Goal: Task Accomplishment & Management: Complete application form

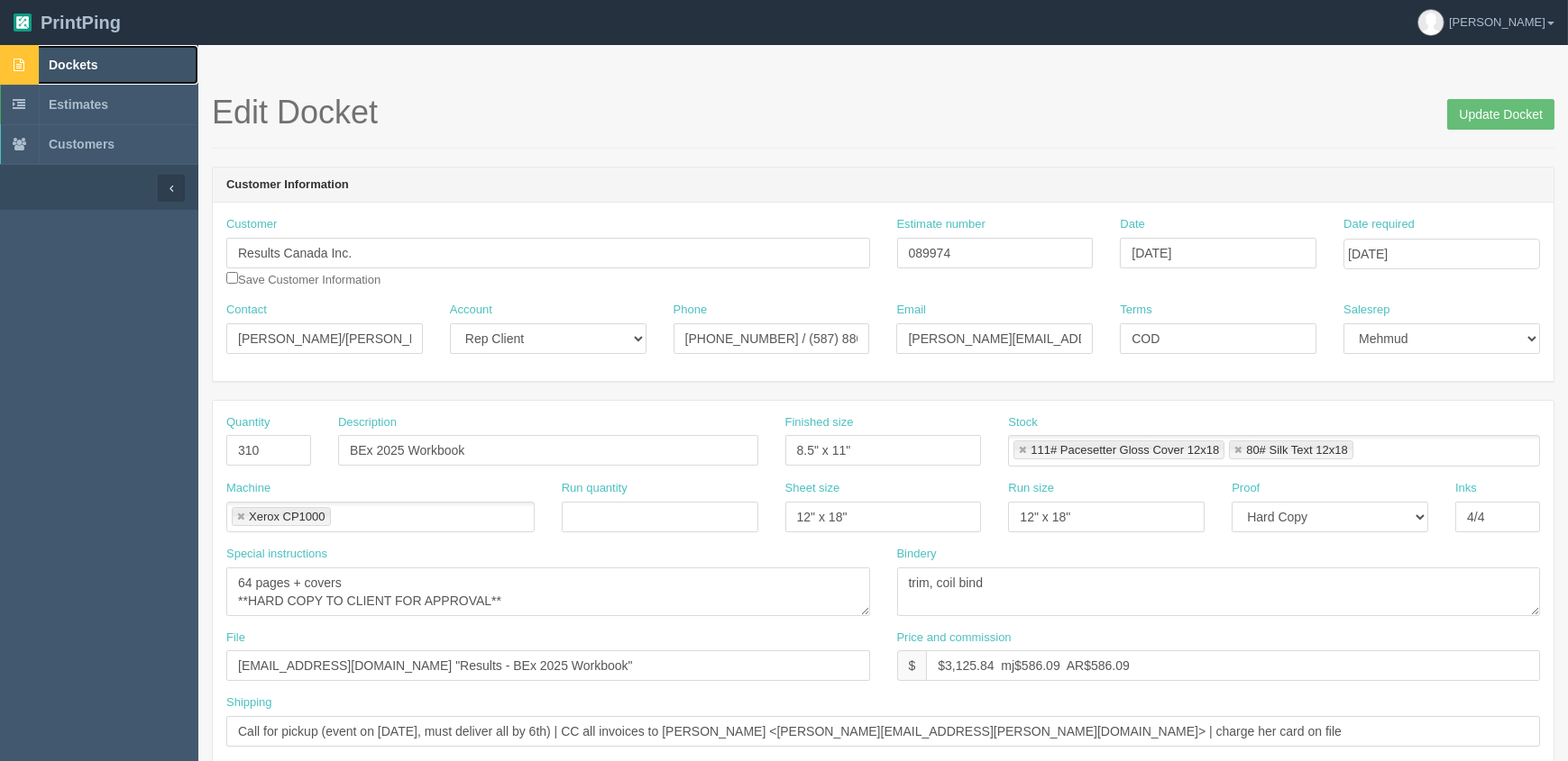
click at [90, 67] on span "Dockets" at bounding box center [72, 64] width 48 height 15
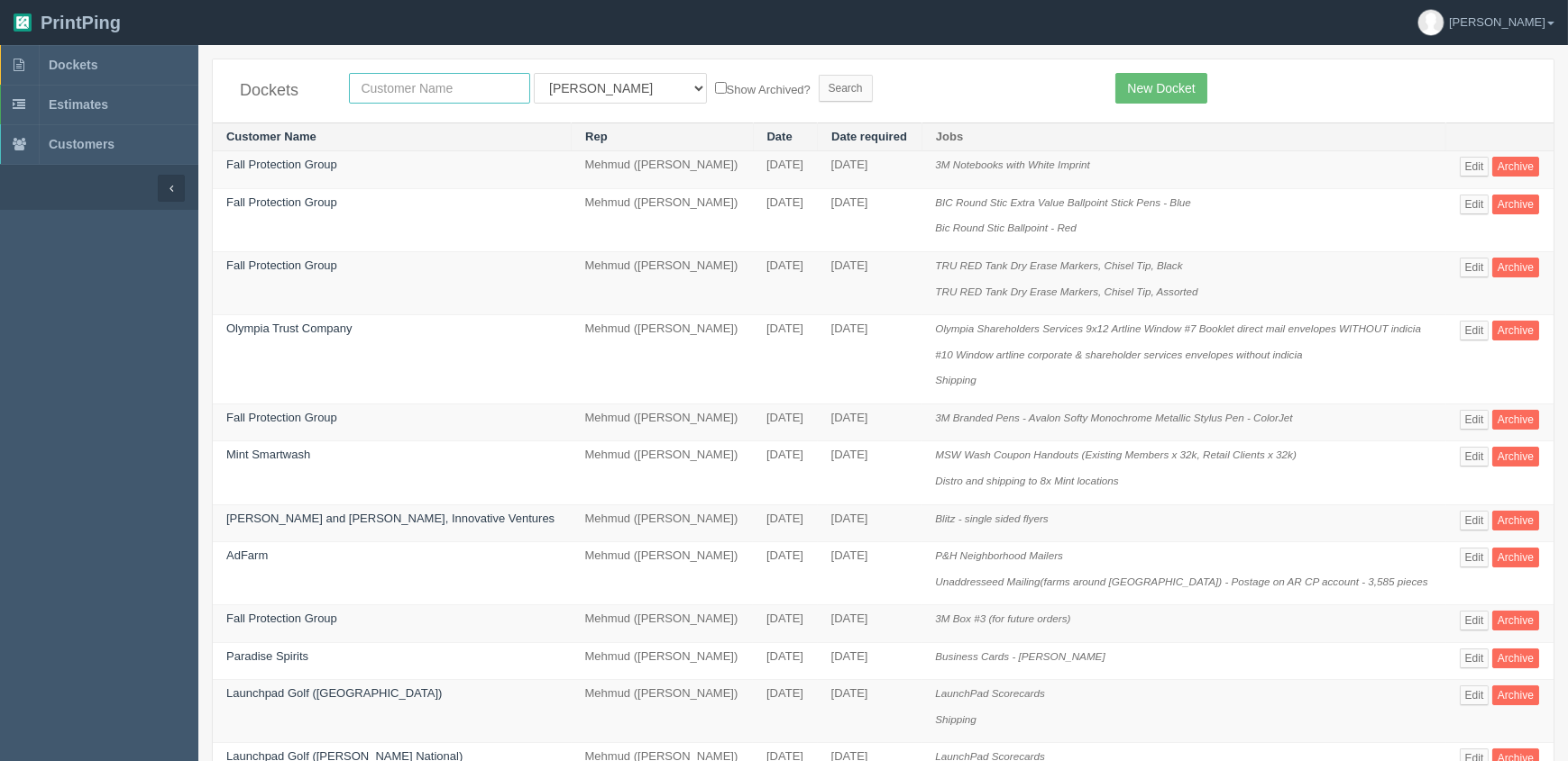
click at [416, 86] on input "text" at bounding box center [439, 88] width 181 height 31
click at [489, 86] on input "text" at bounding box center [439, 88] width 181 height 31
type input "fall"
click at [819, 75] on input "Search" at bounding box center [845, 88] width 54 height 27
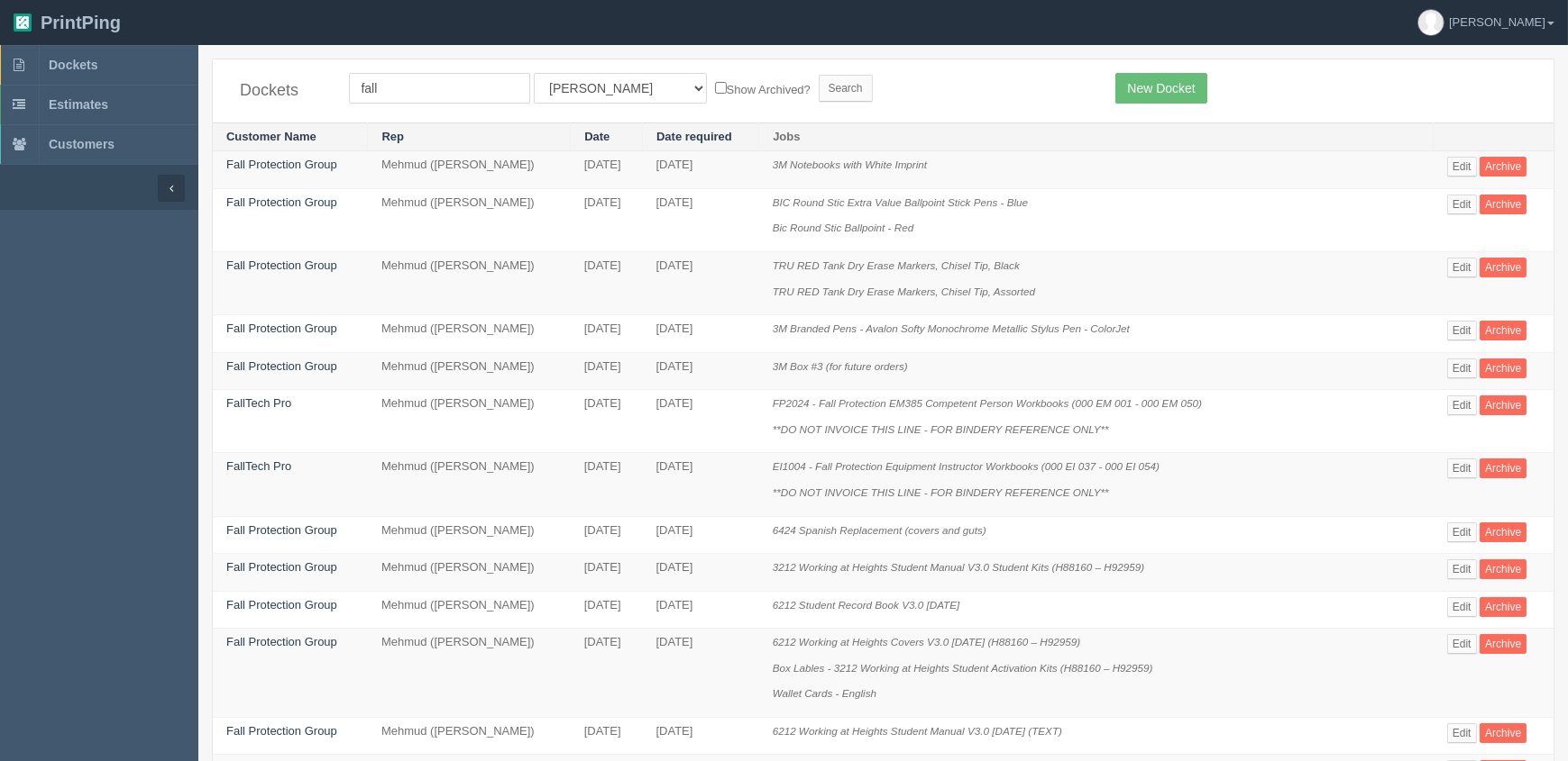
click at [907, 98] on form "fall All Users [PERSON_NAME] Test 1 [PERSON_NAME] [PERSON_NAME] [PERSON_NAME] F…" at bounding box center [719, 88] width 740 height 31
click at [1083, 220] on p "Bic Round Stic Ballpoint - Red" at bounding box center [1095, 227] width 648 height 17
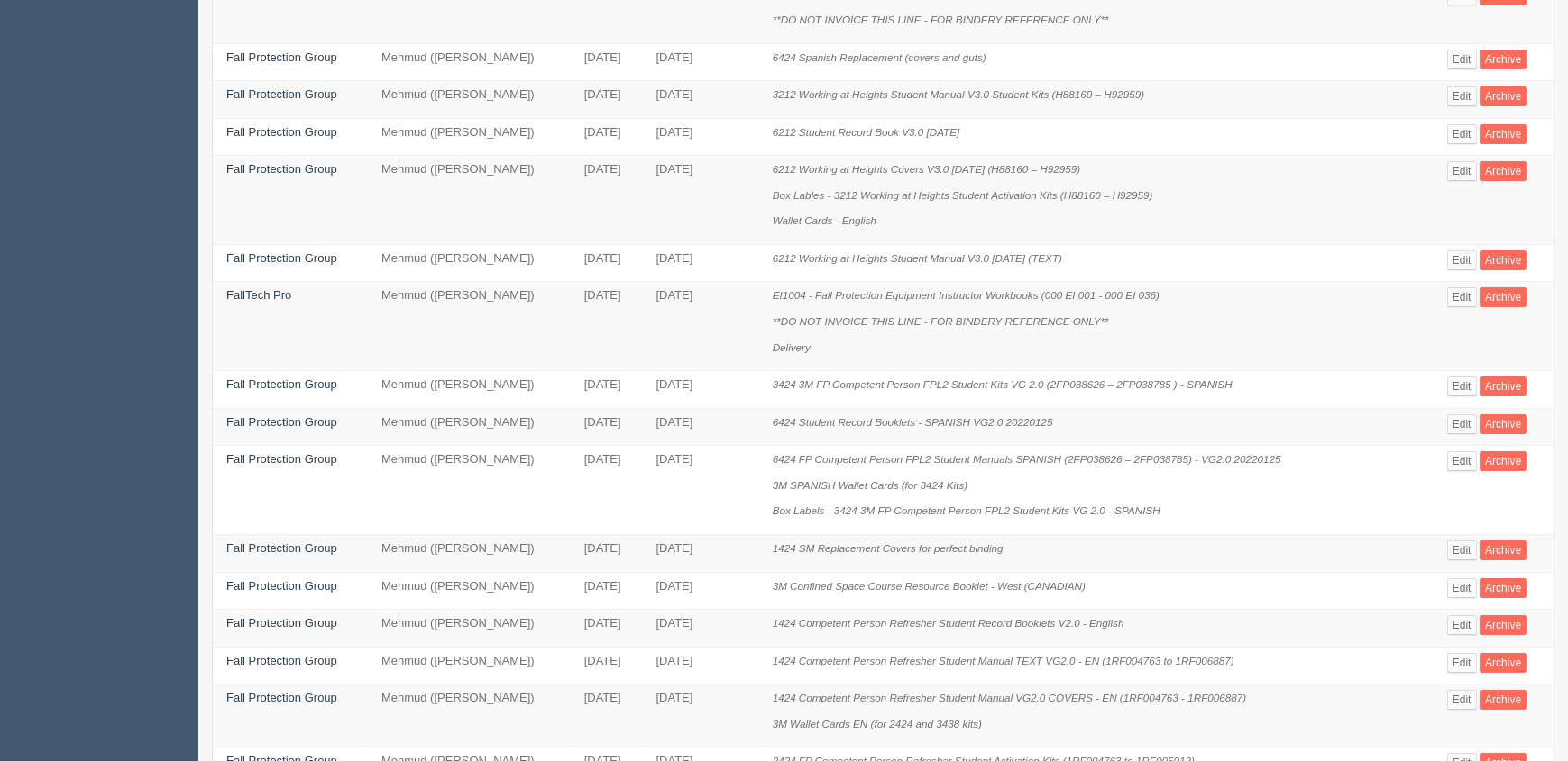
scroll to position [798, 0]
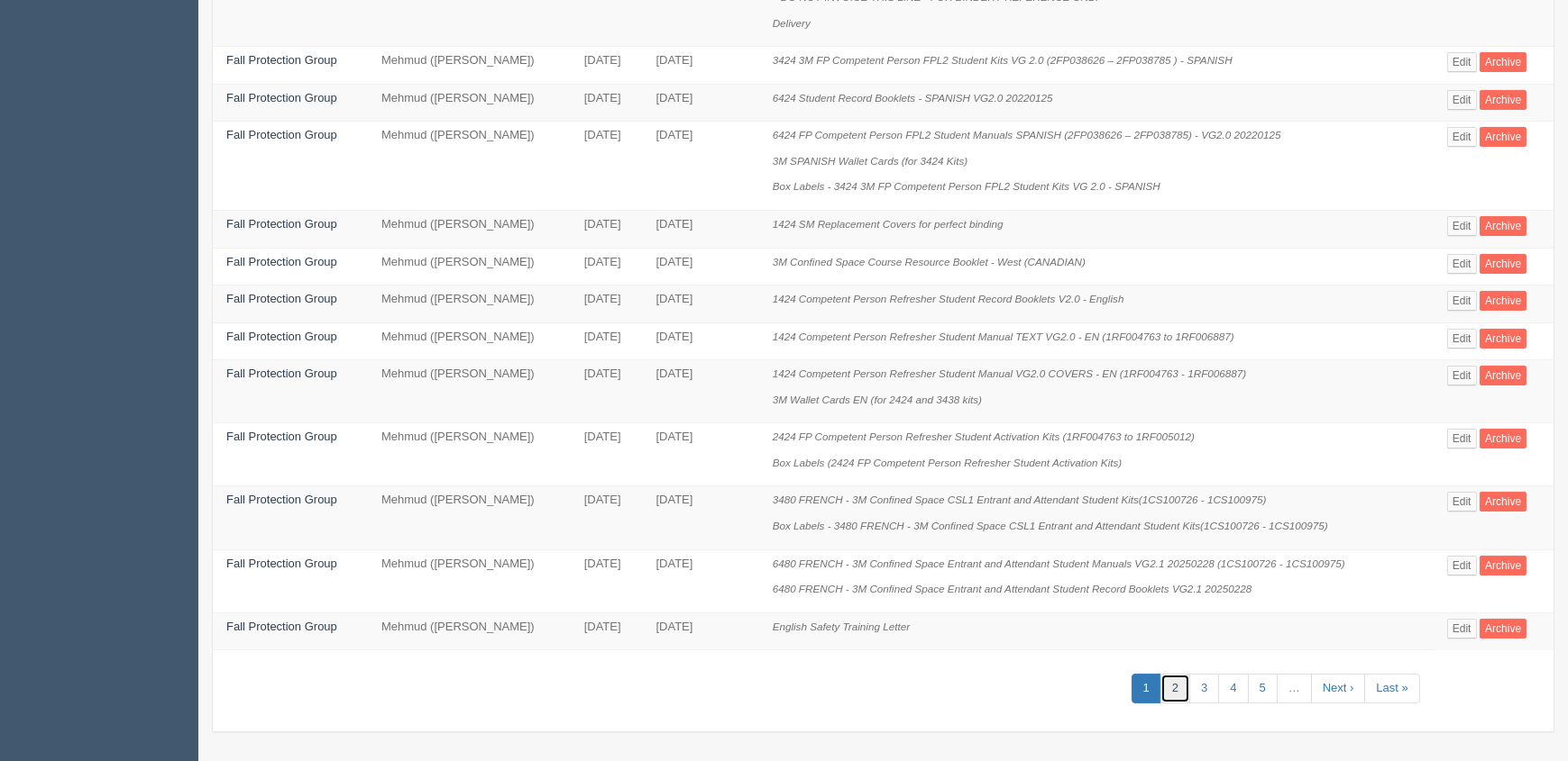
click at [1184, 681] on link "2" at bounding box center [1175, 689] width 30 height 30
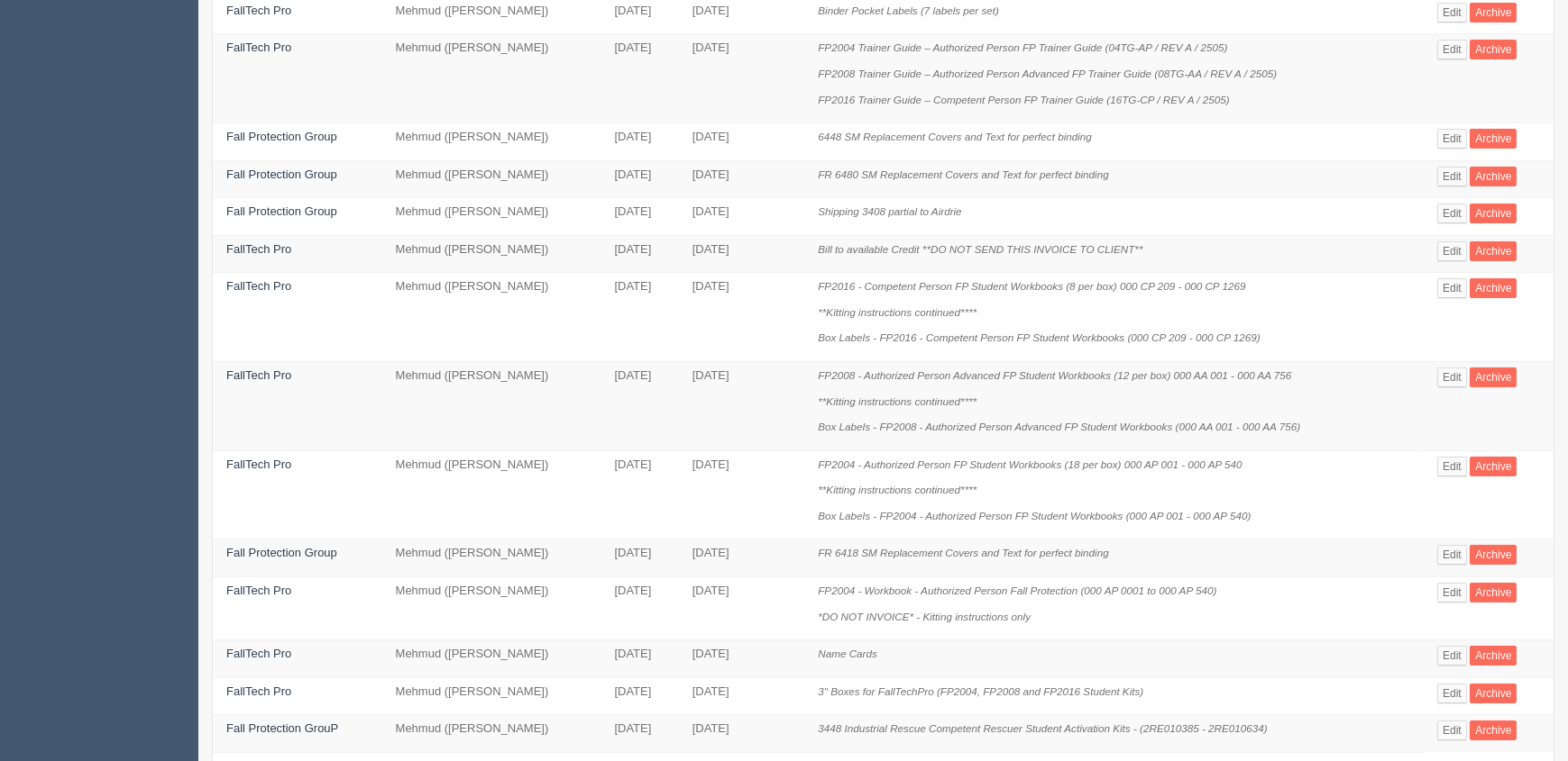
scroll to position [1003, 0]
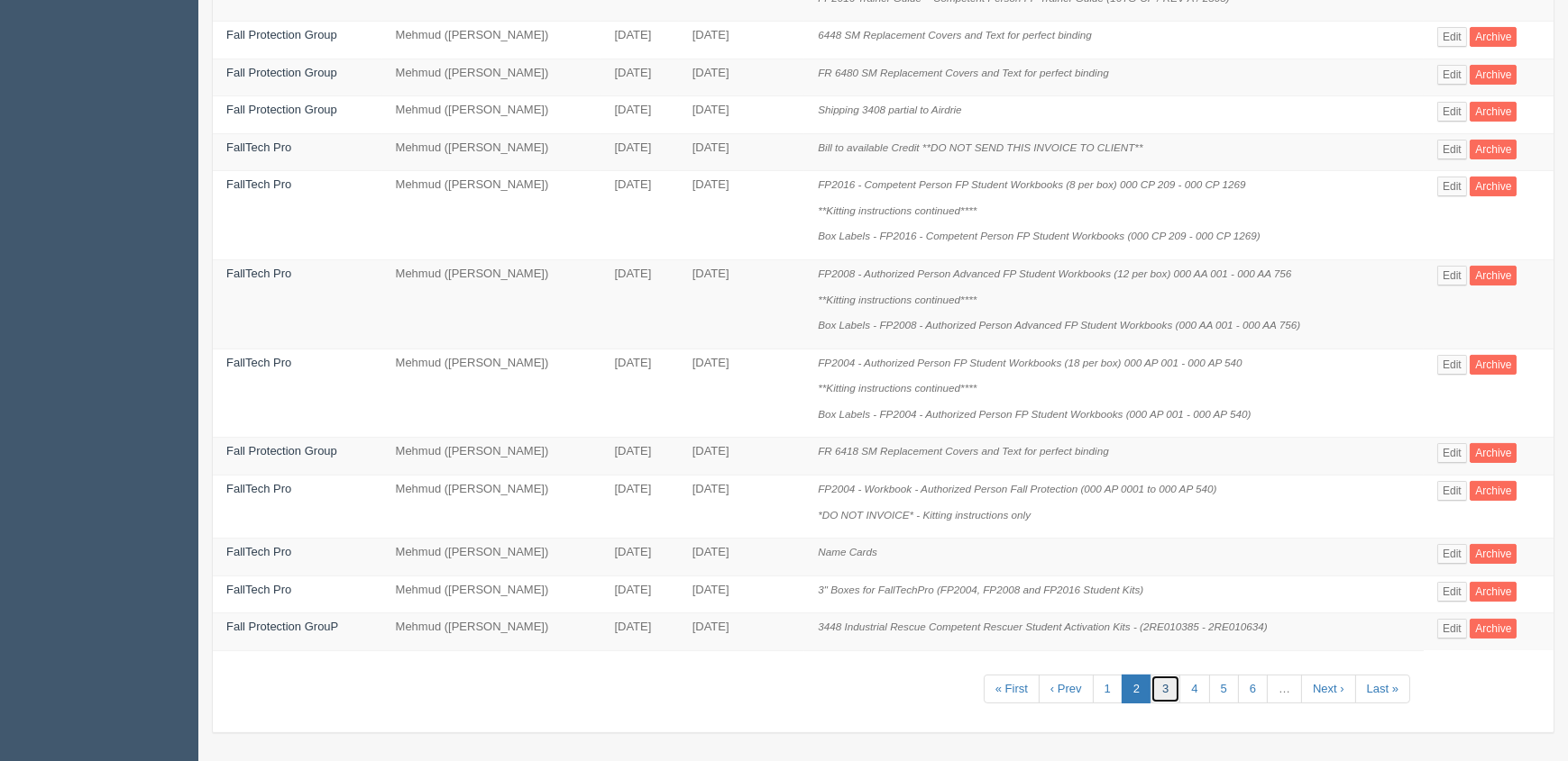
click at [1161, 690] on link "3" at bounding box center [1165, 690] width 30 height 30
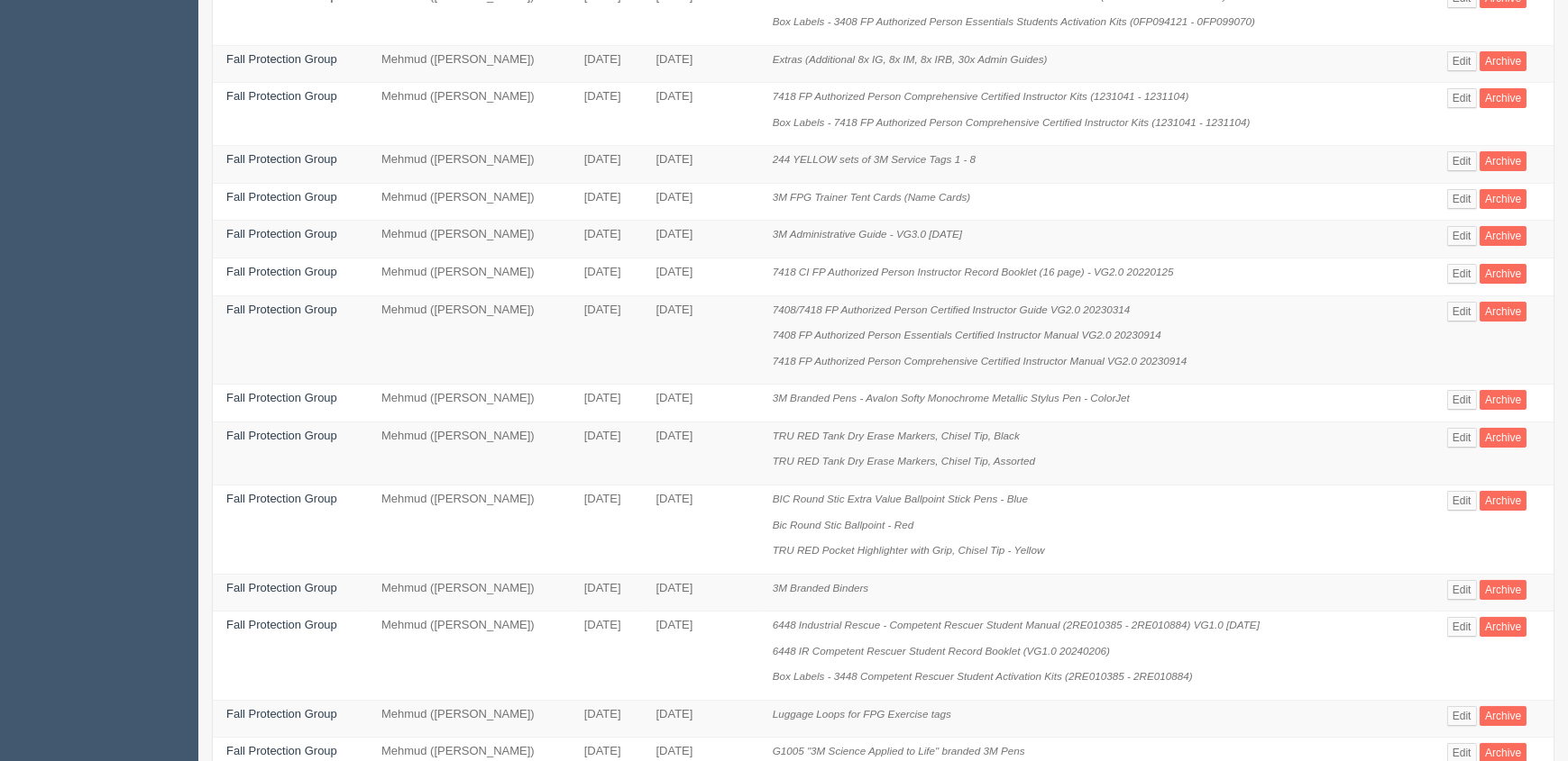
scroll to position [556, 0]
click at [278, 192] on link "Fall Protection Group" at bounding box center [282, 199] width 111 height 14
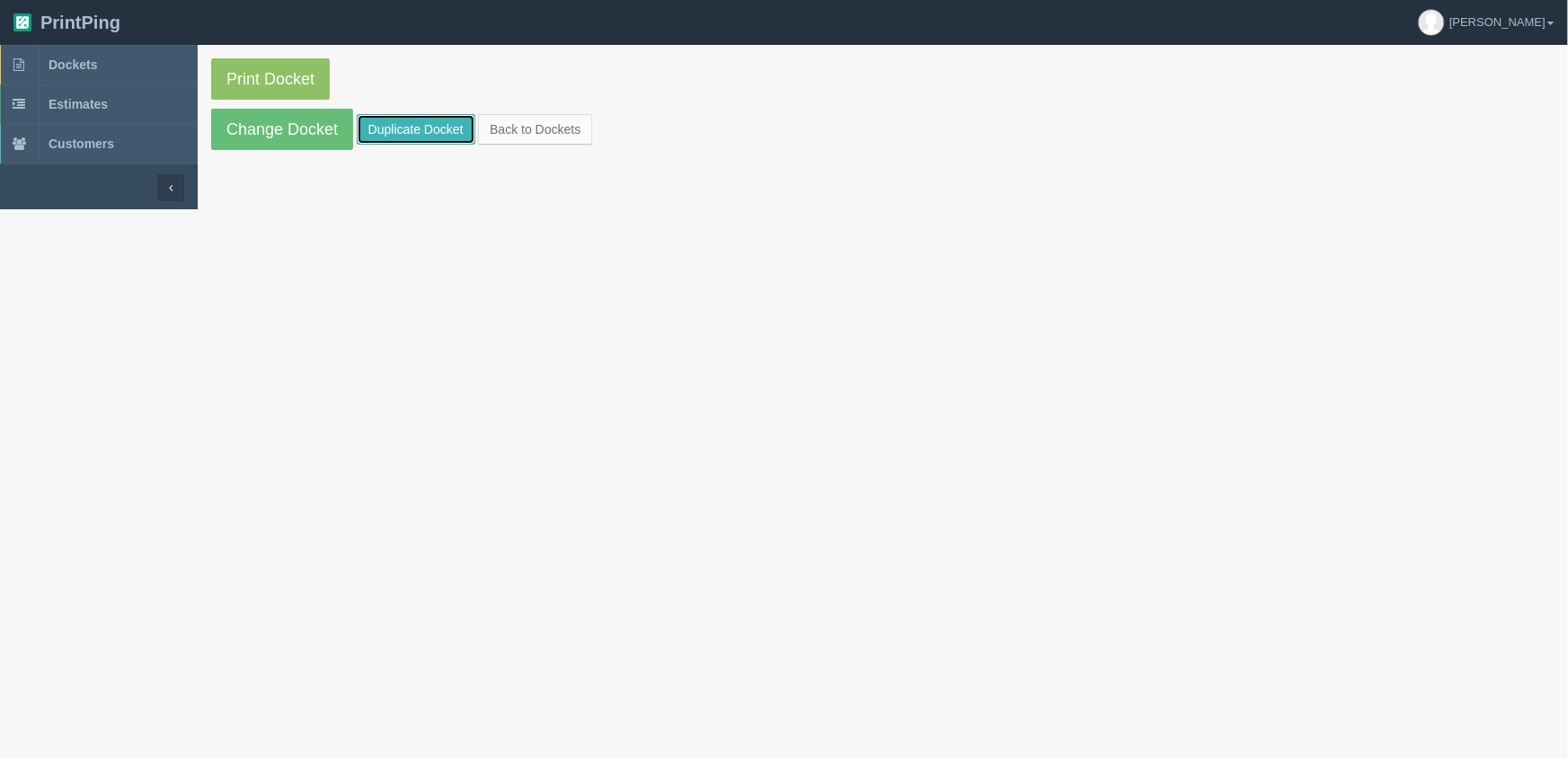
click at [426, 126] on link "Duplicate Docket" at bounding box center [416, 129] width 118 height 31
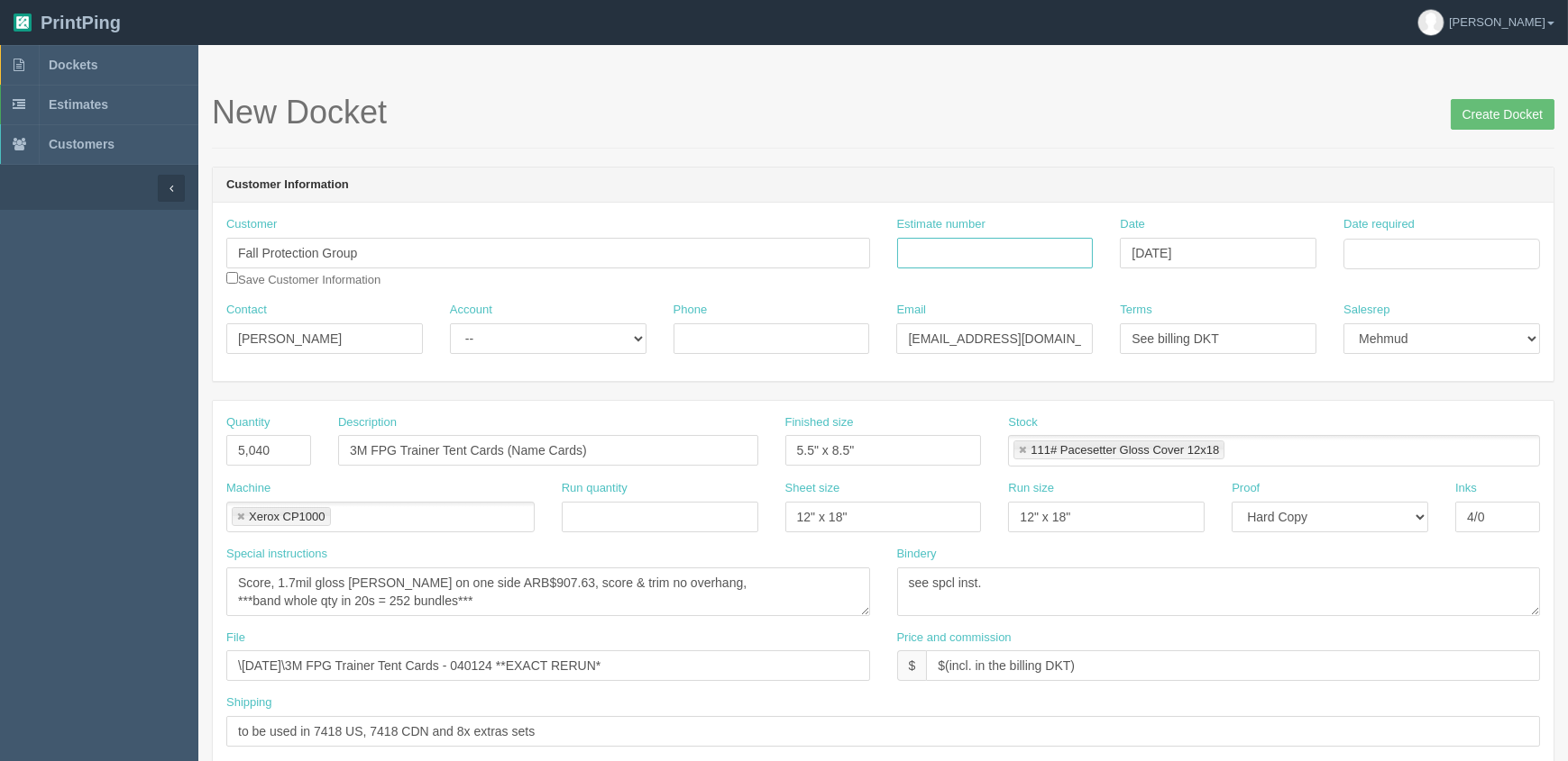
click at [1006, 247] on input "Estimate number" at bounding box center [995, 253] width 197 height 31
type input "092338"
type input "September 8, 2025"
click at [1415, 394] on td "16" at bounding box center [1409, 400] width 23 height 26
type input "[DATE]"
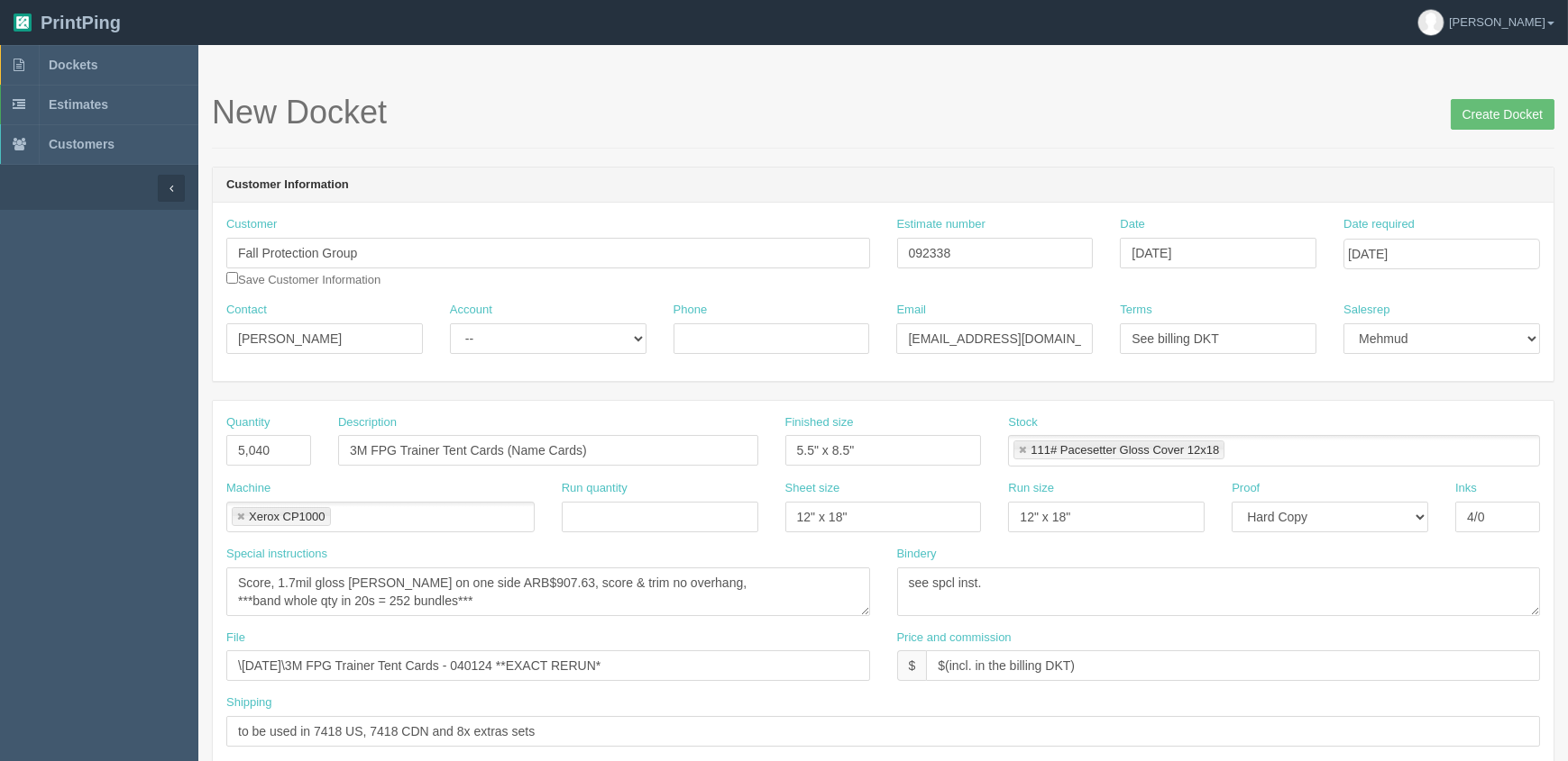
click at [1015, 140] on div "New Docket Create Docket" at bounding box center [883, 122] width 1343 height 54
drag, startPoint x: 509, startPoint y: 340, endPoint x: 505, endPoint y: 351, distance: 11.7
click at [509, 340] on select "-- Existing Client Allrush Client Rep Client" at bounding box center [548, 338] width 197 height 31
select select "Rep Client"
click at [450, 323] on select "-- Existing Client Allrush Client Rep Client" at bounding box center [548, 338] width 197 height 31
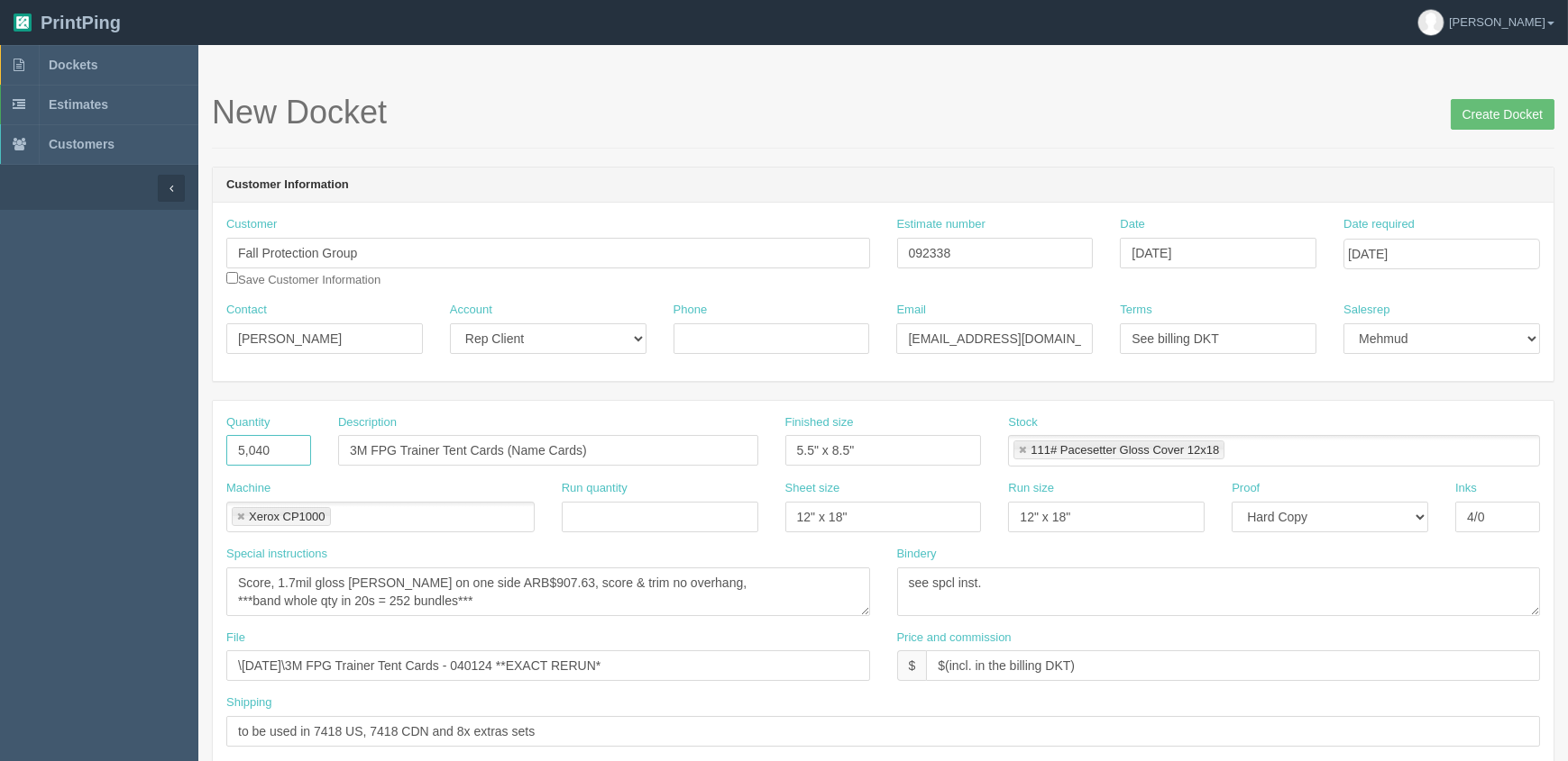
drag, startPoint x: 290, startPoint y: 456, endPoint x: 66, endPoint y: 444, distance: 224.3
type input "3,900"
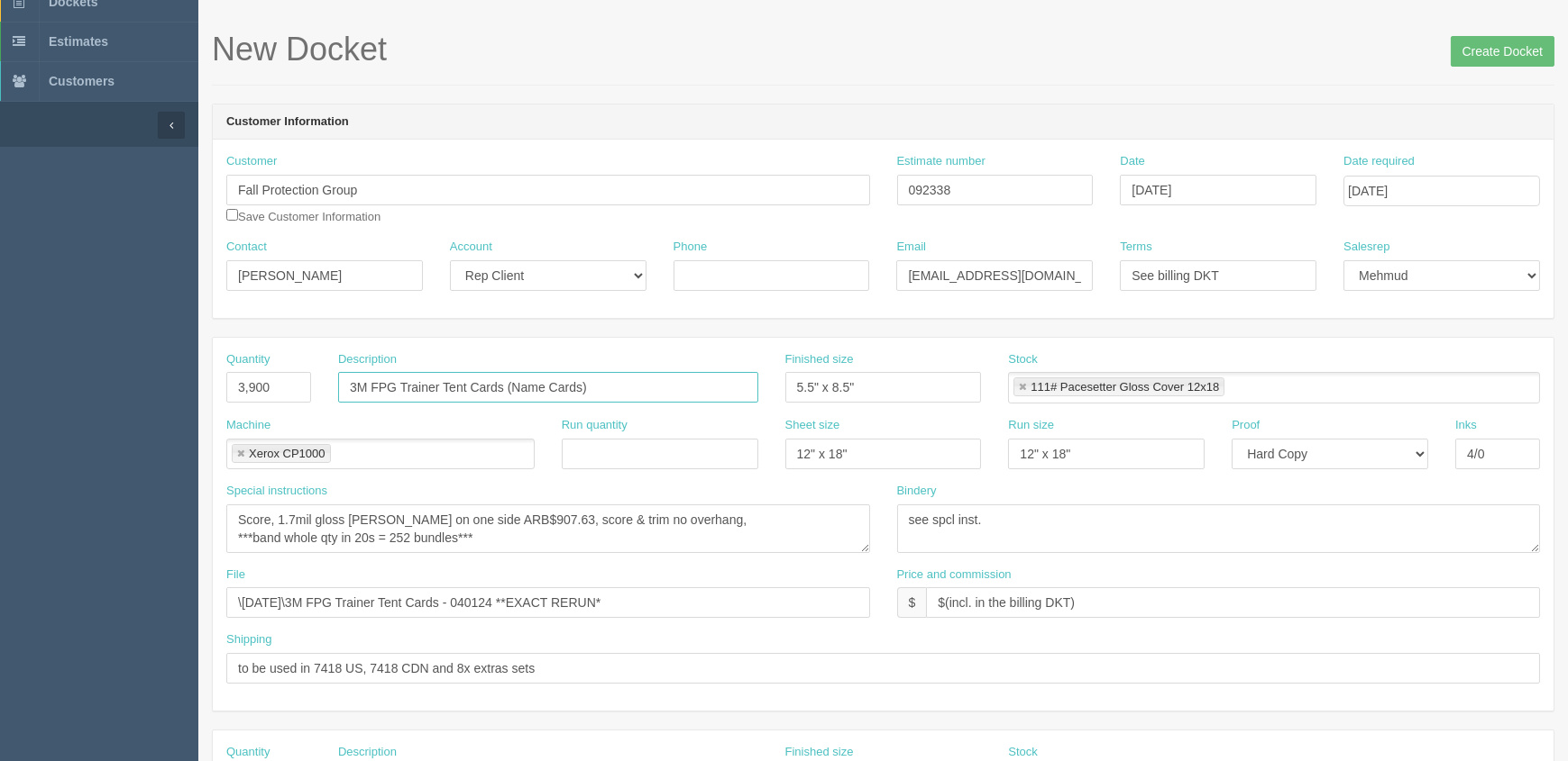
scroll to position [245, 0]
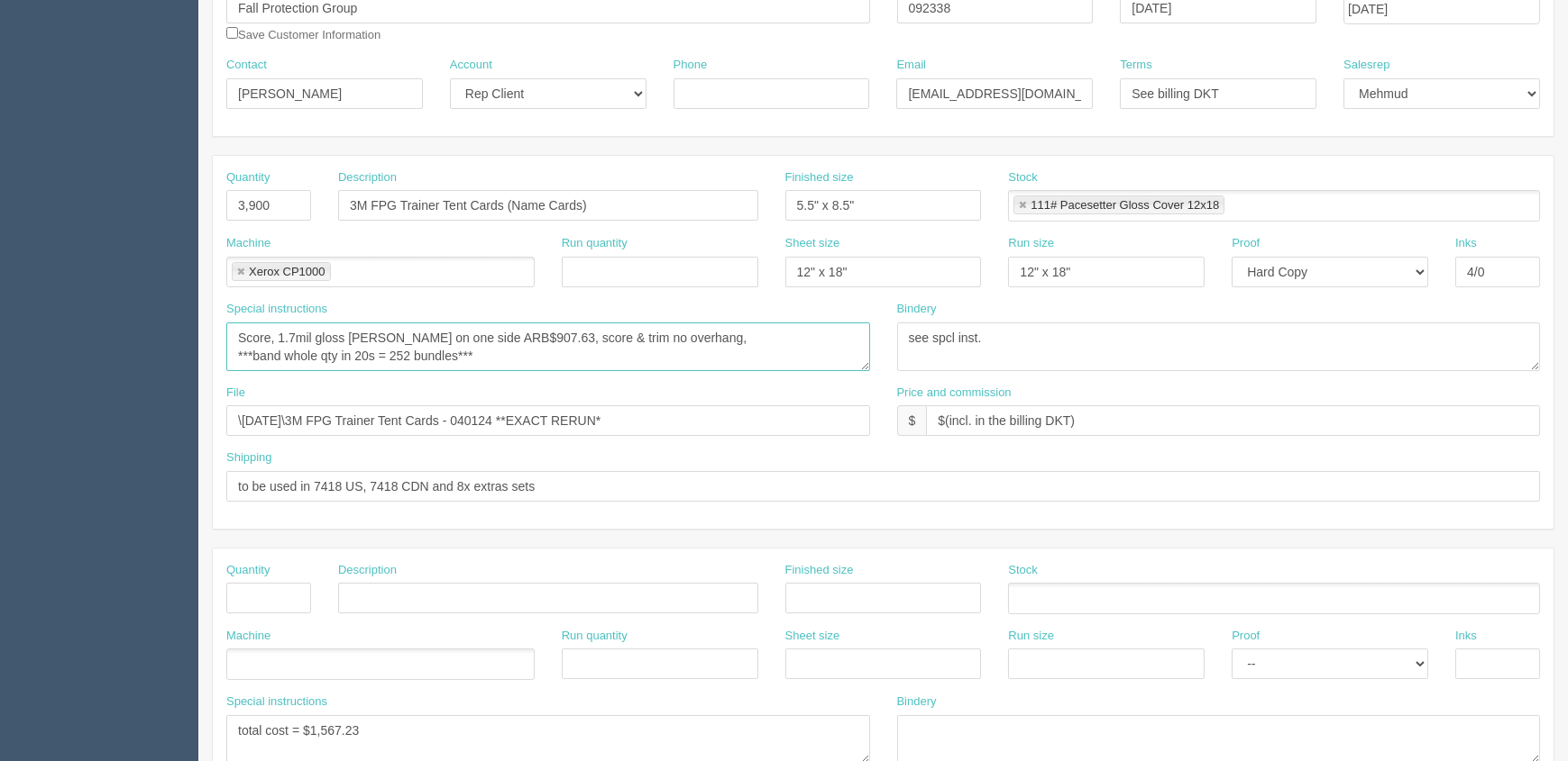
click at [404, 348] on textarea "Score, 1.7mil gloss lam on one side ARB$907.63, score & trim no overhang, ***ba…" at bounding box center [548, 346] width 644 height 48
click at [397, 354] on textarea "Score, 1.7mil gloss lam on one side ARB$907.63, score & trim no overhang, ***ba…" at bounding box center [548, 346] width 644 height 48
click at [402, 358] on textarea "Score, 1.7mil gloss lam on one side ARB$907.63, score & trim no overhang, ***ba…" at bounding box center [548, 346] width 644 height 48
type textarea "Score, 1.7mil gloss lam on one side ARB$907.63, score & trim no overhang, ***ba…"
drag, startPoint x: 316, startPoint y: 485, endPoint x: 690, endPoint y: 468, distance: 374.4
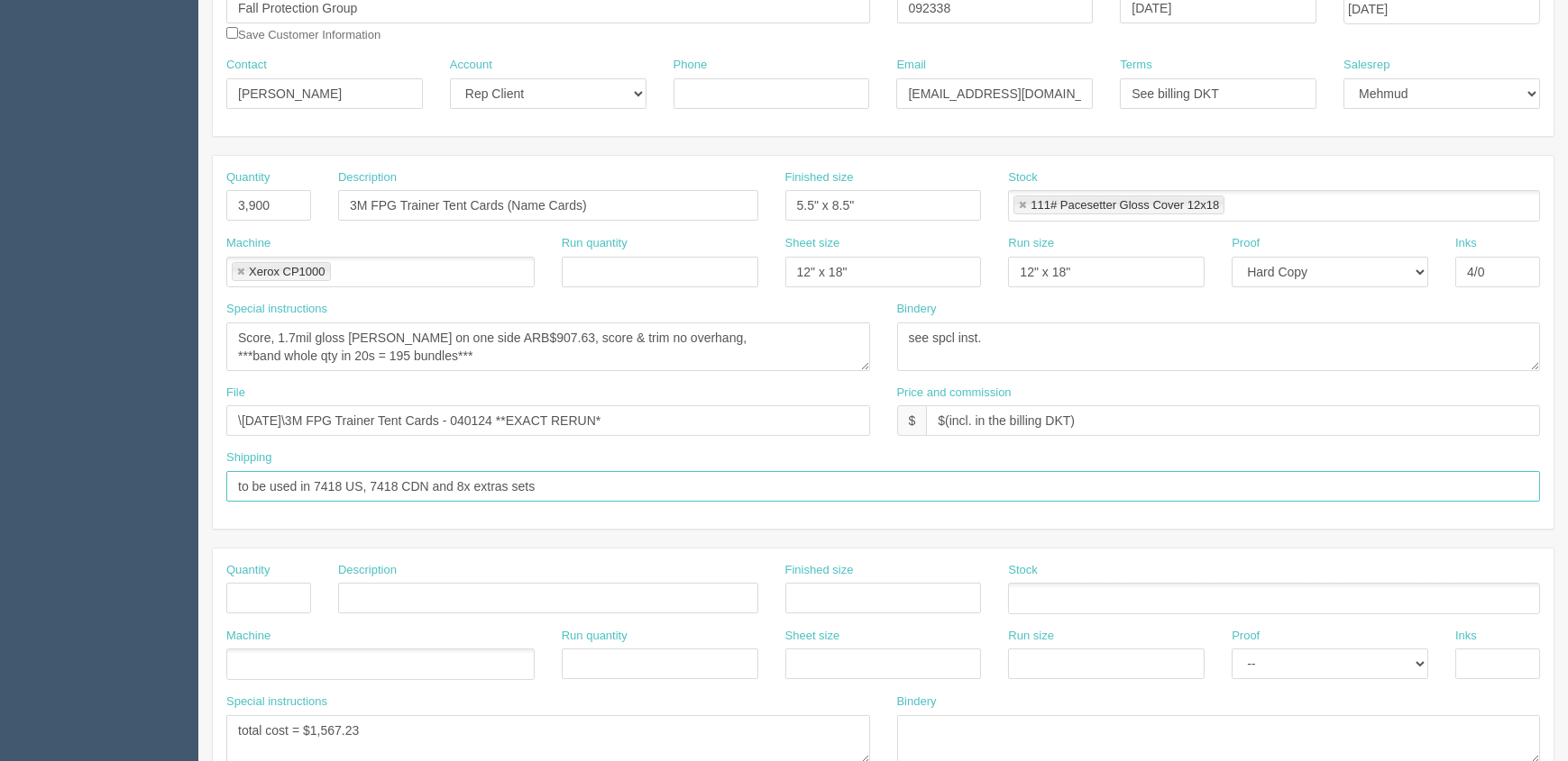
click at [681, 478] on input "to be used in 7418 US, 7418 CDN and 8x extras sets" at bounding box center [883, 486] width 1313 height 31
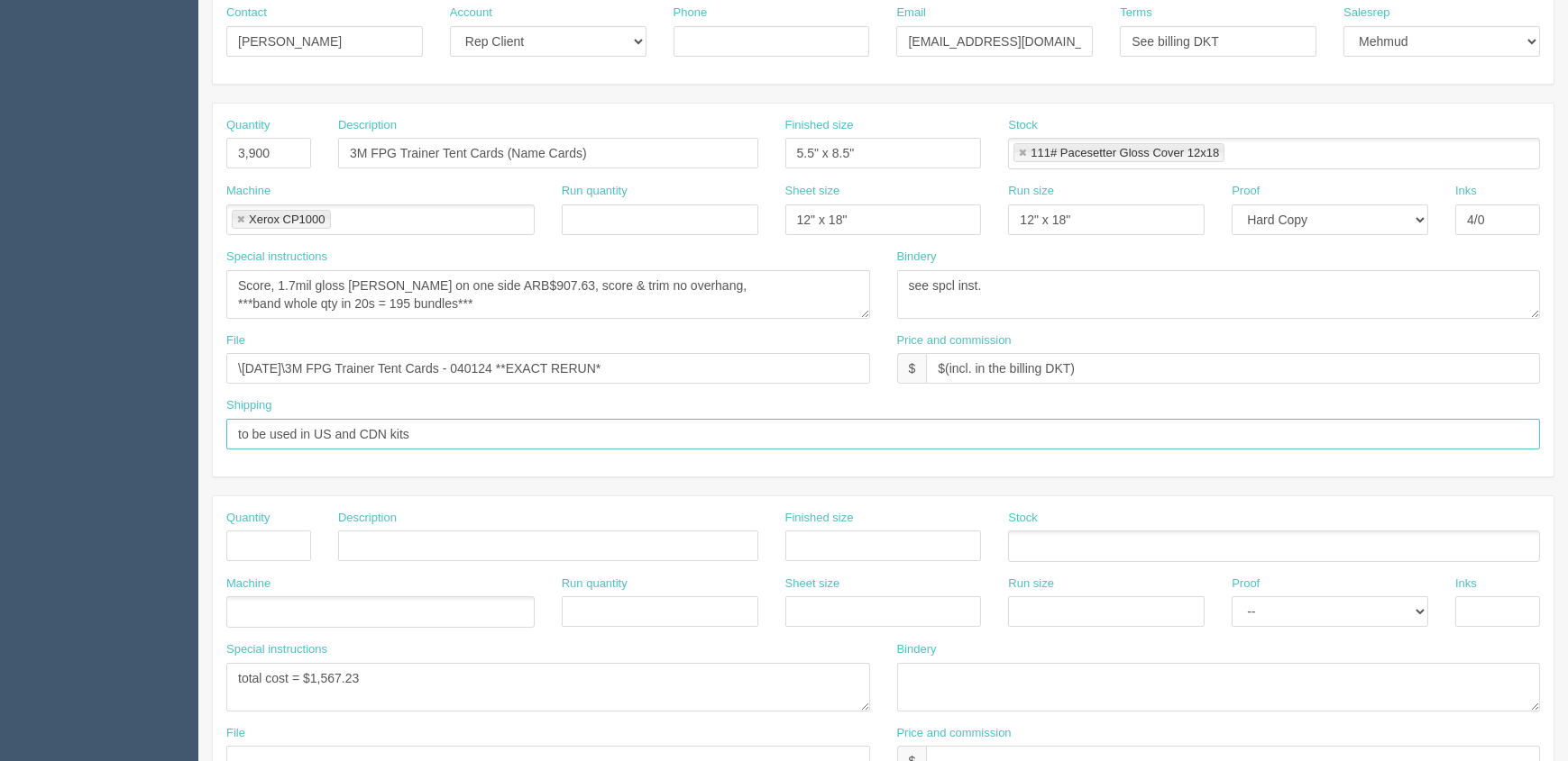
scroll to position [409, 0]
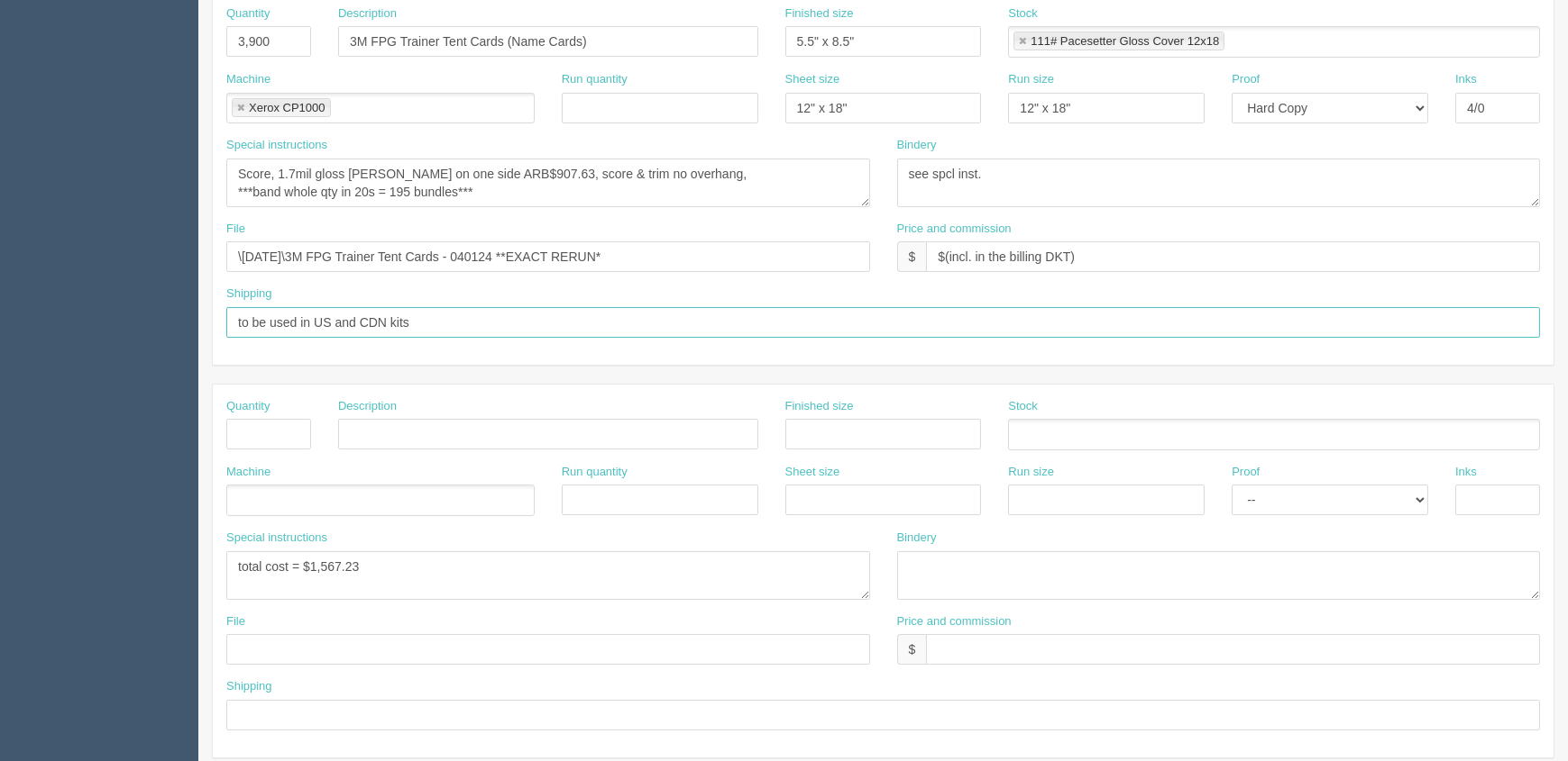
type input "to be used in US and CDN kits"
drag, startPoint x: 316, startPoint y: 563, endPoint x: 1010, endPoint y: 514, distance: 695.7
click at [1006, 516] on div "Quantity Description Finished size Stock Machine Run quantity Sheet size Run si…" at bounding box center [883, 570] width 1341 height 373
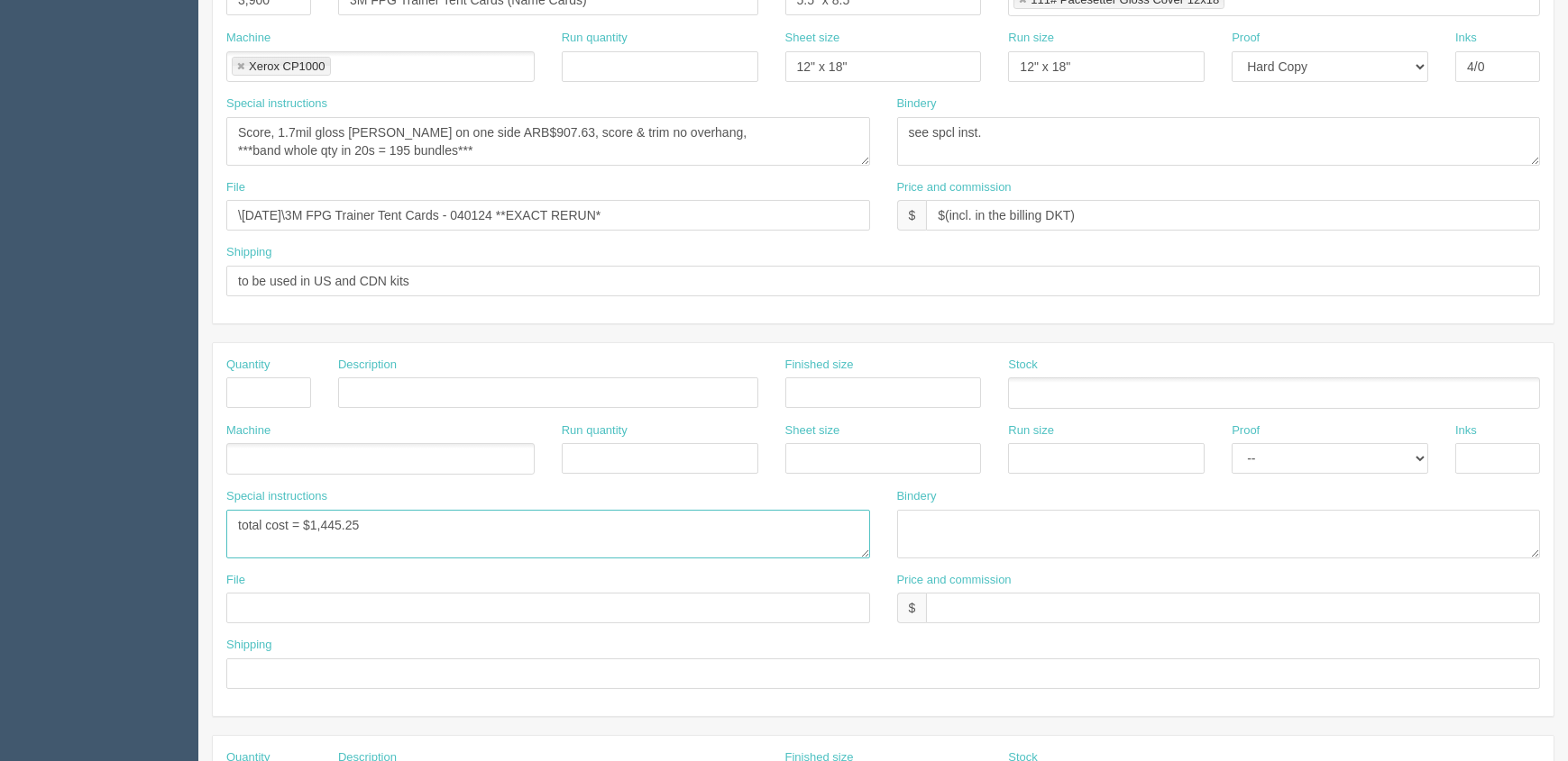
scroll to position [491, 0]
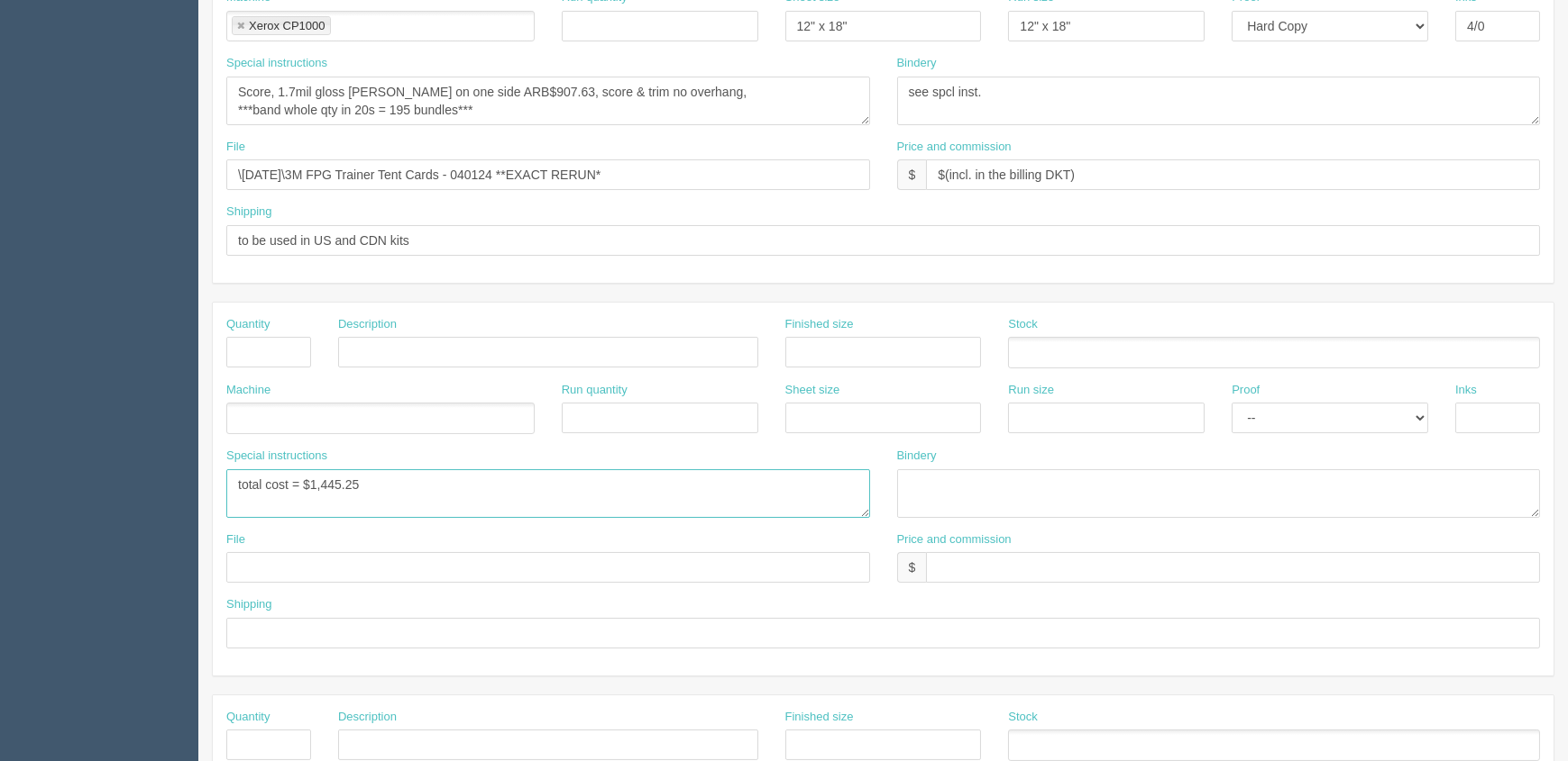
click at [417, 477] on textarea "total cost = $1,567.23" at bounding box center [548, 493] width 644 height 48
type textarea "total cost = $1,445.25 *** 200 in stock = 10 bundles***"
click at [434, 505] on textarea "total cost = $1,567.23" at bounding box center [548, 493] width 644 height 48
drag, startPoint x: 404, startPoint y: 503, endPoint x: 492, endPoint y: 527, distance: 91.2
click at [408, 502] on textarea "total cost = $1,567.23" at bounding box center [548, 493] width 644 height 48
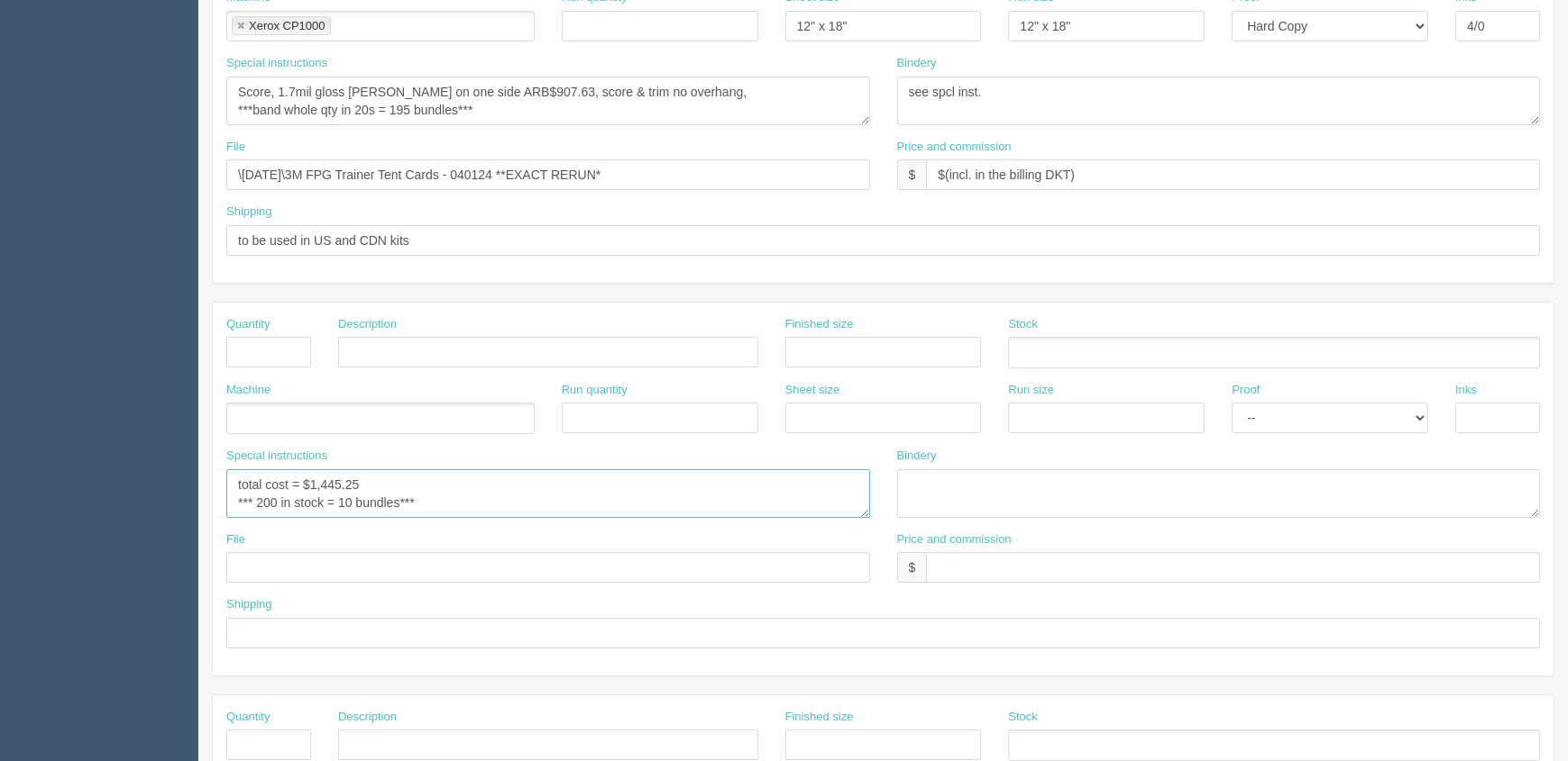
click at [470, 505] on textarea "total cost = $1,567.23" at bounding box center [548, 493] width 644 height 48
click at [513, 497] on textarea "total cost = $1,567.23" at bounding box center [548, 493] width 644 height 48
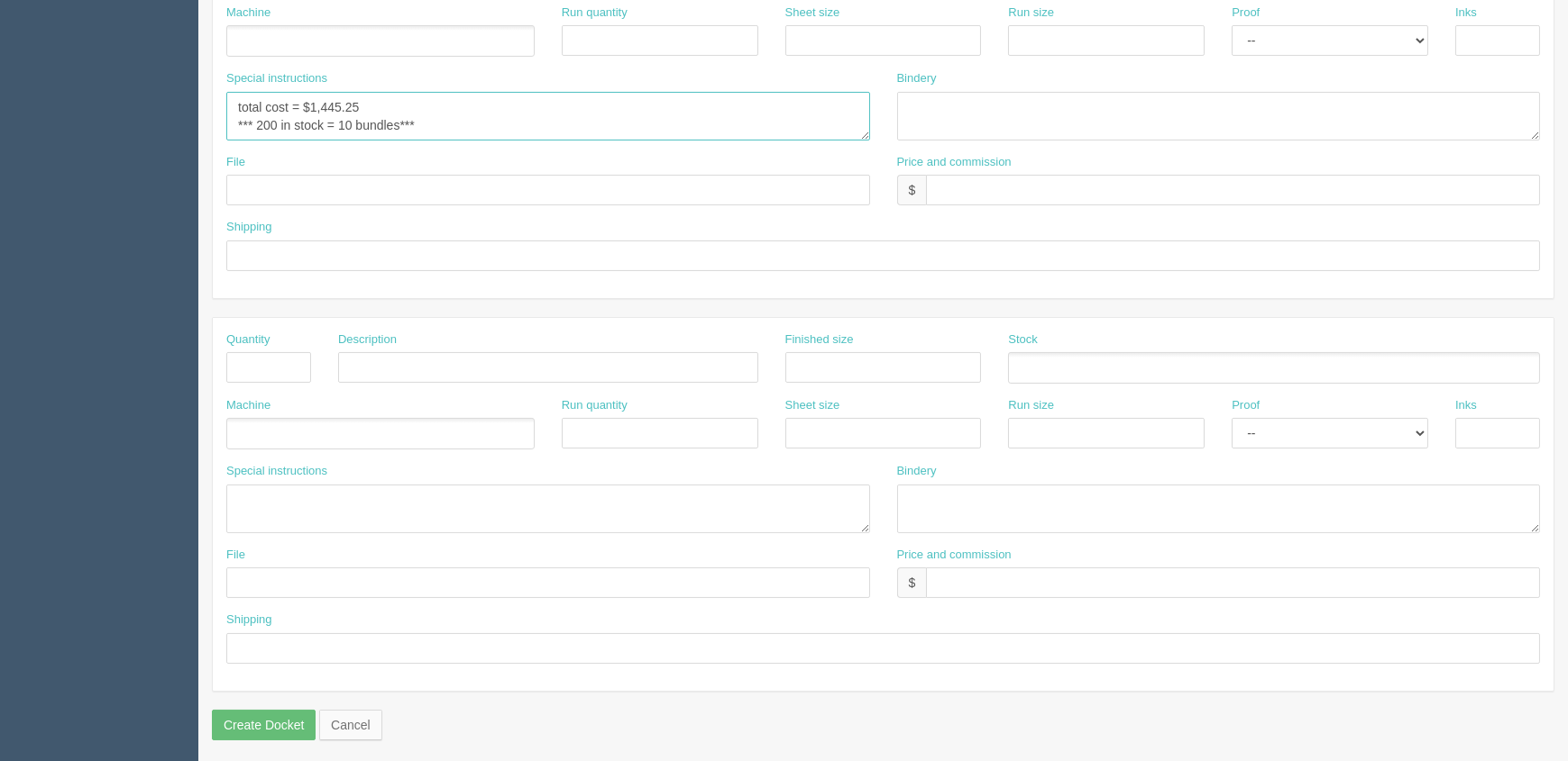
scroll to position [872, 0]
click at [1065, 367] on ul at bounding box center [1273, 366] width 532 height 32
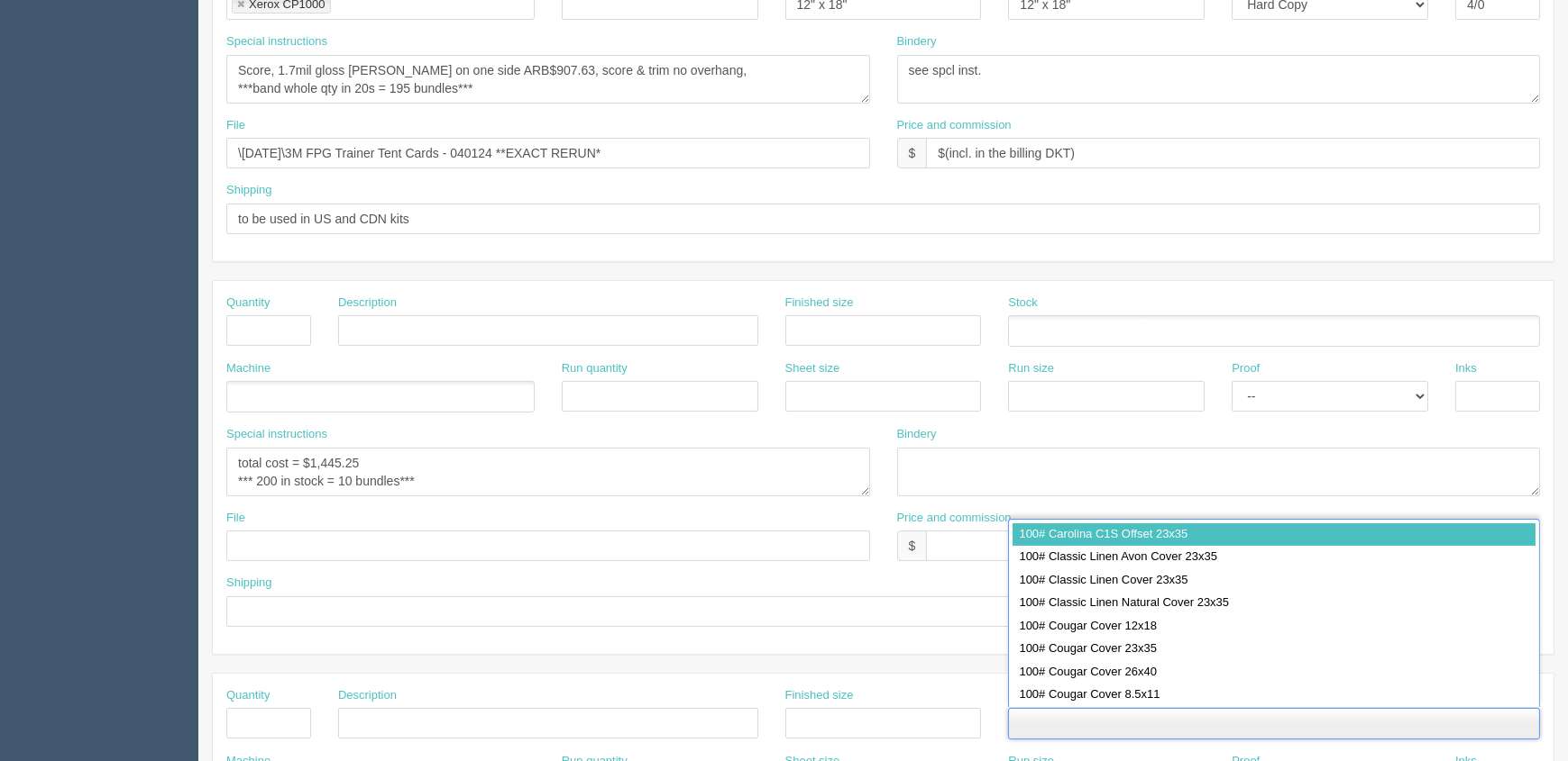
scroll to position [216, 0]
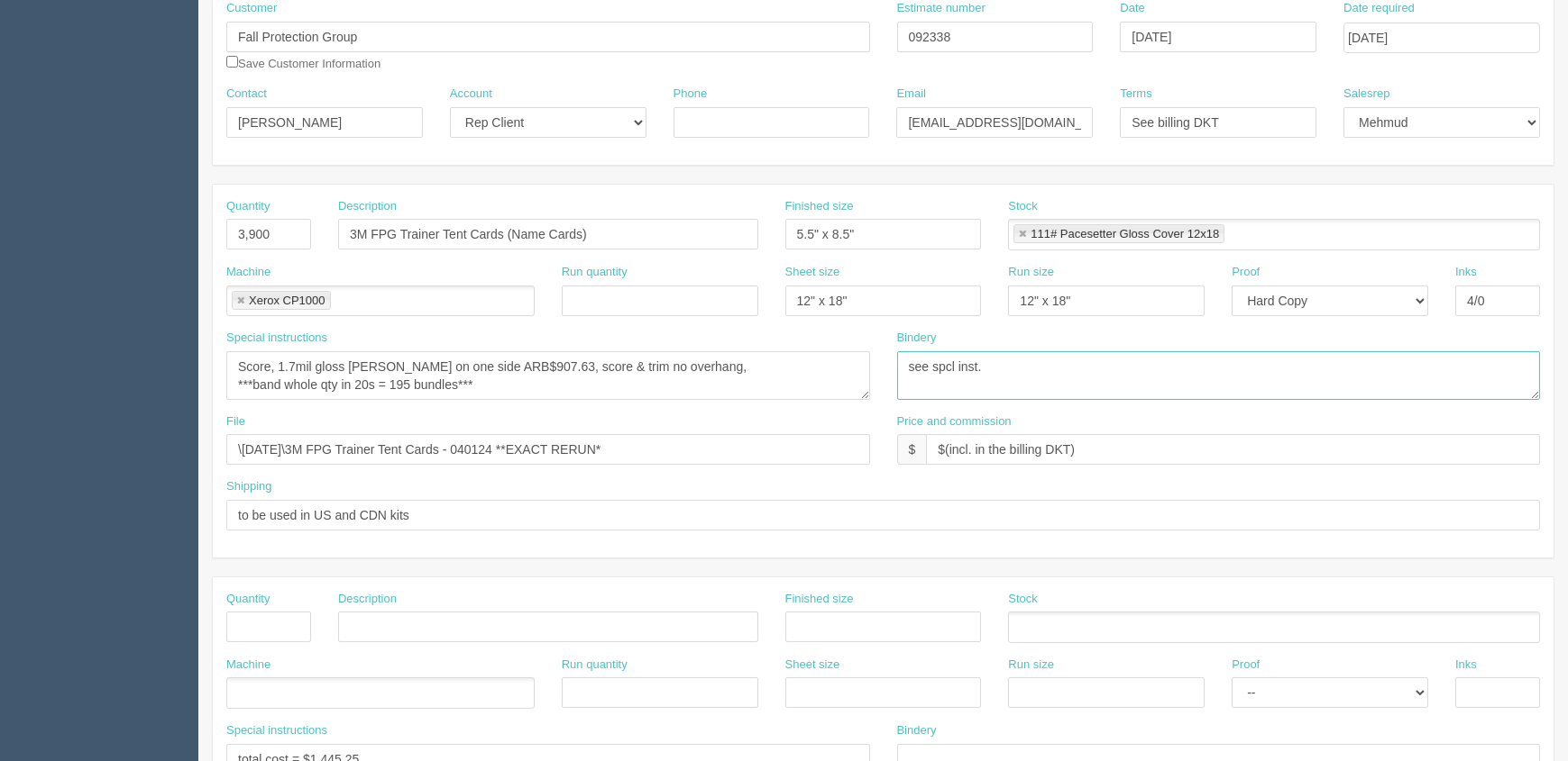
click at [1129, 380] on textarea "see spcl inst." at bounding box center [1218, 376] width 644 height 48
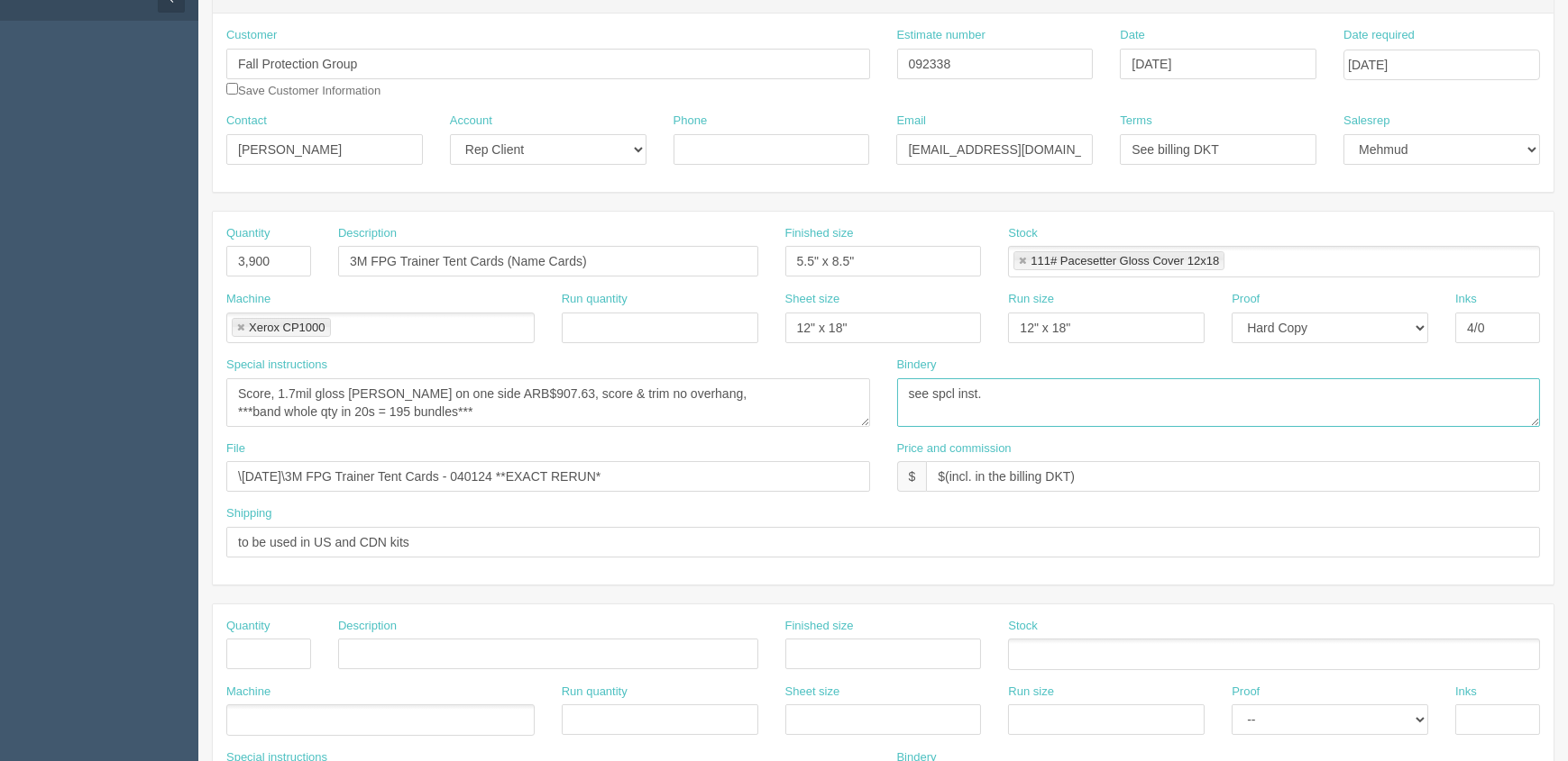
scroll to position [0, 0]
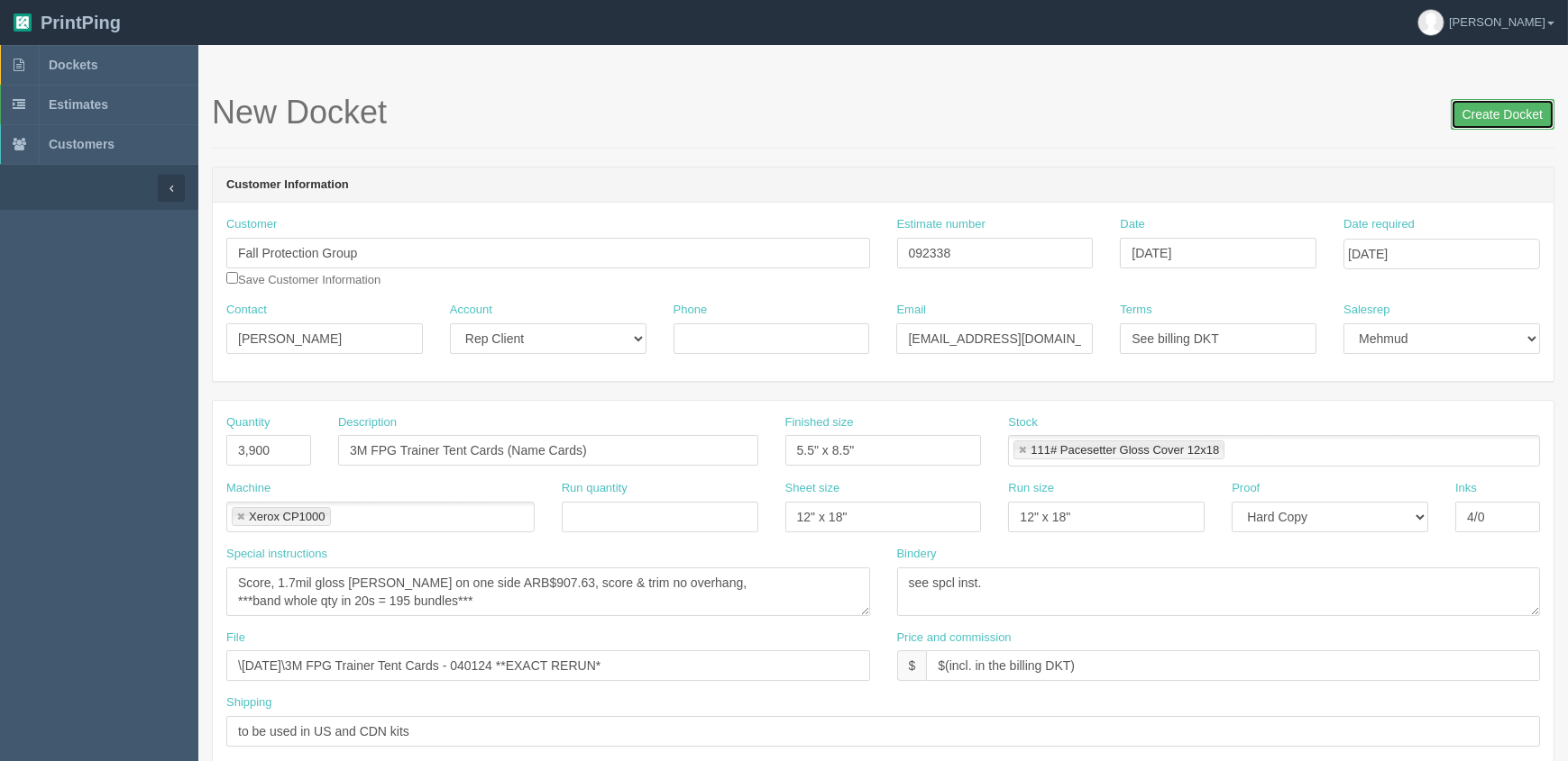
click at [1496, 121] on input "Create Docket" at bounding box center [1502, 114] width 104 height 31
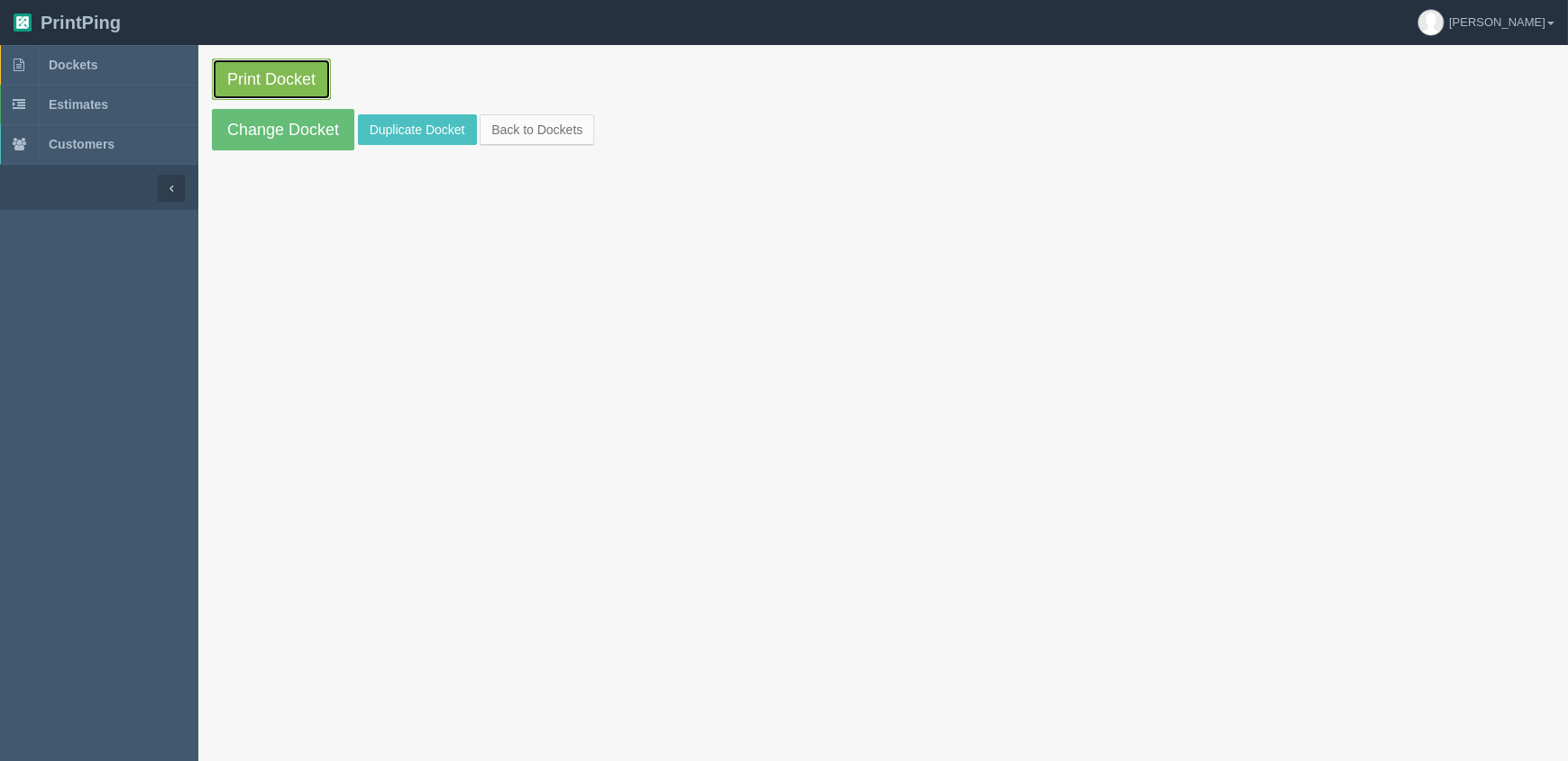
click at [256, 69] on link "Print Docket" at bounding box center [271, 79] width 119 height 42
click at [100, 58] on link "Dockets" at bounding box center [99, 65] width 199 height 40
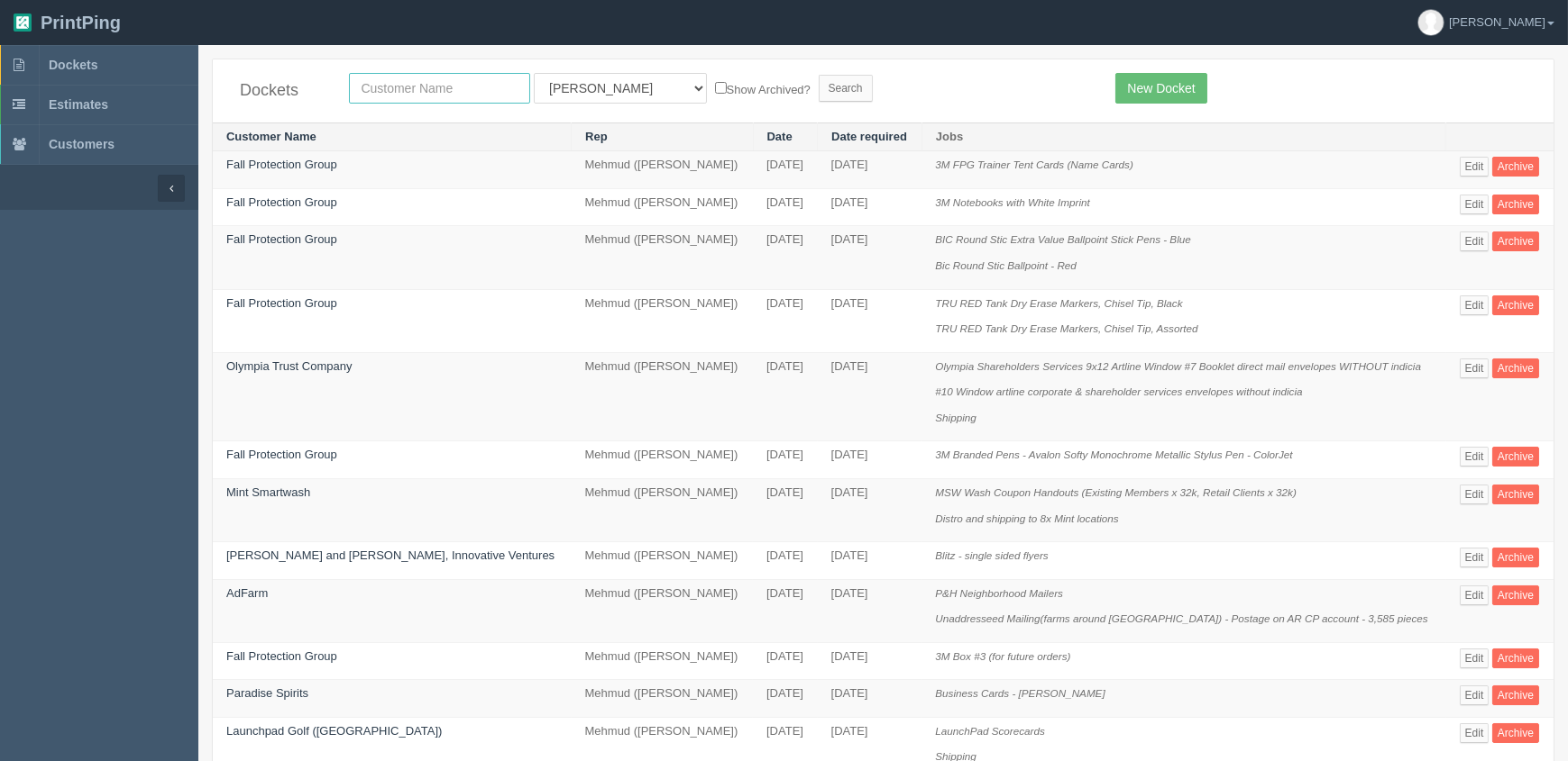
click at [478, 85] on input "text" at bounding box center [439, 88] width 181 height 31
type input "fall"
click at [819, 75] on input "Search" at bounding box center [845, 88] width 54 height 27
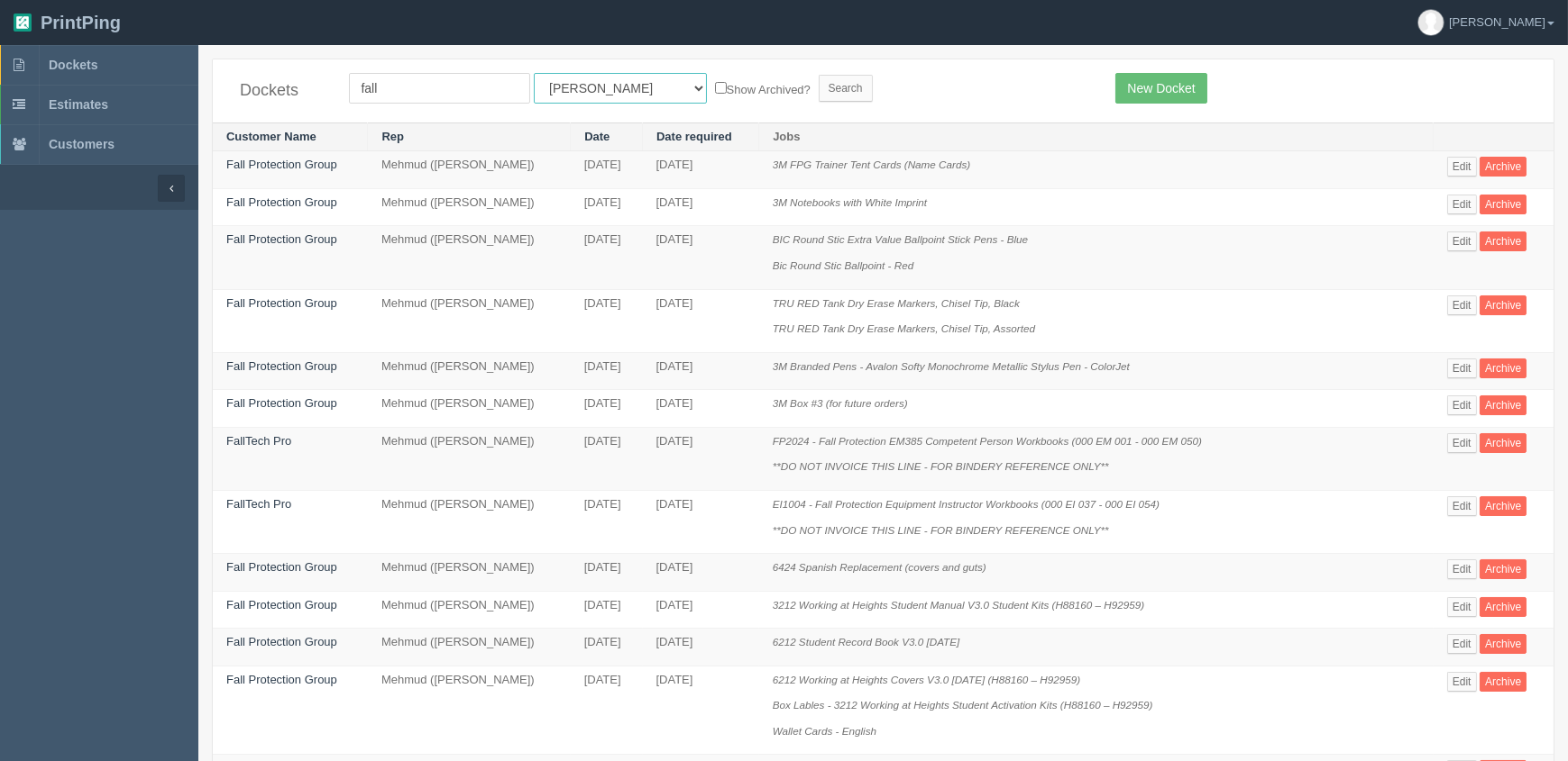
click at [597, 89] on select "All Users Ali Ali Test 1 Aly Amy Ankit Arif Brandon Dan France Greg Jim Mark Ma…" at bounding box center [620, 88] width 173 height 31
select select "8"
click at [534, 73] on select "All Users Ali Ali Test 1 Aly Amy Ankit Arif Brandon Dan France Greg Jim Mark Ma…" at bounding box center [620, 88] width 173 height 31
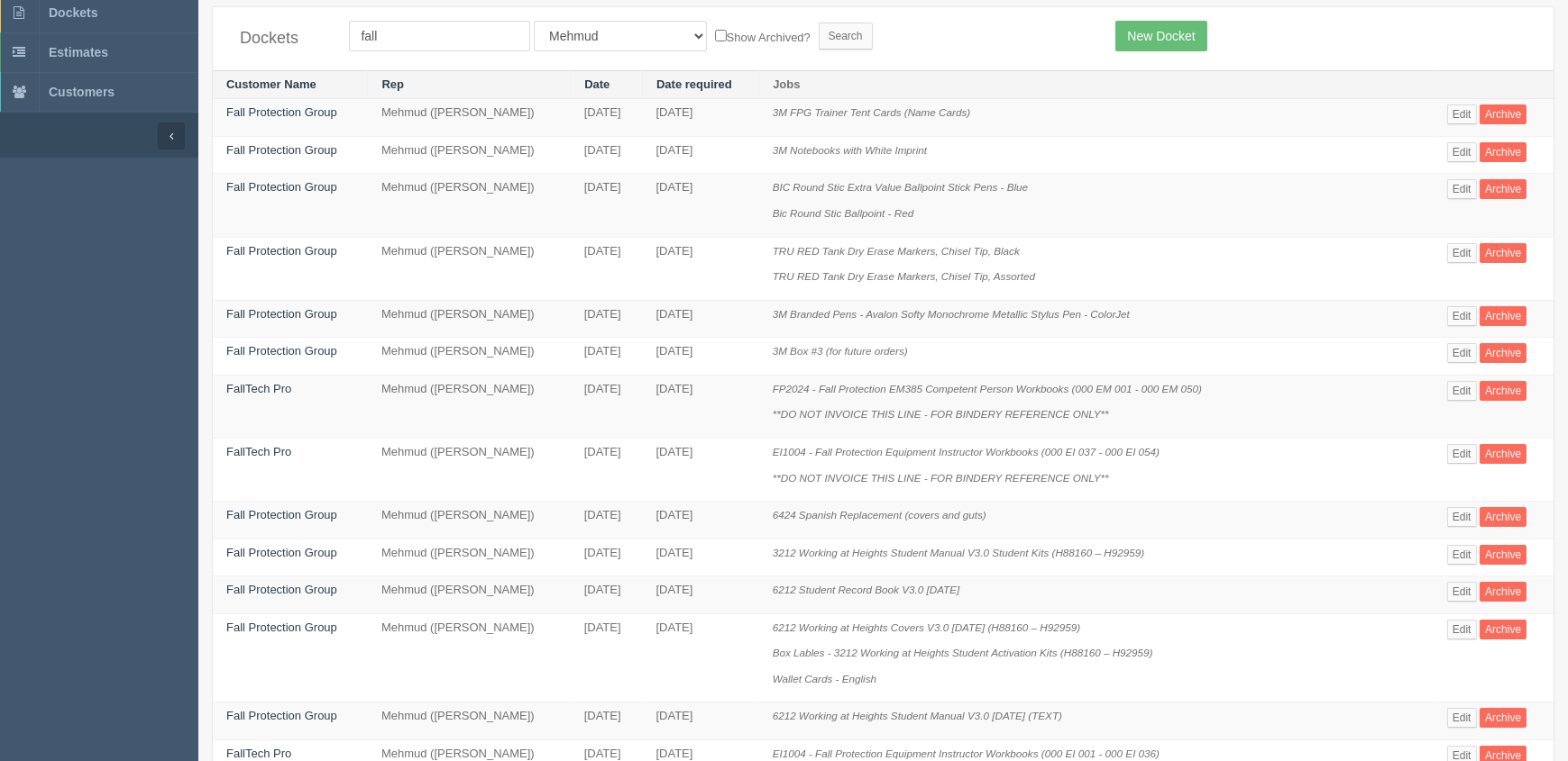
scroll to position [81, 0]
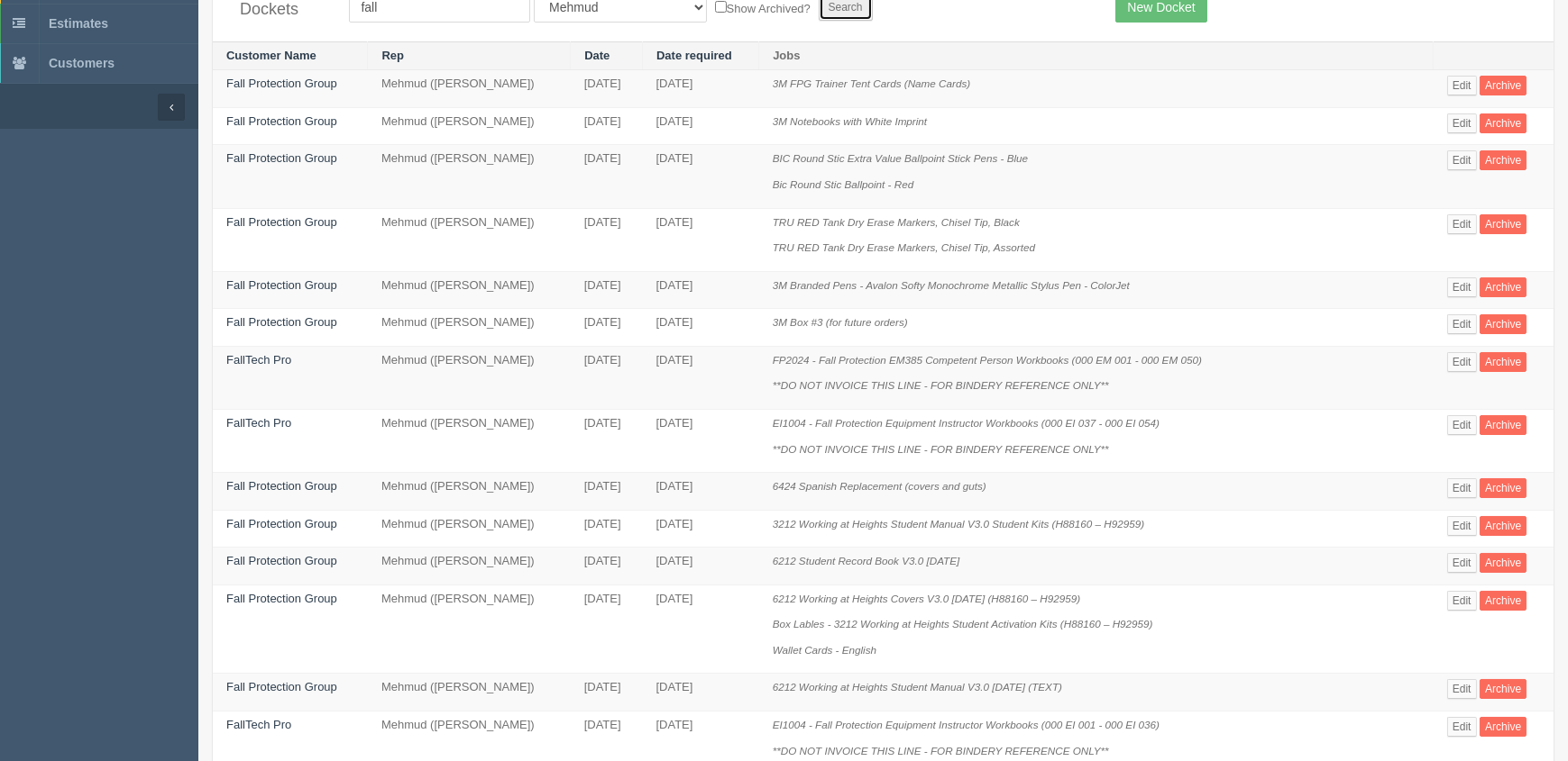
click at [819, 5] on input "Search" at bounding box center [845, 7] width 54 height 27
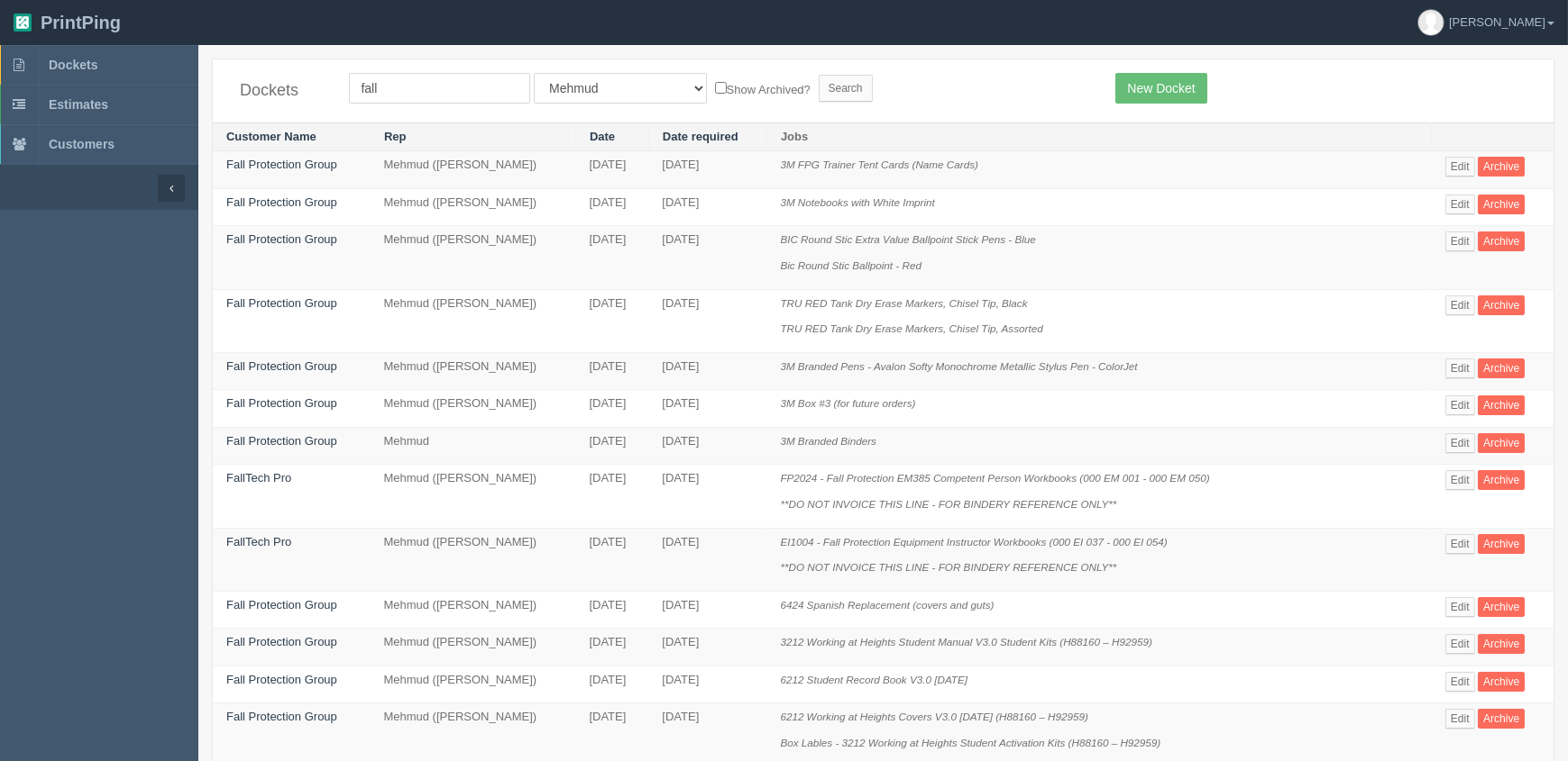
click at [1344, 96] on div "New Docket" at bounding box center [1320, 88] width 438 height 31
click at [1460, 437] on link "Edit" at bounding box center [1460, 444] width 30 height 20
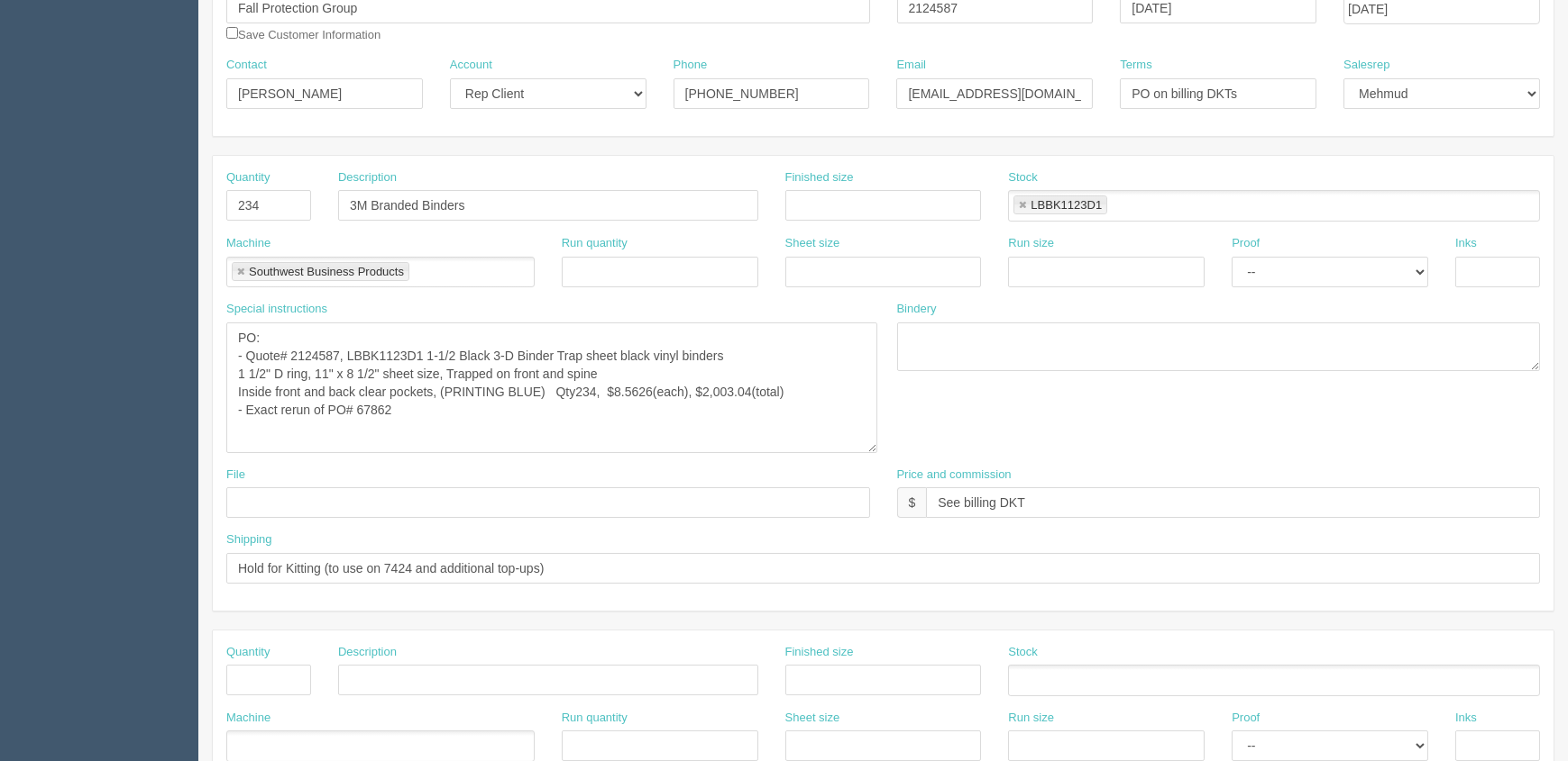
drag, startPoint x: 865, startPoint y: 363, endPoint x: 874, endPoint y: 452, distance: 89.5
click at [874, 452] on textarea "PO: - Quote# 2124587, LBBK1123D1 1-1/2 Black 3-D Binder Trap sheet black vinyl …" at bounding box center [552, 387] width 651 height 130
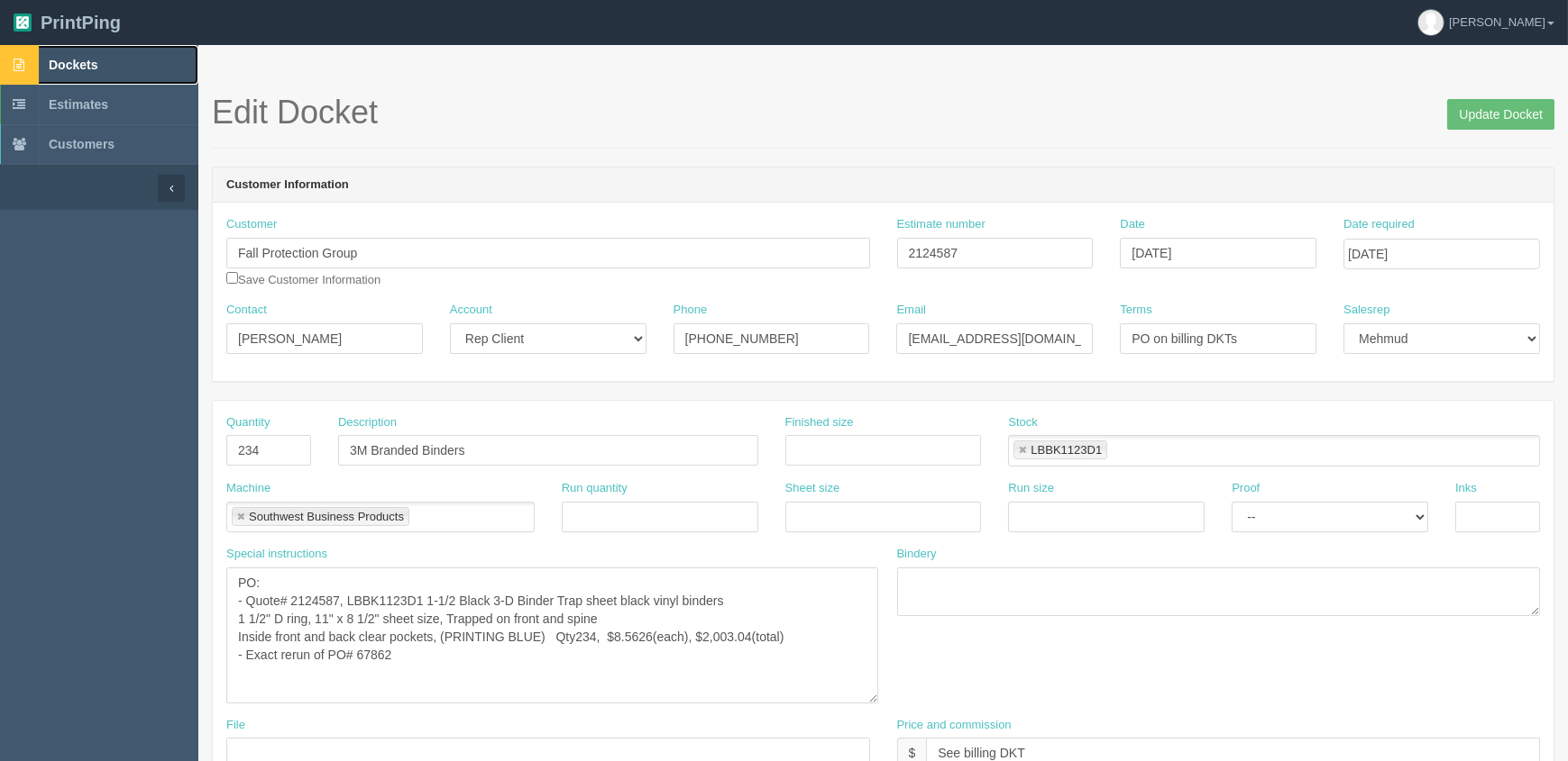
click at [63, 60] on span "Dockets" at bounding box center [72, 64] width 48 height 15
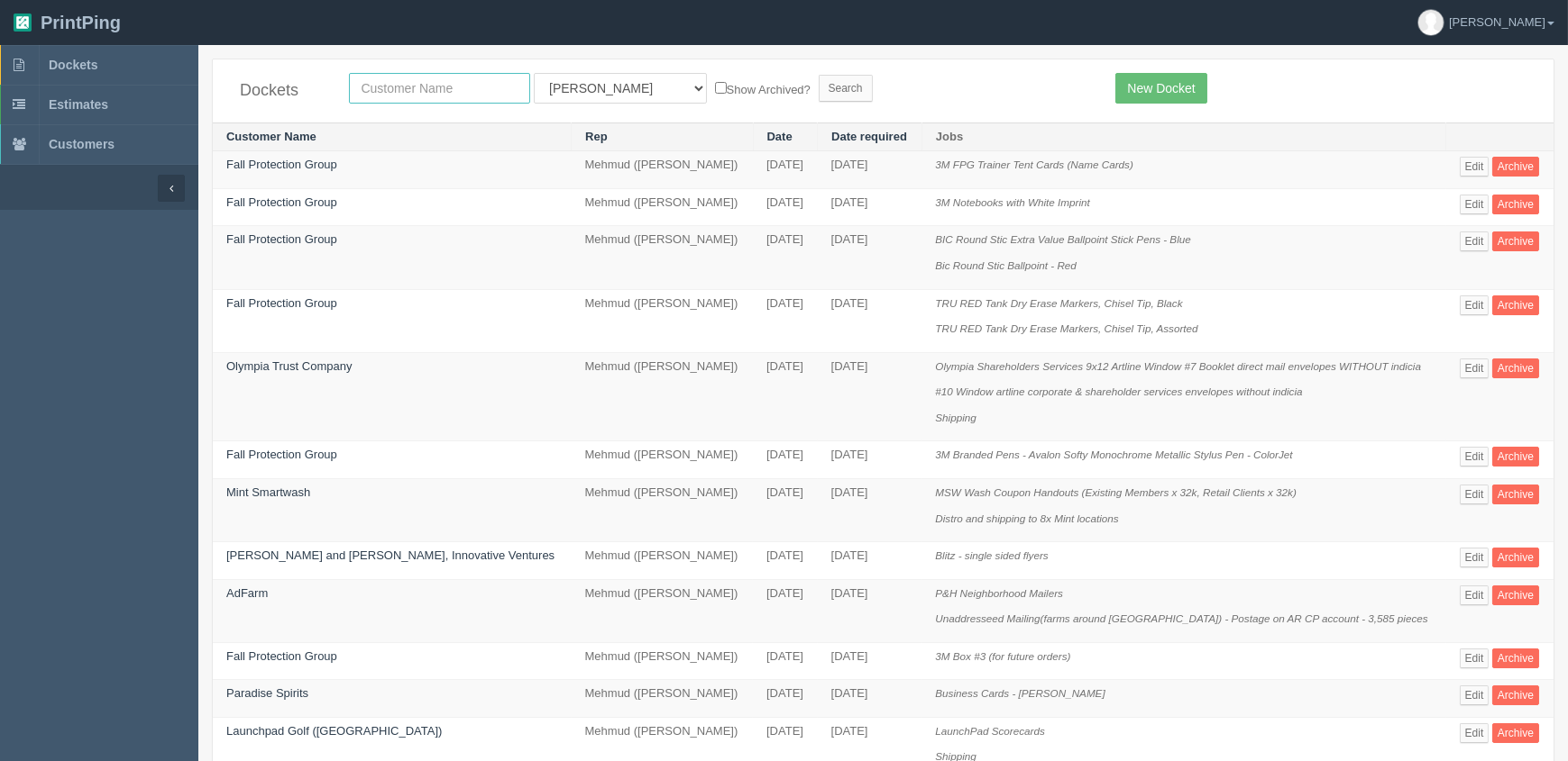
click at [393, 85] on input "text" at bounding box center [439, 88] width 181 height 31
type input "constru"
click at [819, 75] on input "Search" at bounding box center [845, 88] width 54 height 27
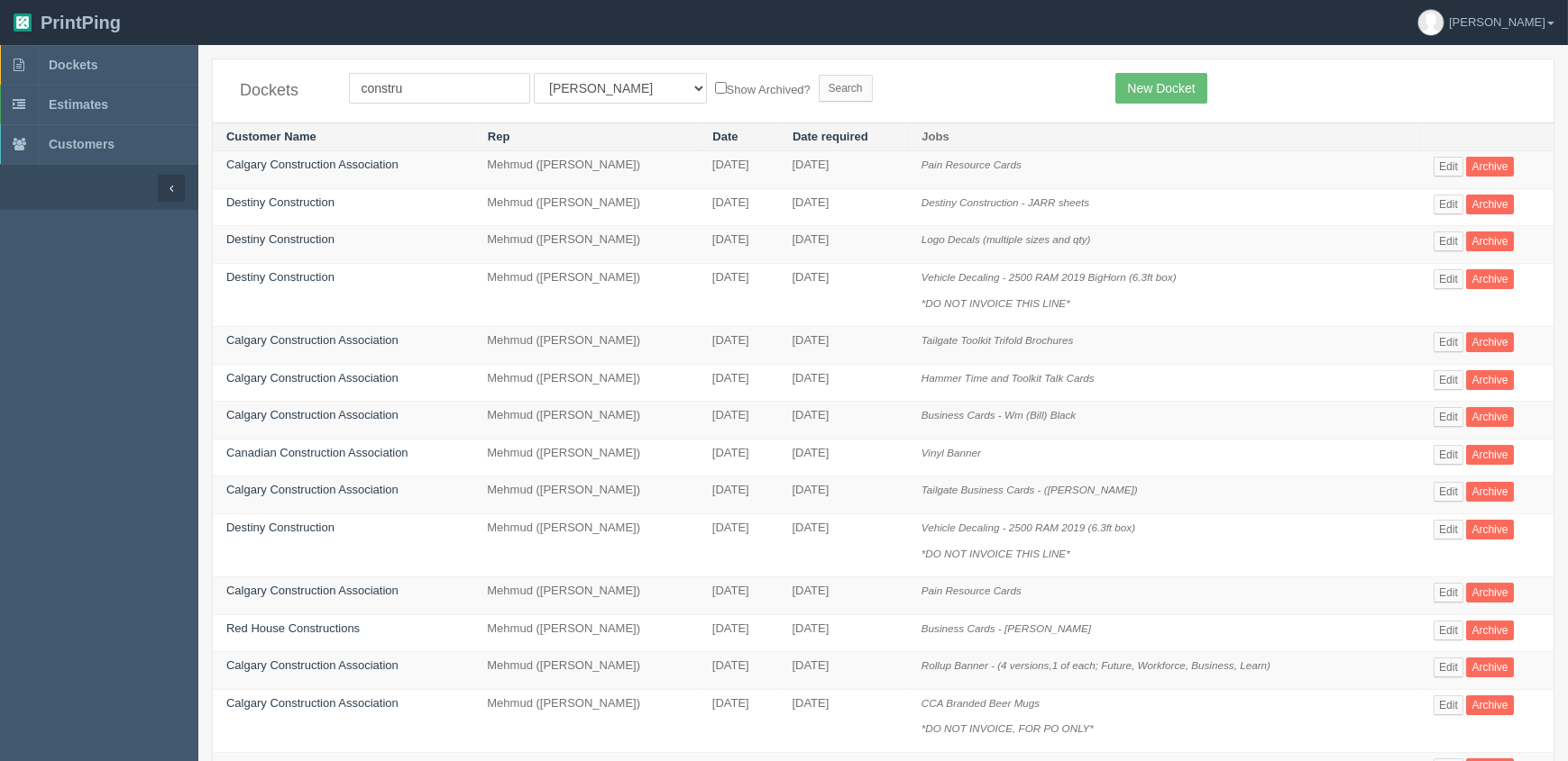
scroll to position [496, 0]
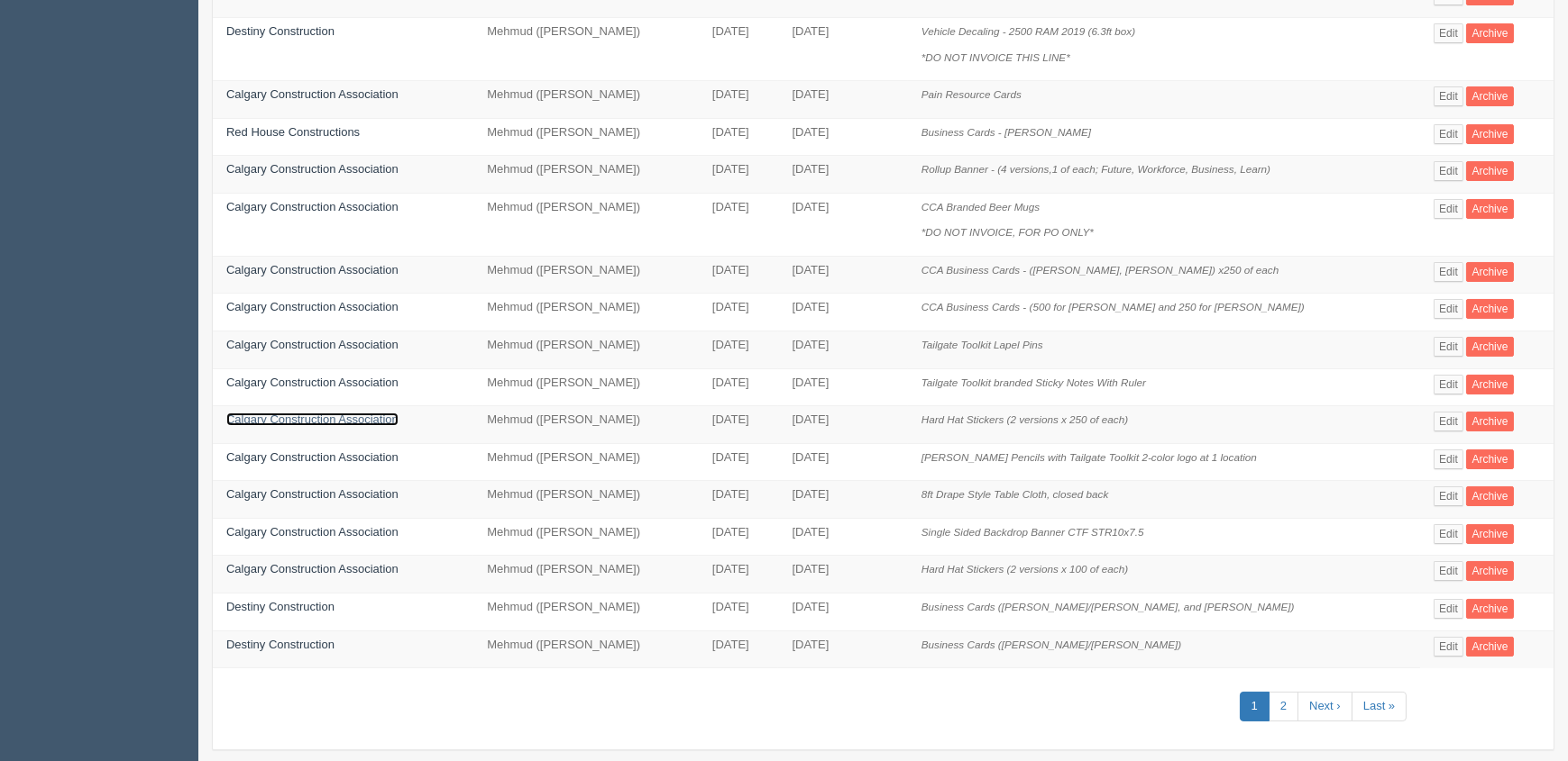
click at [280, 413] on link "Calgary Construction Association" at bounding box center [312, 420] width 172 height 14
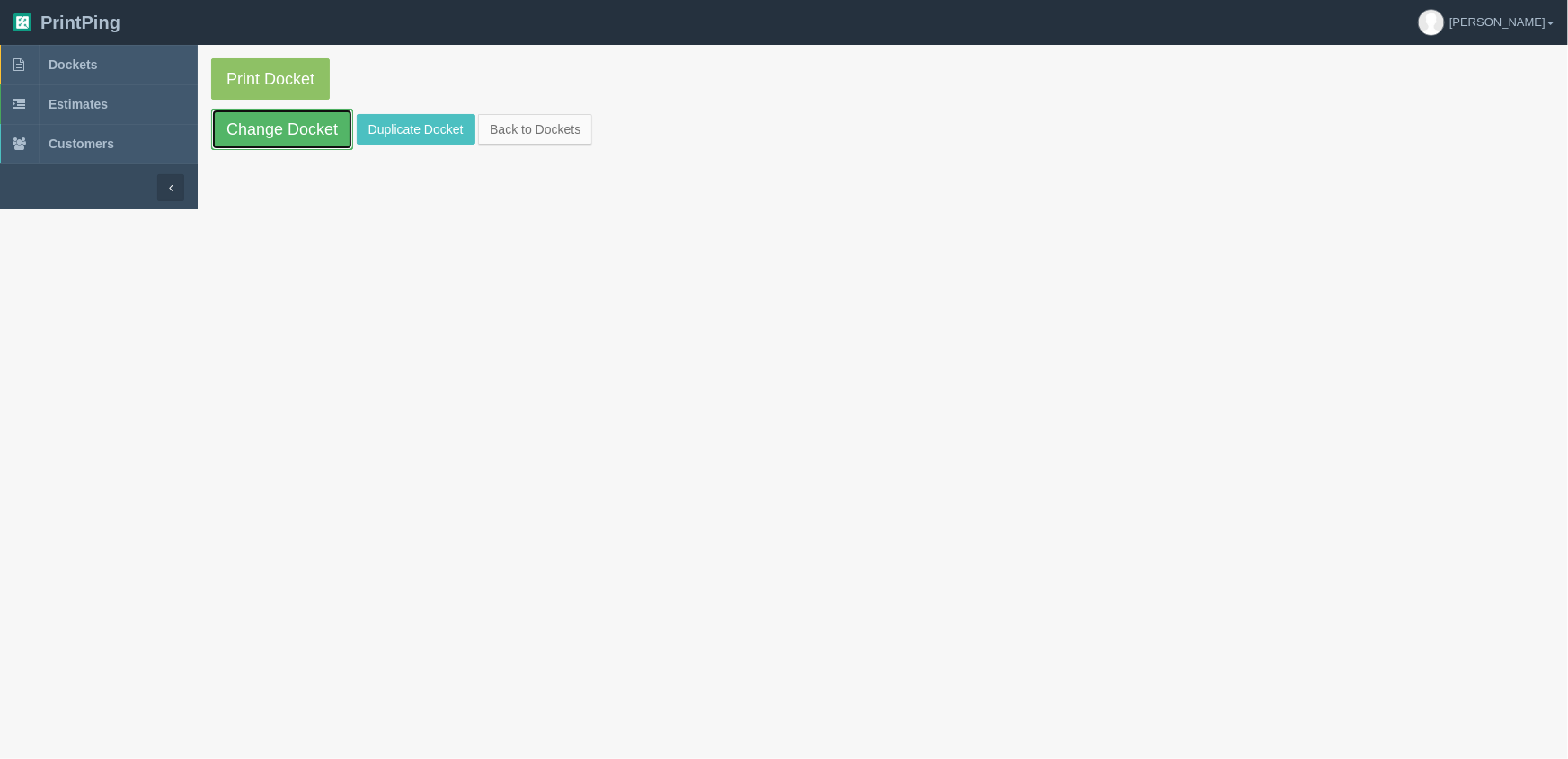
click at [280, 131] on link "Change Docket" at bounding box center [282, 129] width 142 height 41
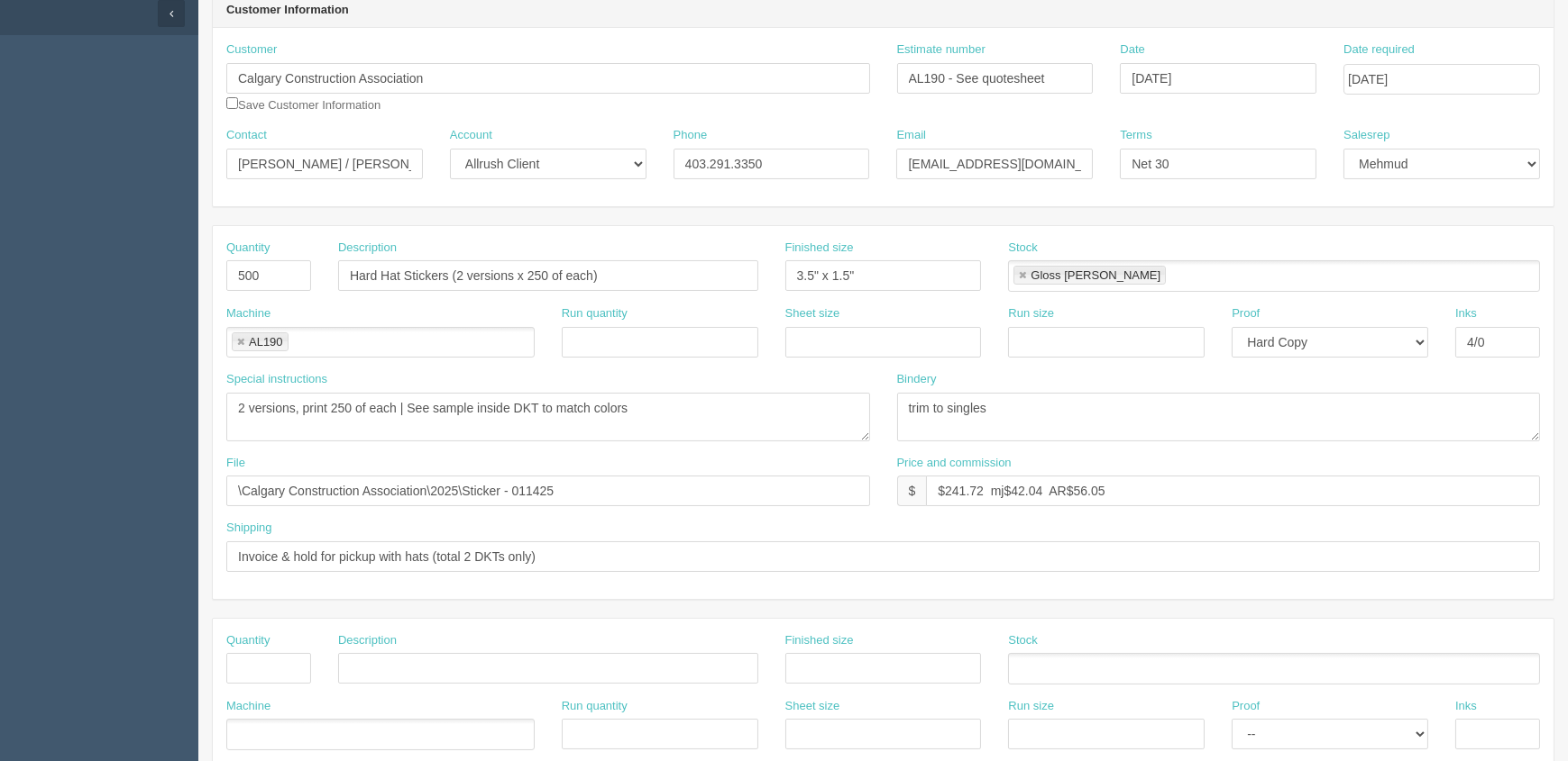
scroll to position [245, 0]
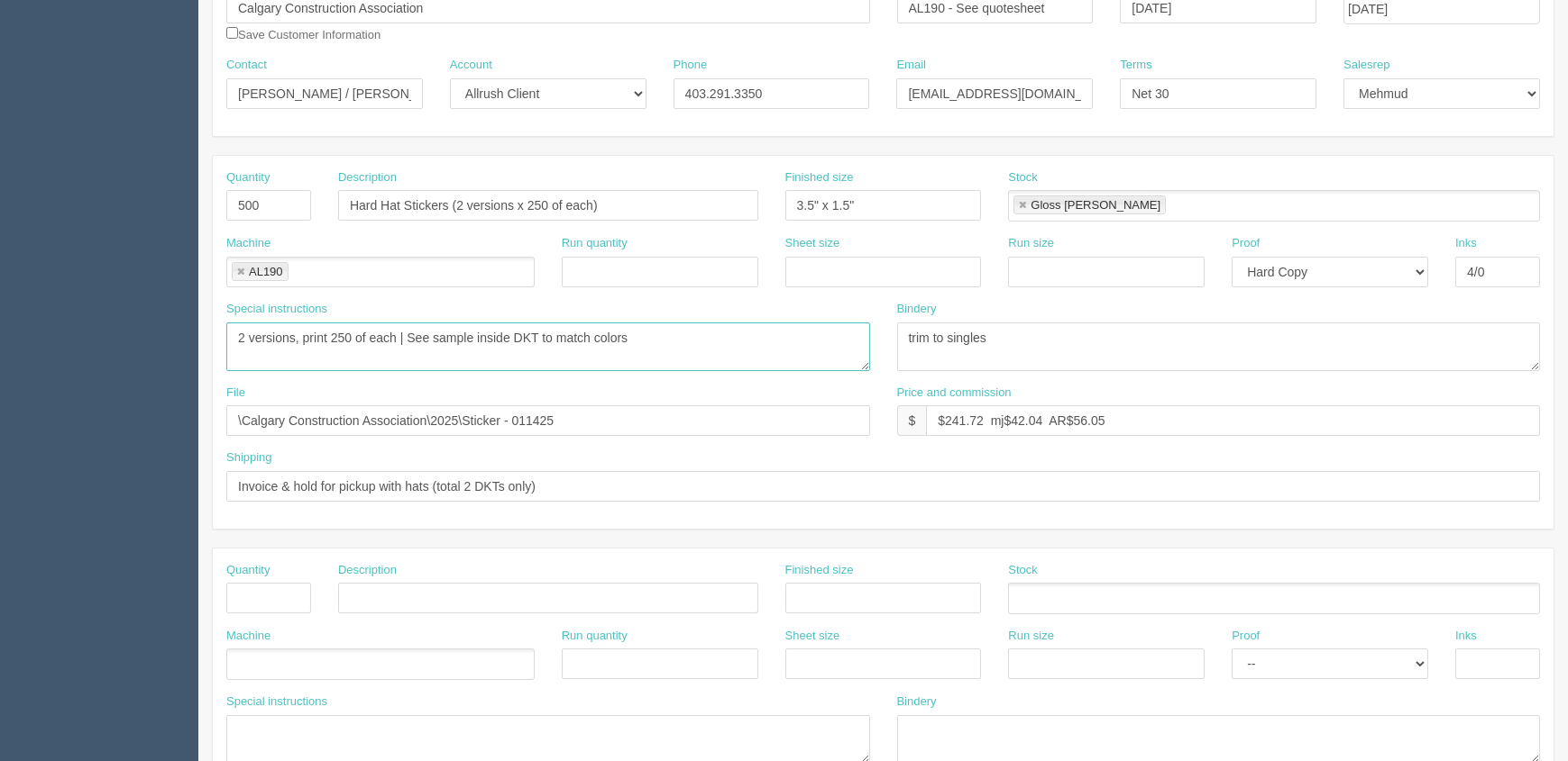
click at [740, 347] on textarea "2 versions, print 250 of each | See sample inside DKT to match colors" at bounding box center [548, 346] width 644 height 48
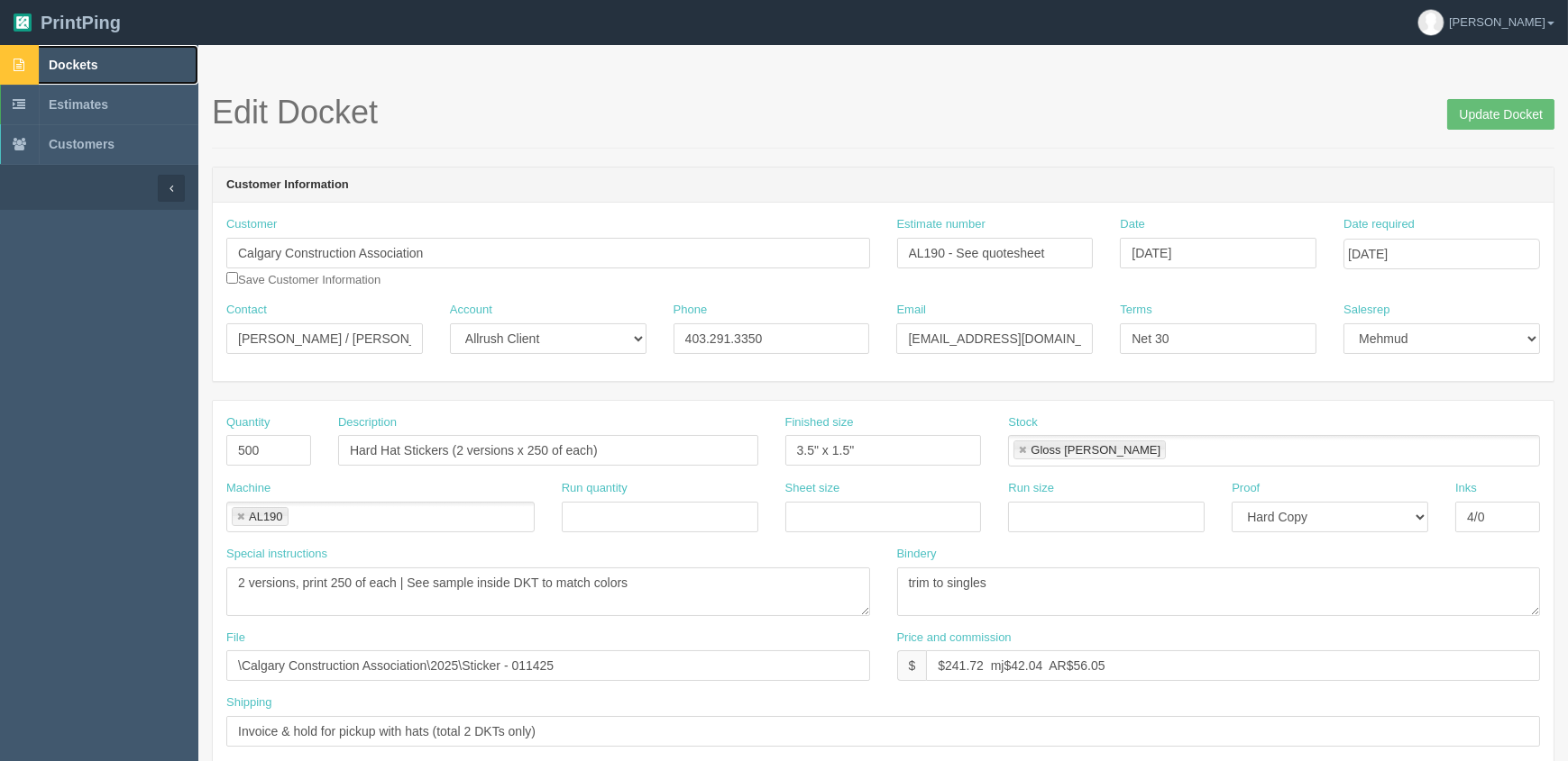
click at [114, 71] on link "Dockets" at bounding box center [99, 65] width 199 height 40
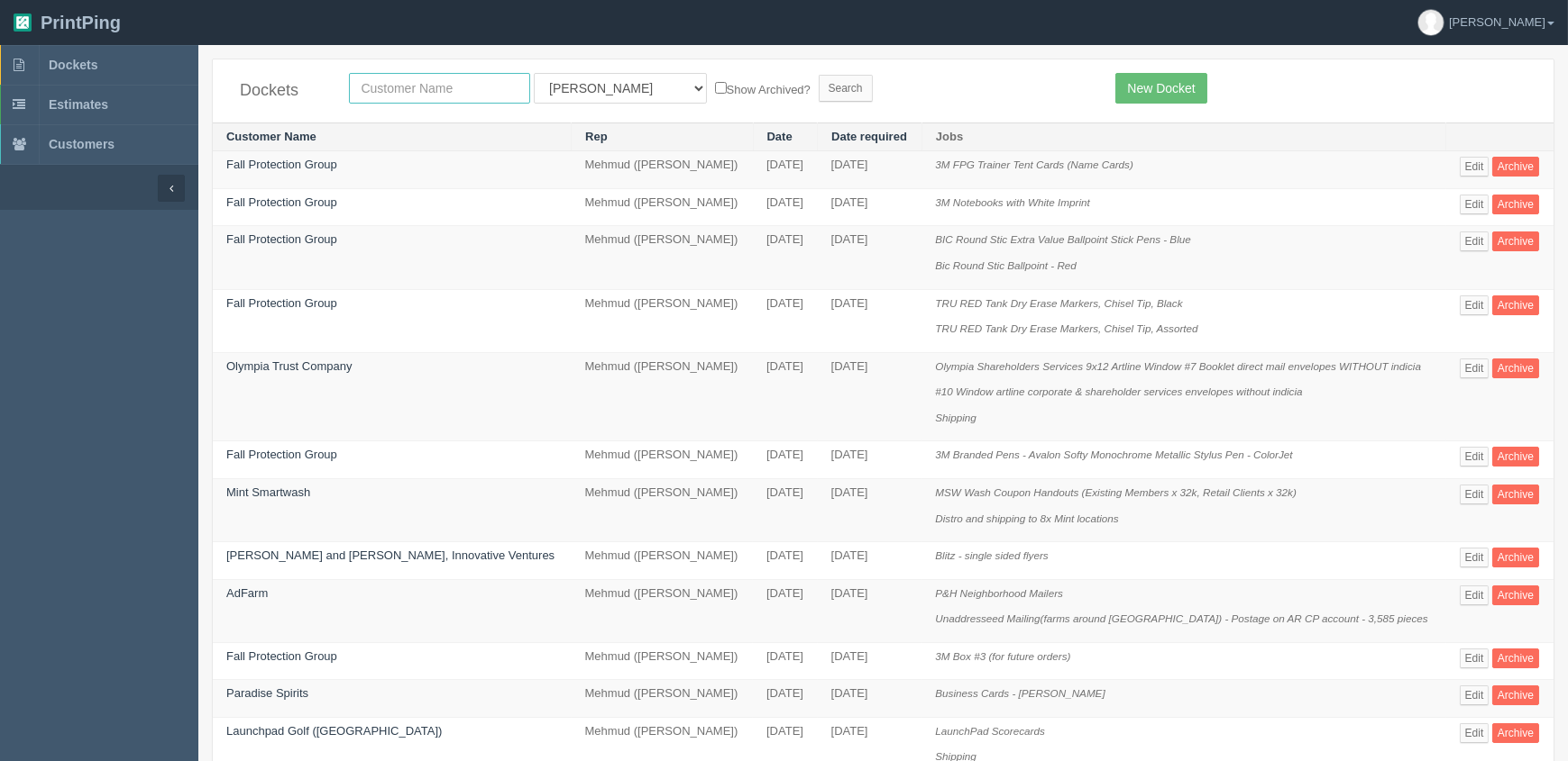
click at [421, 81] on input "text" at bounding box center [439, 88] width 181 height 31
type input "fall"
click at [819, 75] on input "Search" at bounding box center [845, 88] width 54 height 27
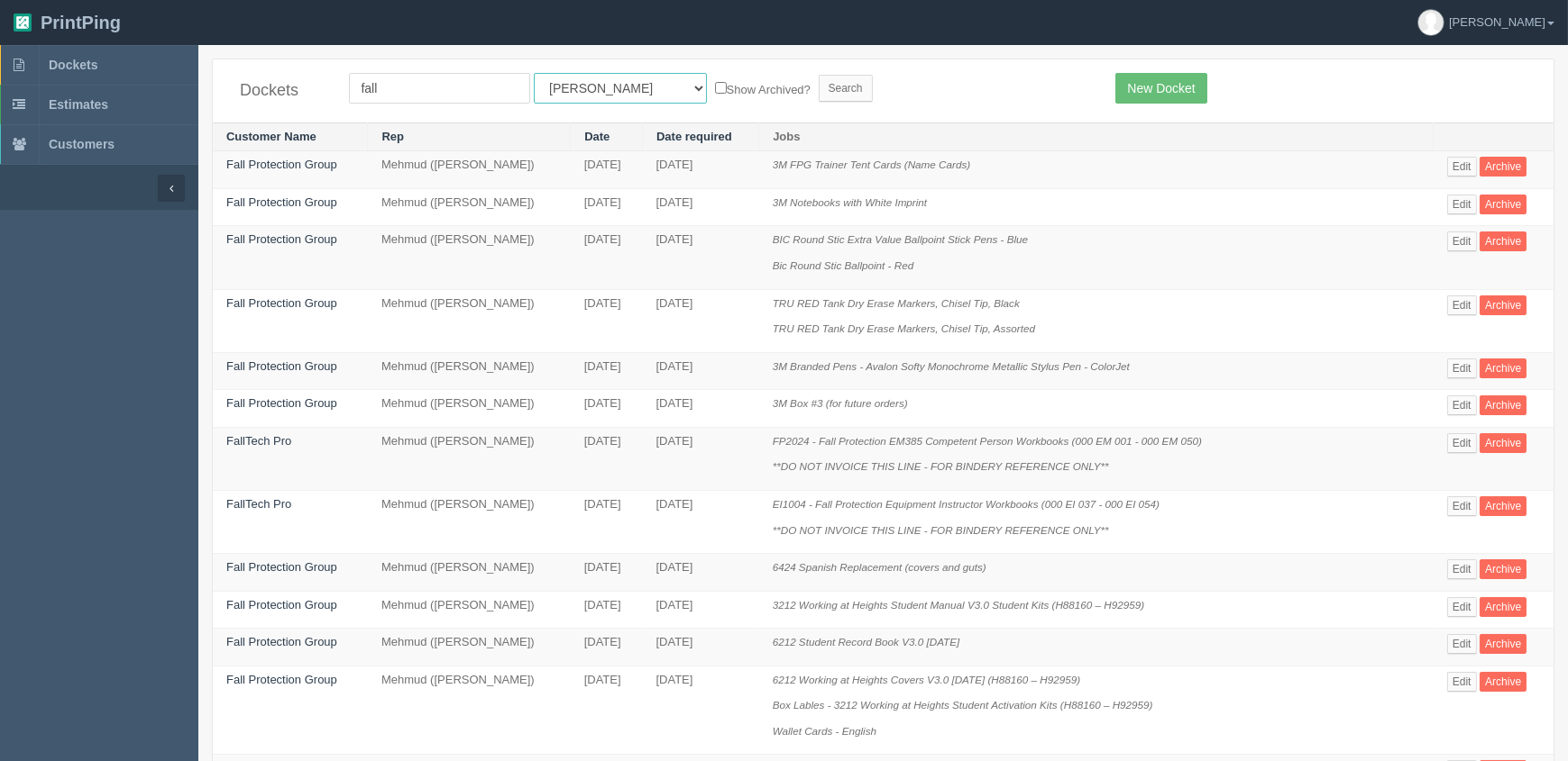
click at [599, 92] on select "All Users [PERSON_NAME] Test 1 [PERSON_NAME] [PERSON_NAME] [PERSON_NAME] France…" at bounding box center [620, 88] width 173 height 31
select select "8"
click at [534, 73] on select "All Users [PERSON_NAME] Test 1 [PERSON_NAME] [PERSON_NAME] [PERSON_NAME] France…" at bounding box center [620, 88] width 173 height 31
click at [819, 81] on input "Search" at bounding box center [845, 88] width 54 height 27
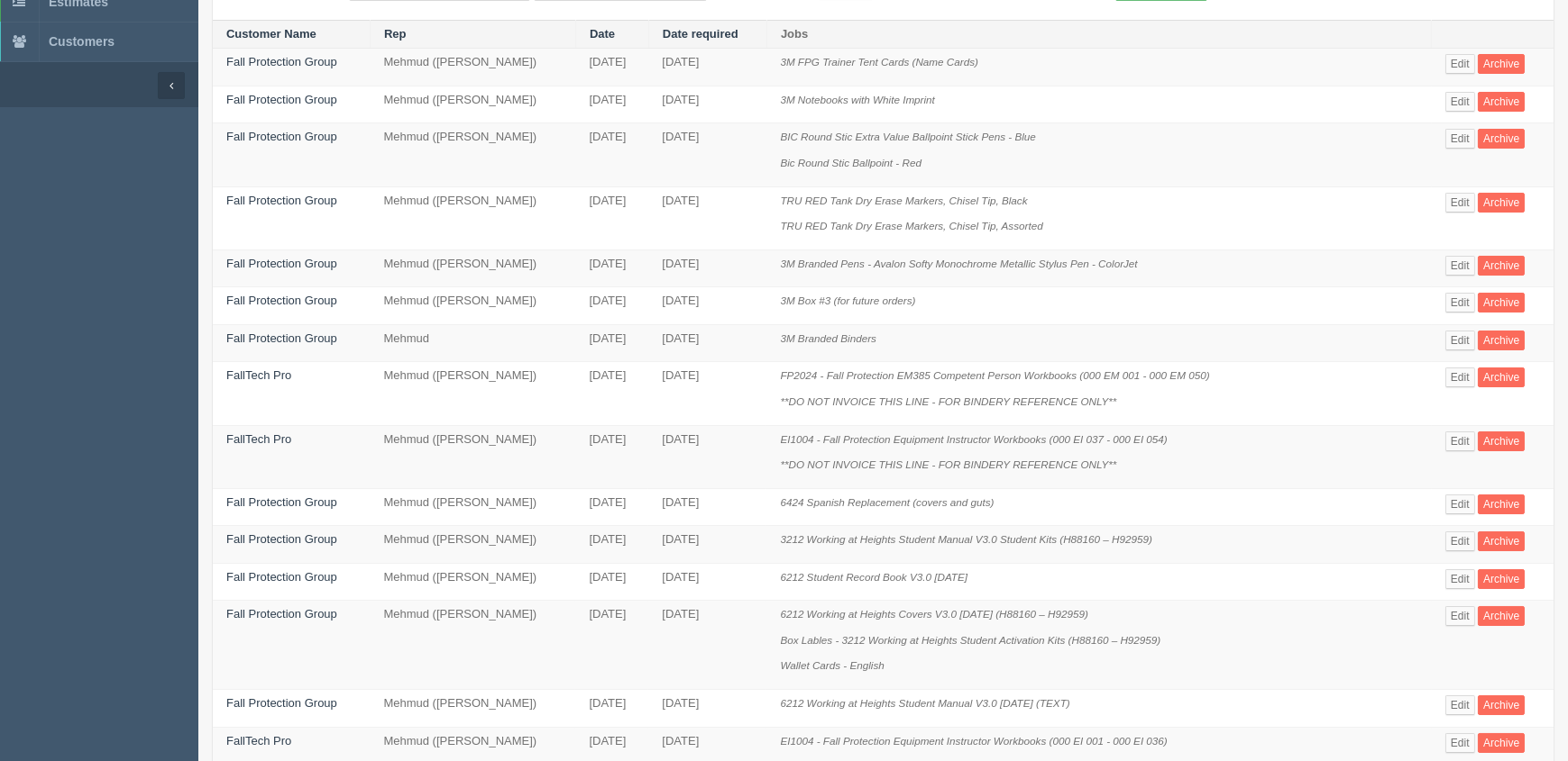
scroll to position [771, 0]
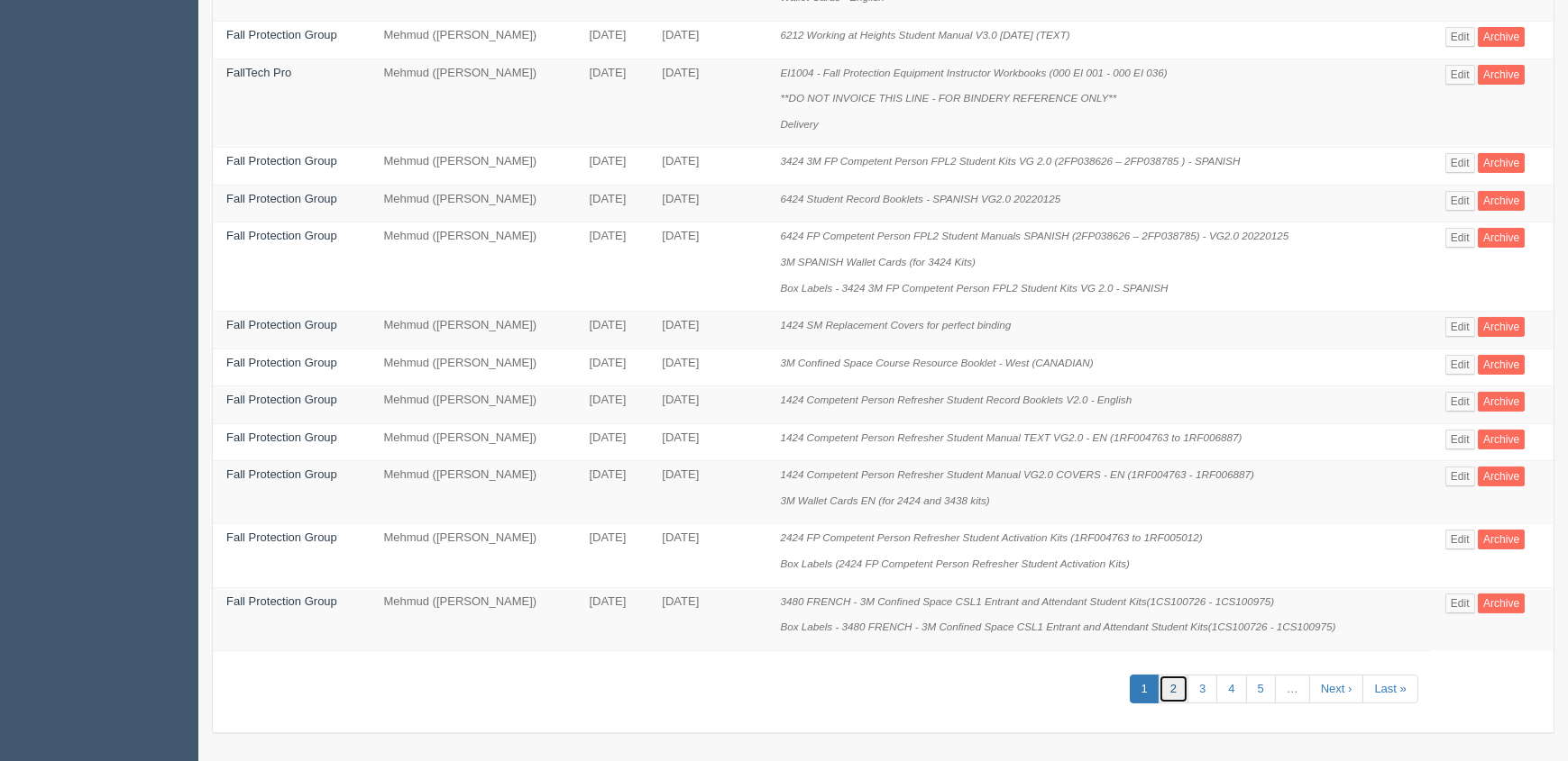
click at [1180, 693] on link "2" at bounding box center [1174, 690] width 30 height 30
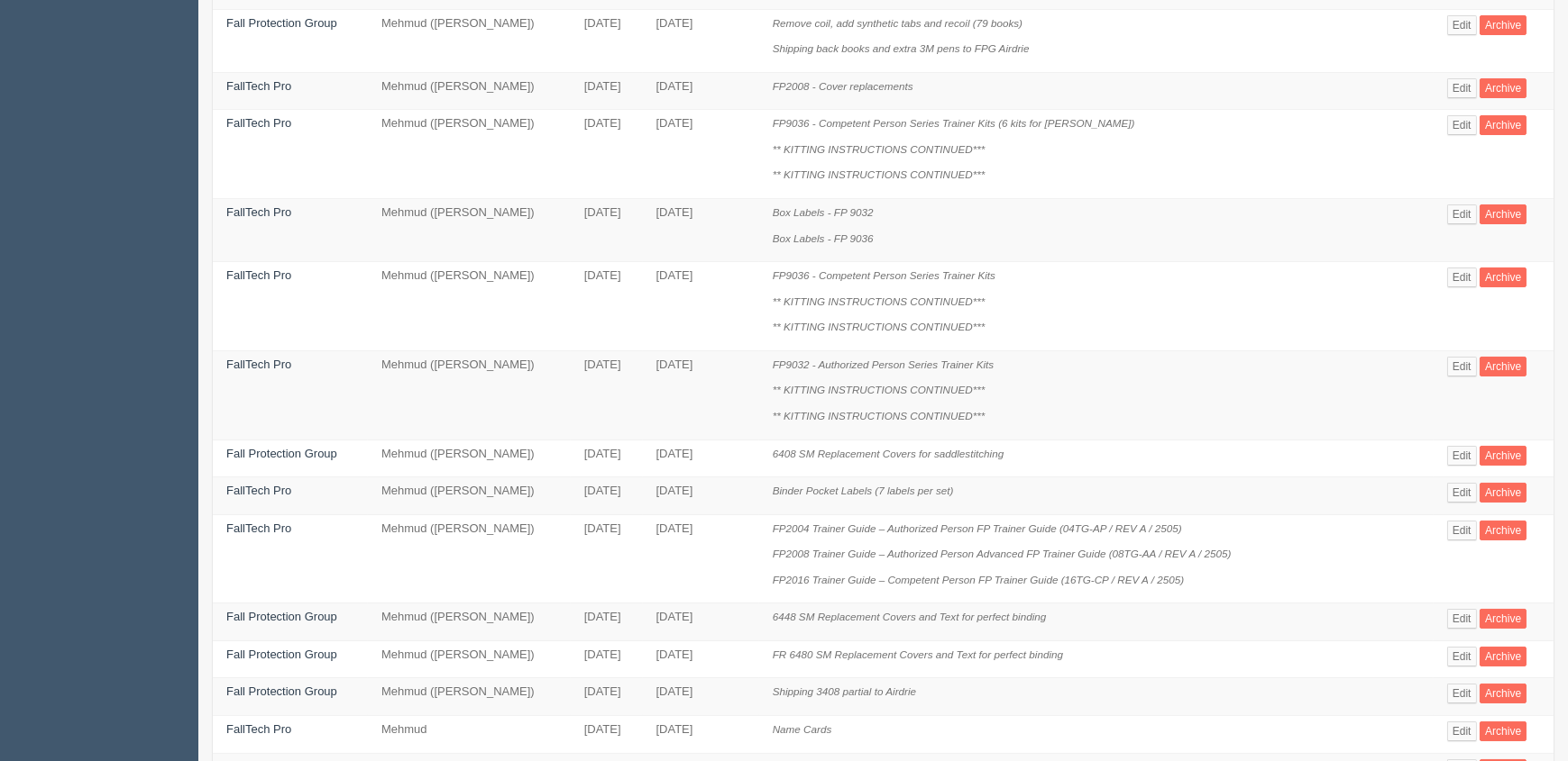
scroll to position [901, 0]
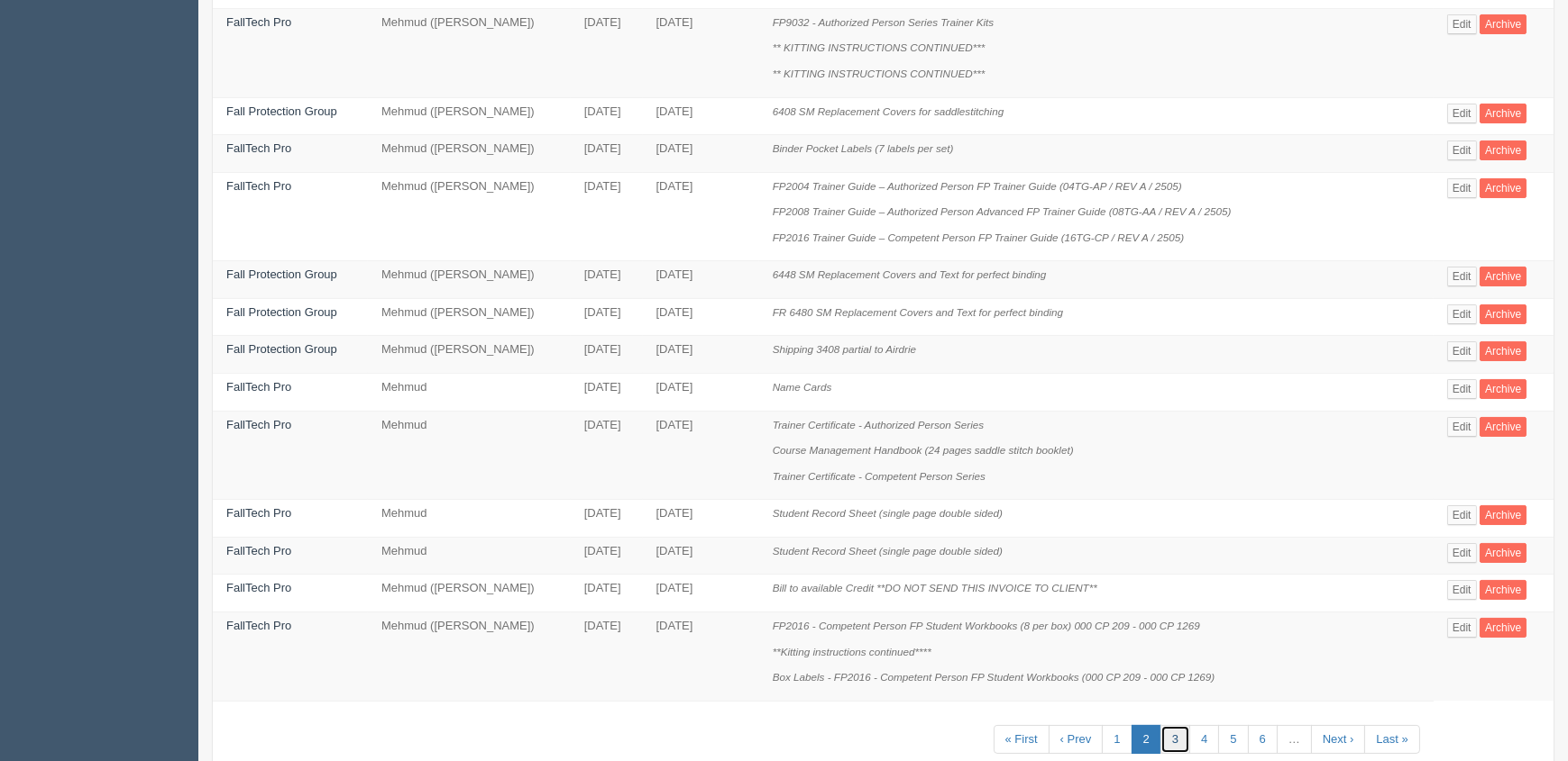
click at [1176, 726] on link "3" at bounding box center [1175, 740] width 30 height 30
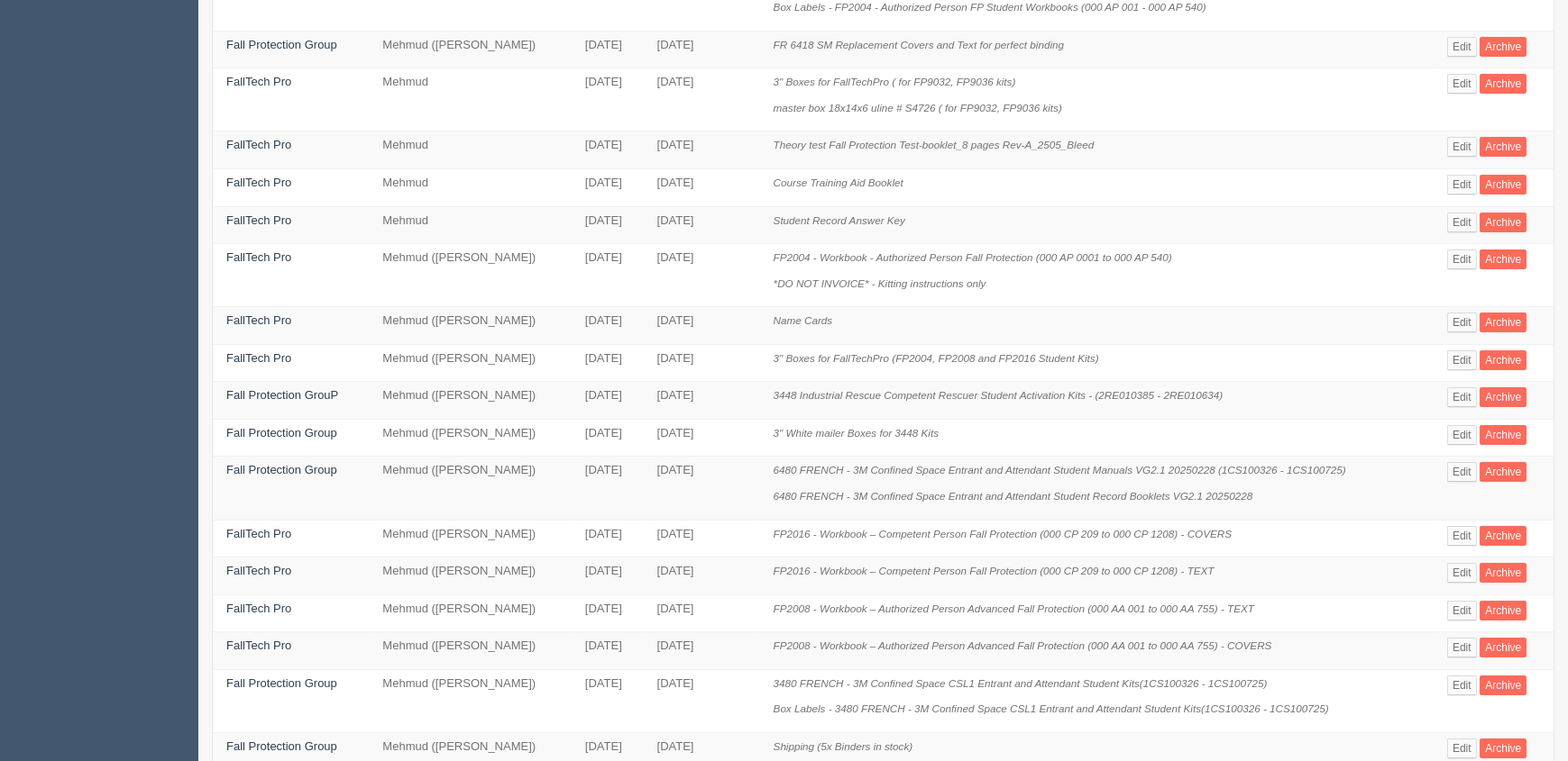
scroll to position [694, 0]
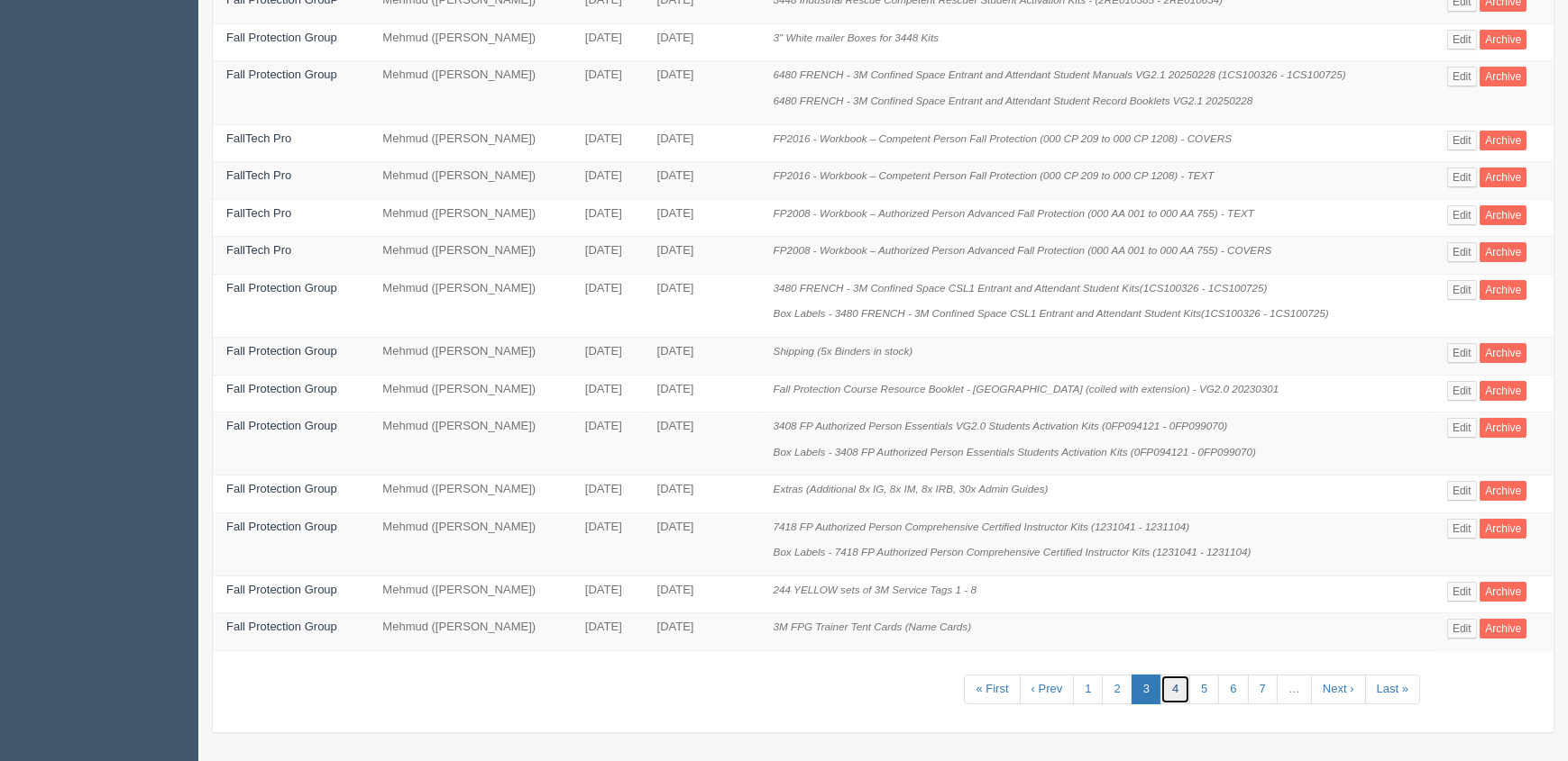
click at [1176, 688] on link "4" at bounding box center [1175, 690] width 30 height 30
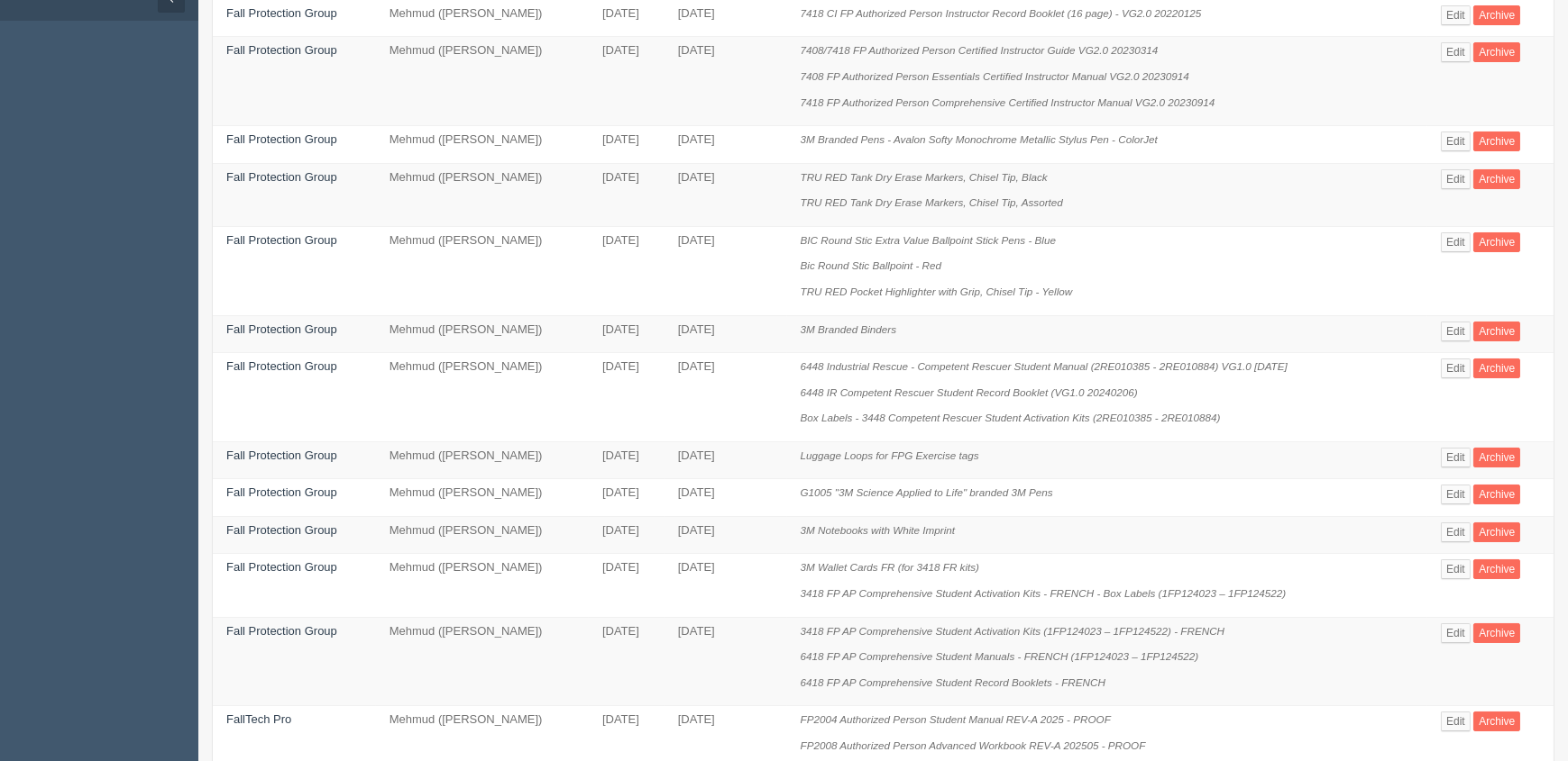
scroll to position [245, 0]
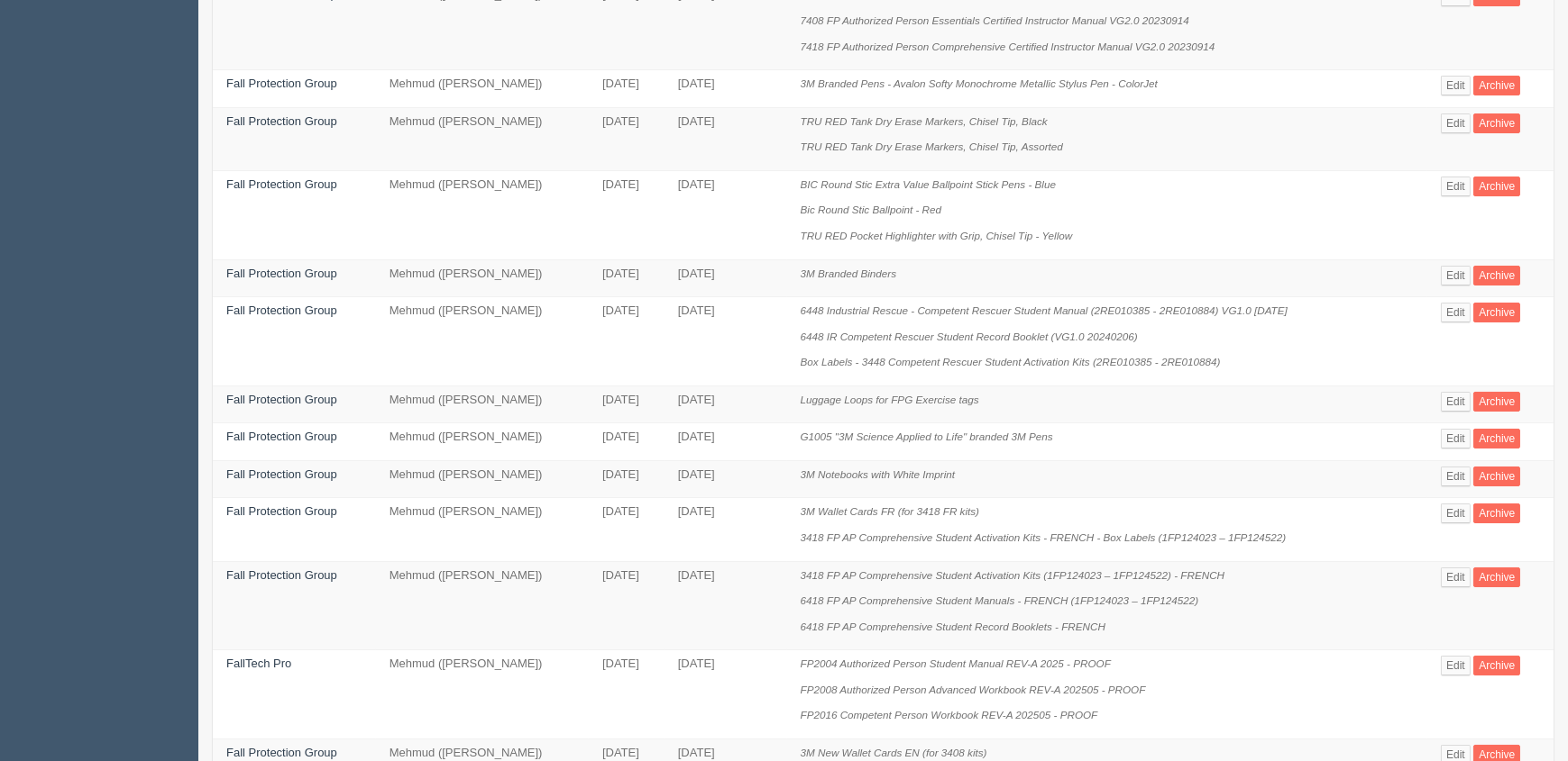
click at [279, 410] on td "Fall Protection Group" at bounding box center [294, 404] width 163 height 38
click at [285, 399] on link "Fall Protection Group" at bounding box center [282, 400] width 111 height 14
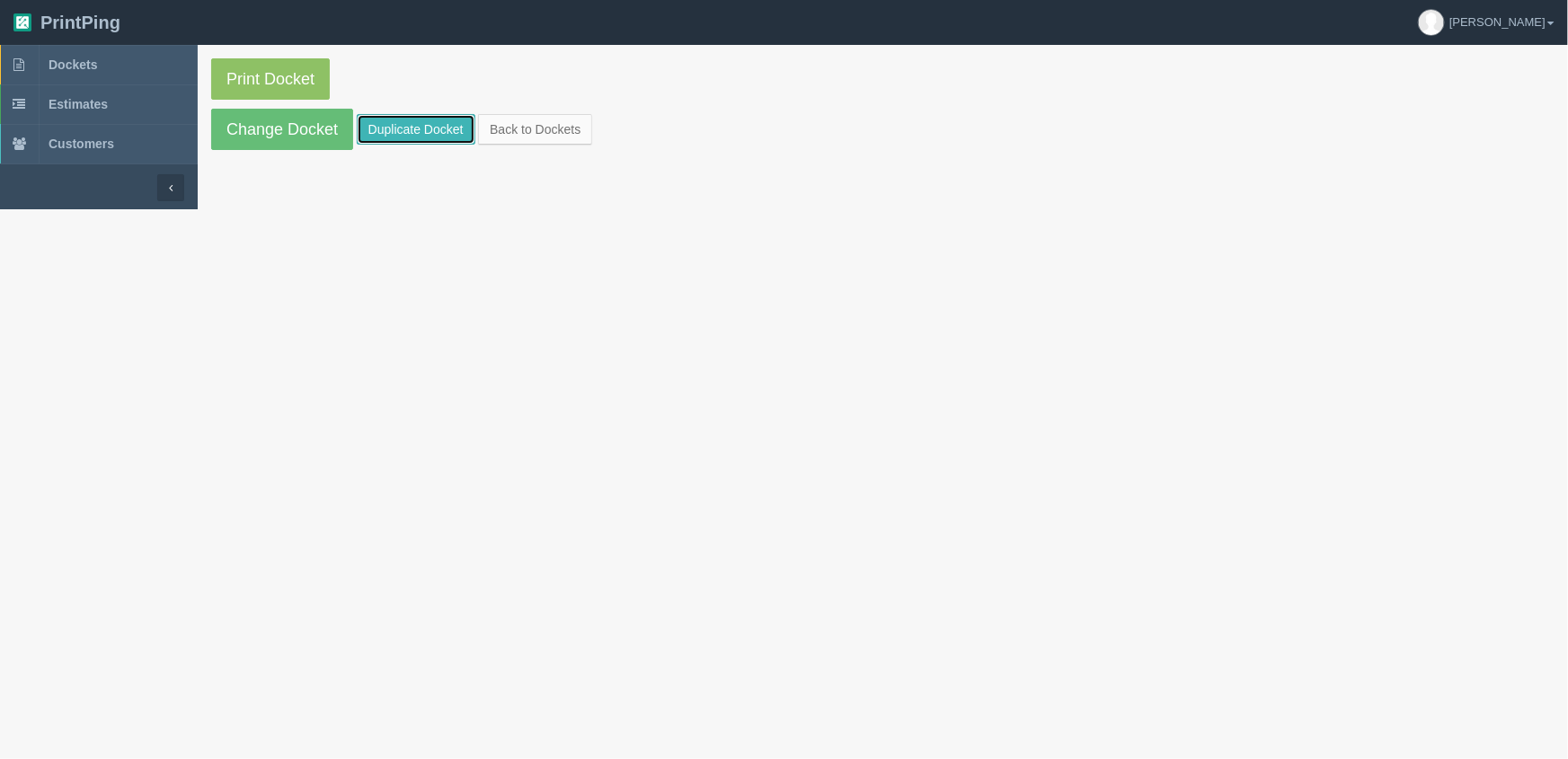
click at [402, 130] on link "Duplicate Docket" at bounding box center [416, 129] width 118 height 31
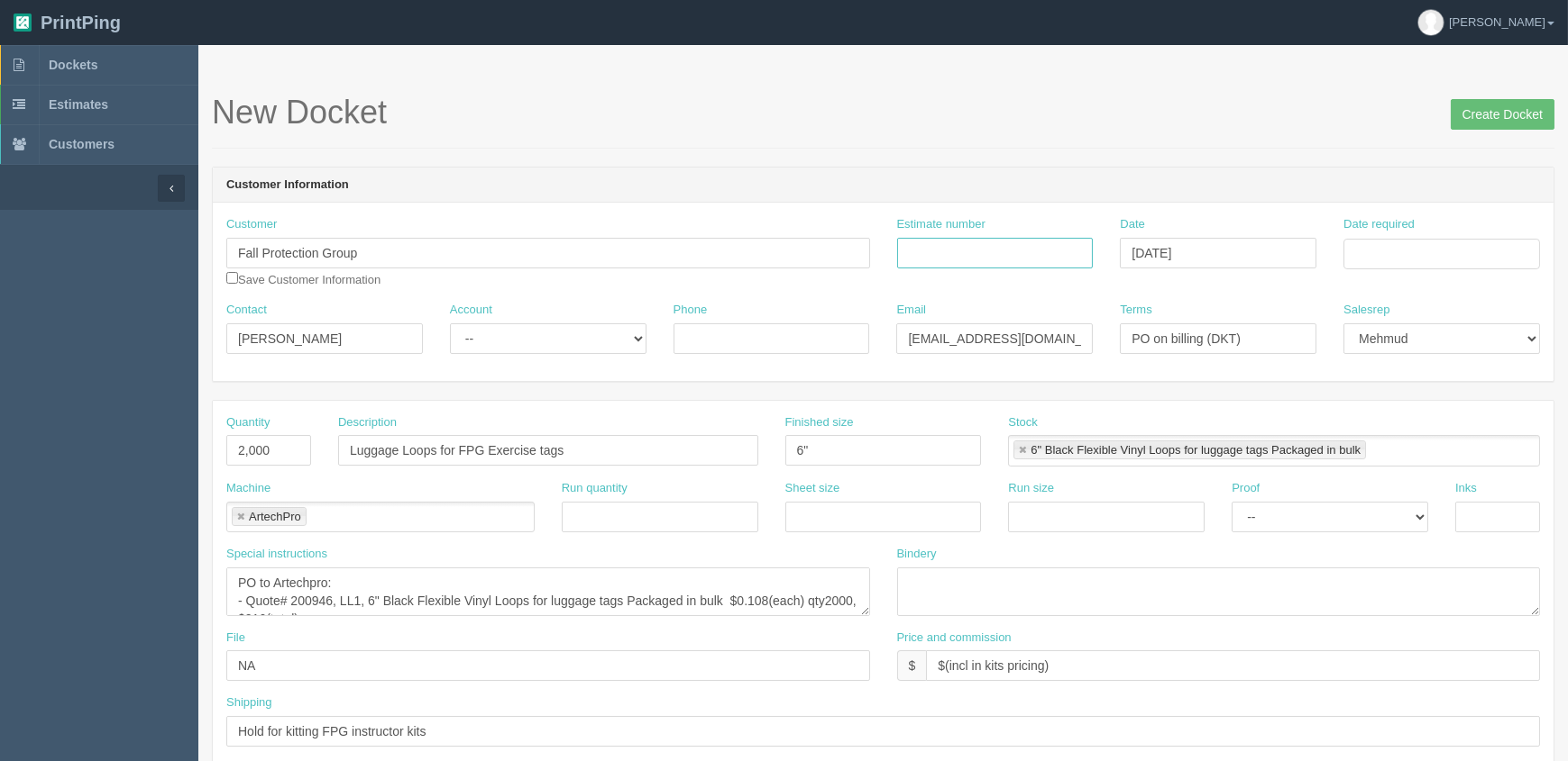
click at [986, 248] on input "Estimate number" at bounding box center [995, 253] width 197 height 31
type input "Outsource - See quotesheet"
type input "September 8, 2025"
click at [1405, 396] on td "16" at bounding box center [1409, 400] width 23 height 26
type input "[DATE]"
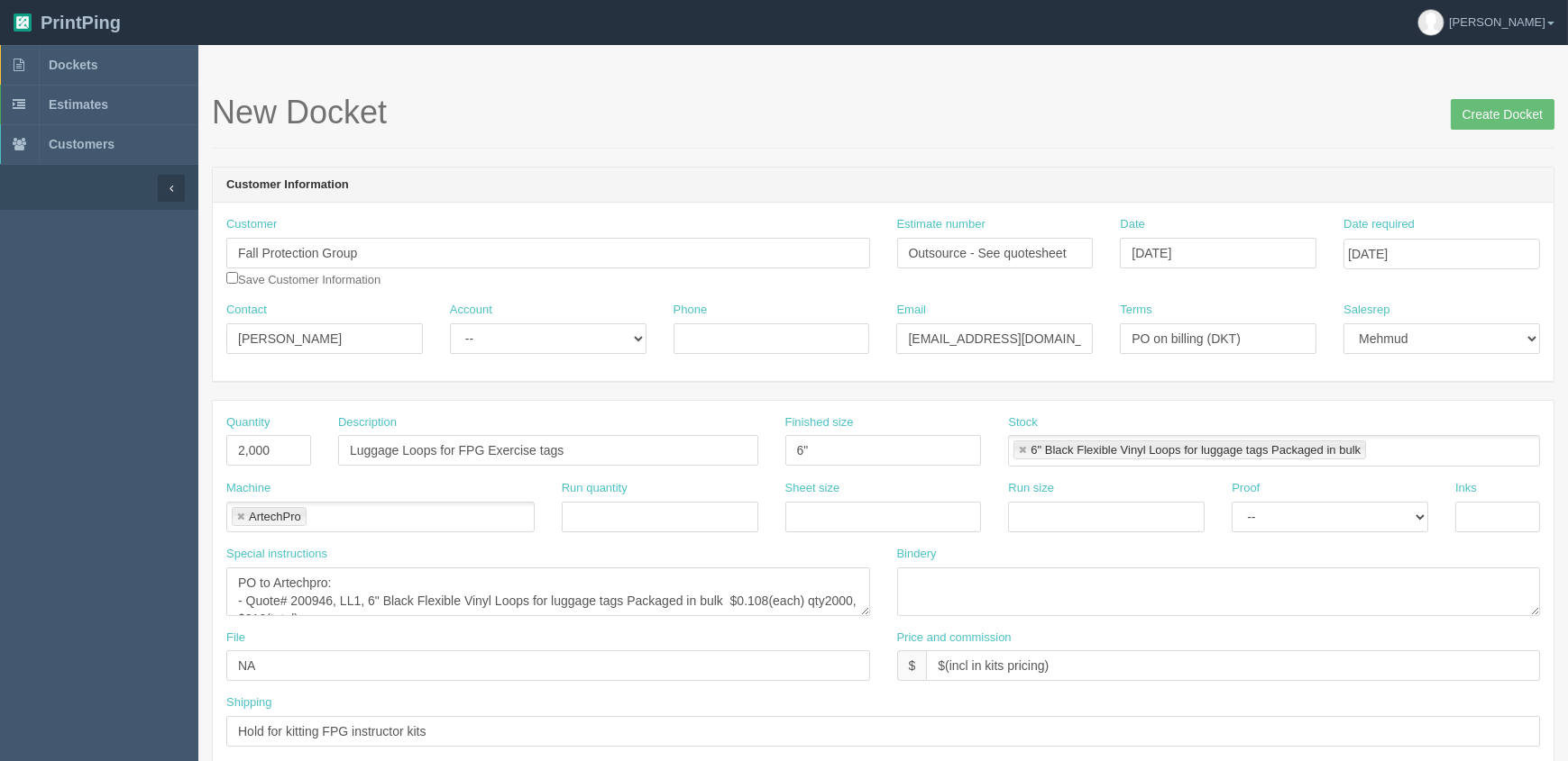
click at [1027, 127] on h1 "New Docket Create Docket" at bounding box center [883, 113] width 1343 height 36
click at [532, 345] on select "-- Existing Client Allrush Client Rep Client" at bounding box center [548, 338] width 197 height 31
select select "Rep Client"
click at [450, 323] on select "-- Existing Client Allrush Client Rep Client" at bounding box center [548, 338] width 197 height 31
drag, startPoint x: 287, startPoint y: 448, endPoint x: -96, endPoint y: 396, distance: 386.5
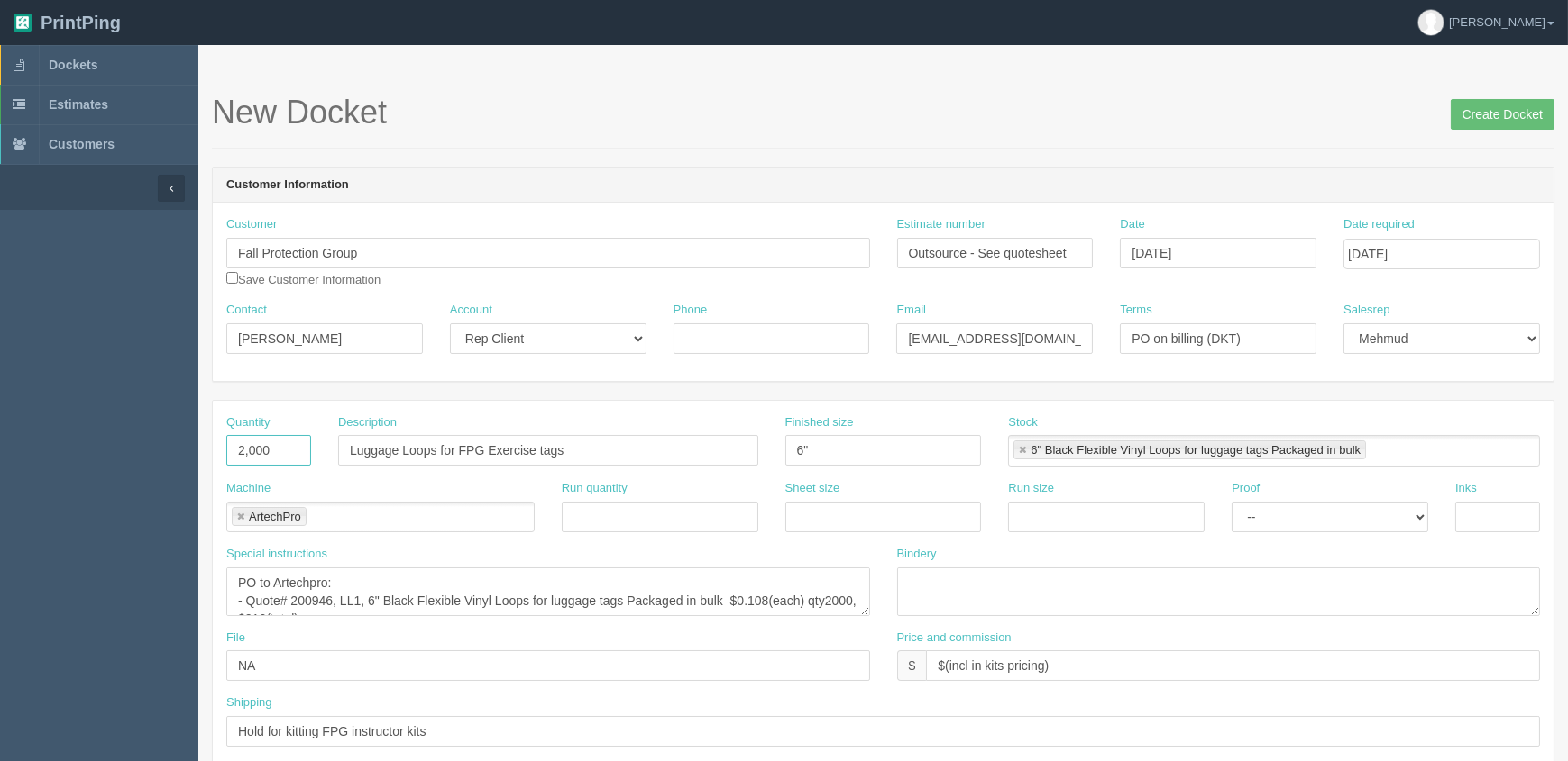
type input "1,200"
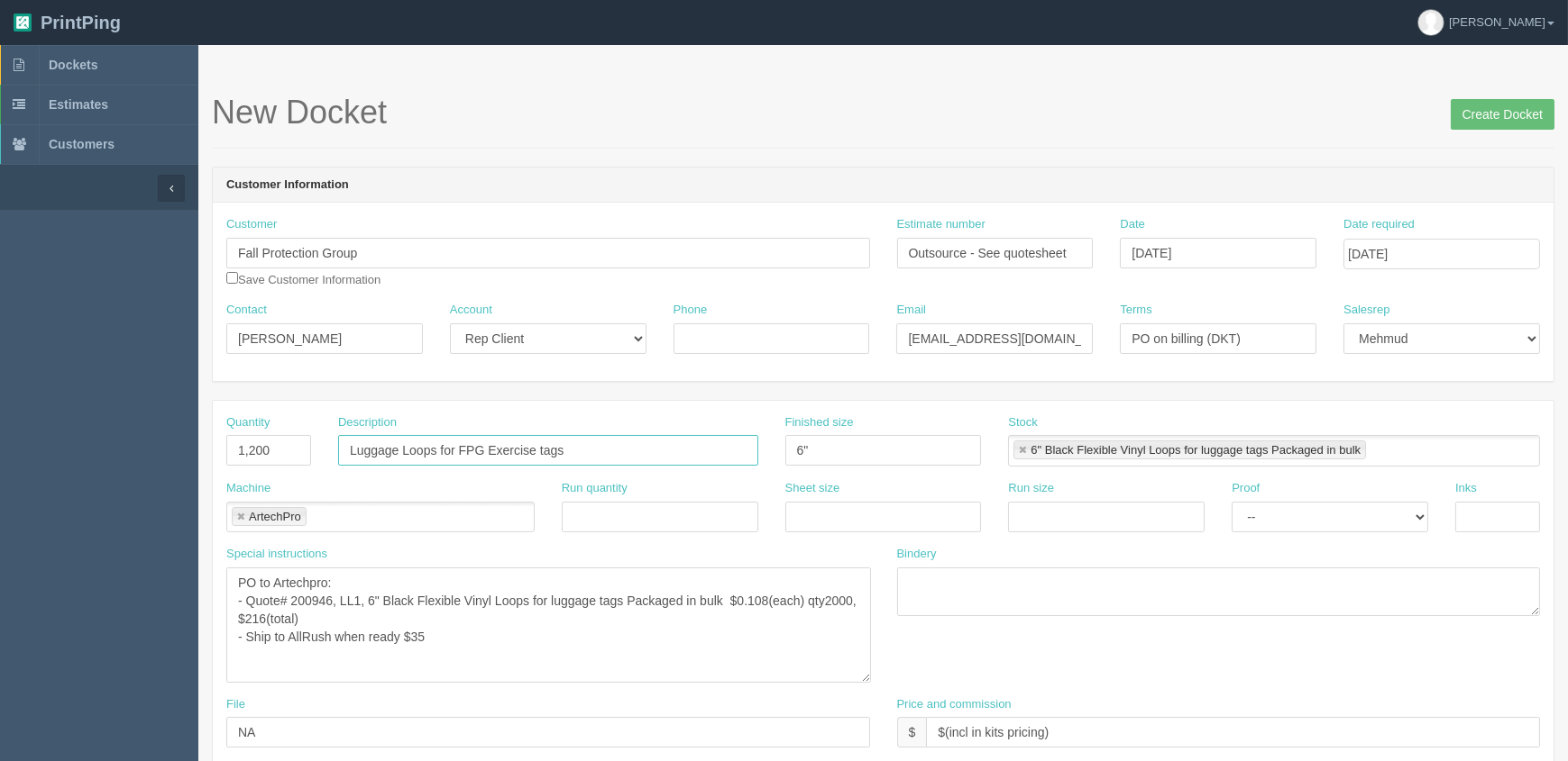
drag, startPoint x: 866, startPoint y: 611, endPoint x: 807, endPoint y: 678, distance: 89.3
click at [868, 679] on textarea "PO to Artechpro: - Quote# 200946, LL1, 6" Black Flexible Vinyl Loops for luggag…" at bounding box center [549, 625] width 645 height 116
drag, startPoint x: 325, startPoint y: 587, endPoint x: 628, endPoint y: 663, distance: 312.4
click at [325, 586] on textarea "PO to Artechpro: - Quote# 200946, LL1, 6" Black Flexible Vinyl Loops for luggag…" at bounding box center [549, 626] width 645 height 117
paste textarea "6073"
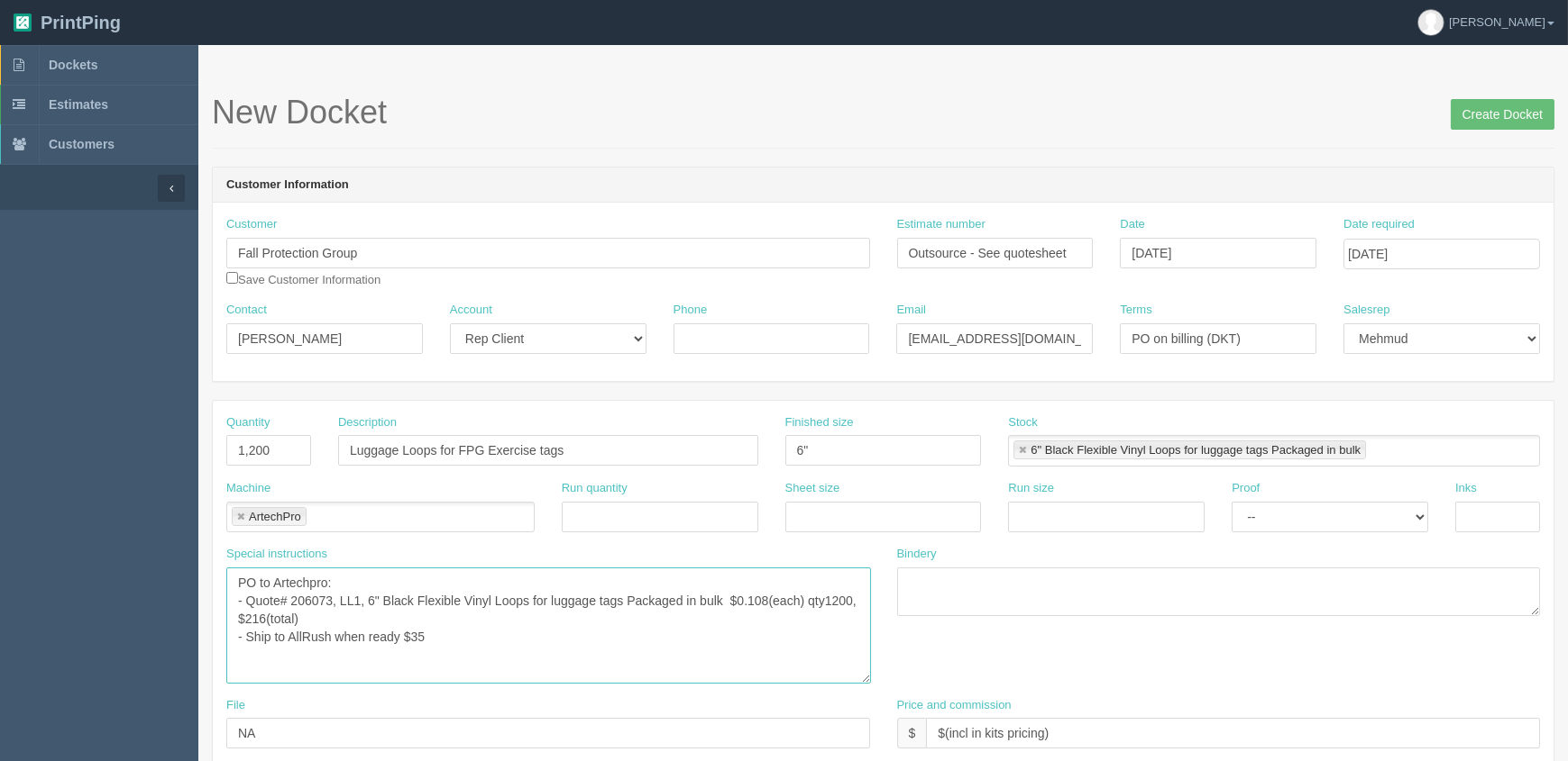
drag, startPoint x: 298, startPoint y: 612, endPoint x: 311, endPoint y: 612, distance: 13.0
click at [303, 612] on textarea "PO to Artechpro: - Quote# 200946, LL1, 6" Black Flexible Vinyl Loops for luggag…" at bounding box center [549, 626] width 645 height 117
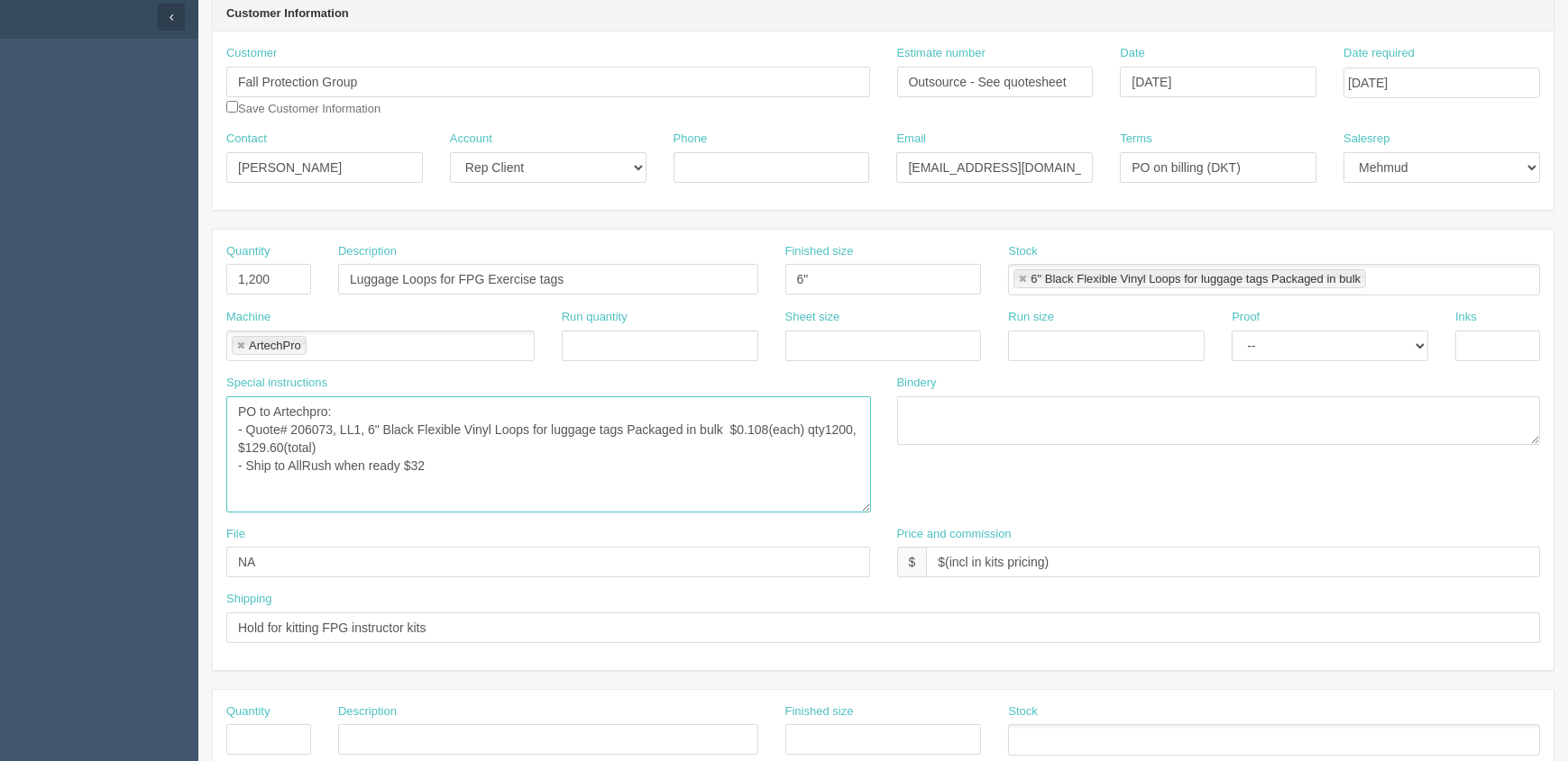
scroll to position [491, 0]
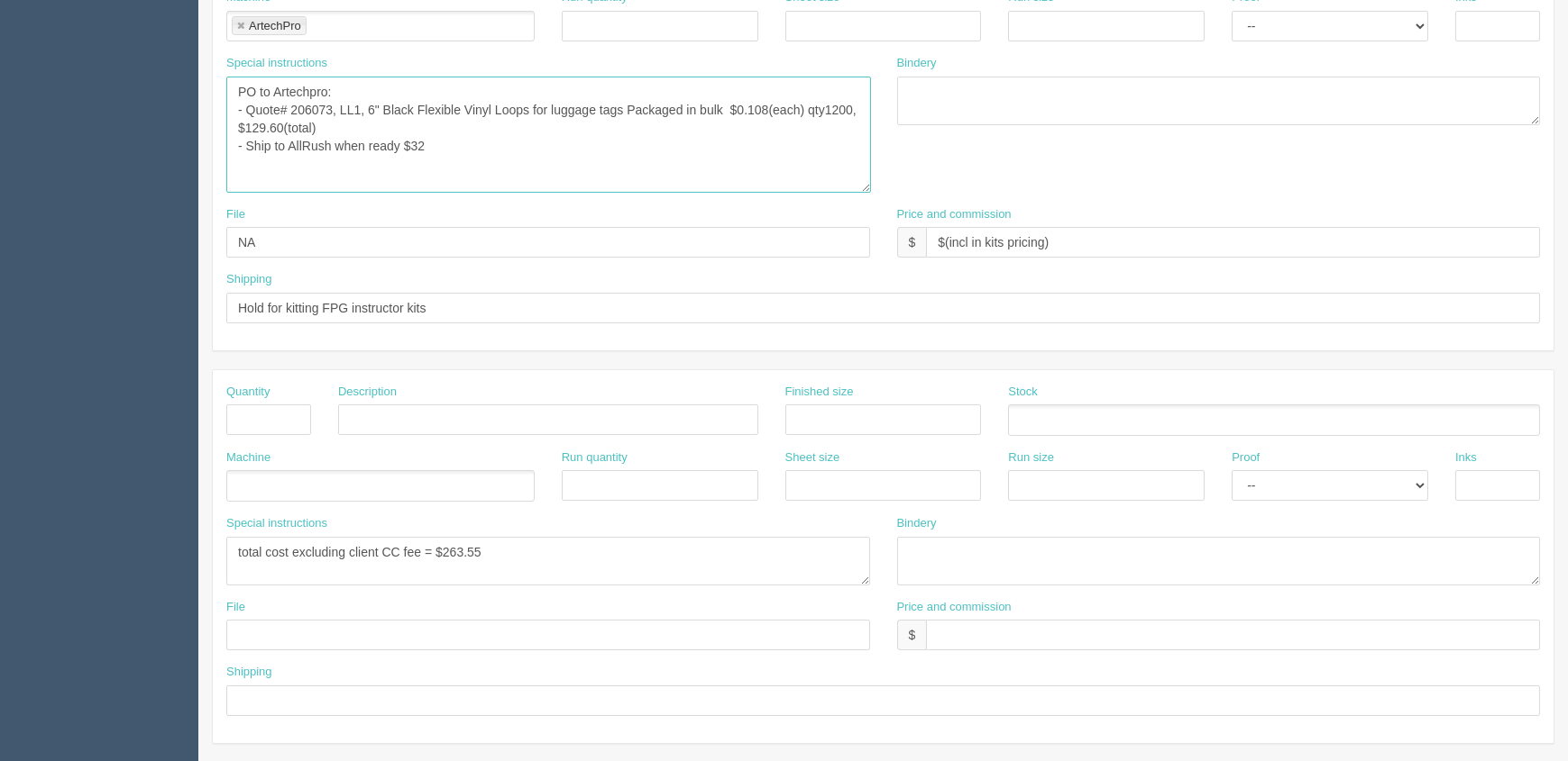
type textarea "PO to Artechpro: - Quote# 206073, LL1, 6" Black Flexible Vinyl Loops for luggag…"
click at [548, 558] on textarea "total cost excluding client CC fee = $263.55" at bounding box center [548, 560] width 644 height 48
drag, startPoint x: 449, startPoint y: 548, endPoint x: 841, endPoint y: 465, distance: 400.7
click at [841, 465] on div "Quantity Description Finished size Stock Machine Run quantity Sheet size Run si…" at bounding box center [883, 556] width 1341 height 373
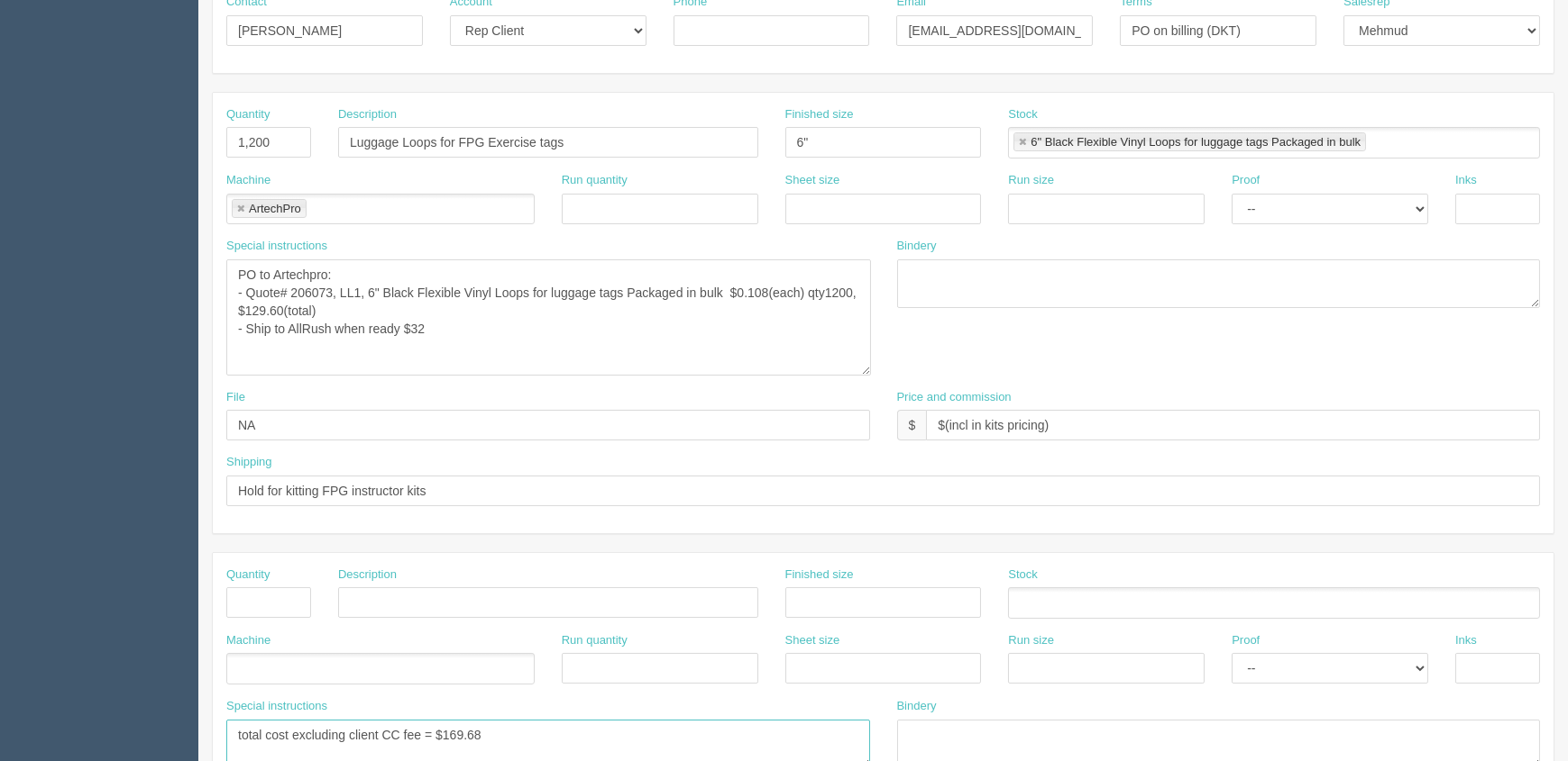
scroll to position [81, 0]
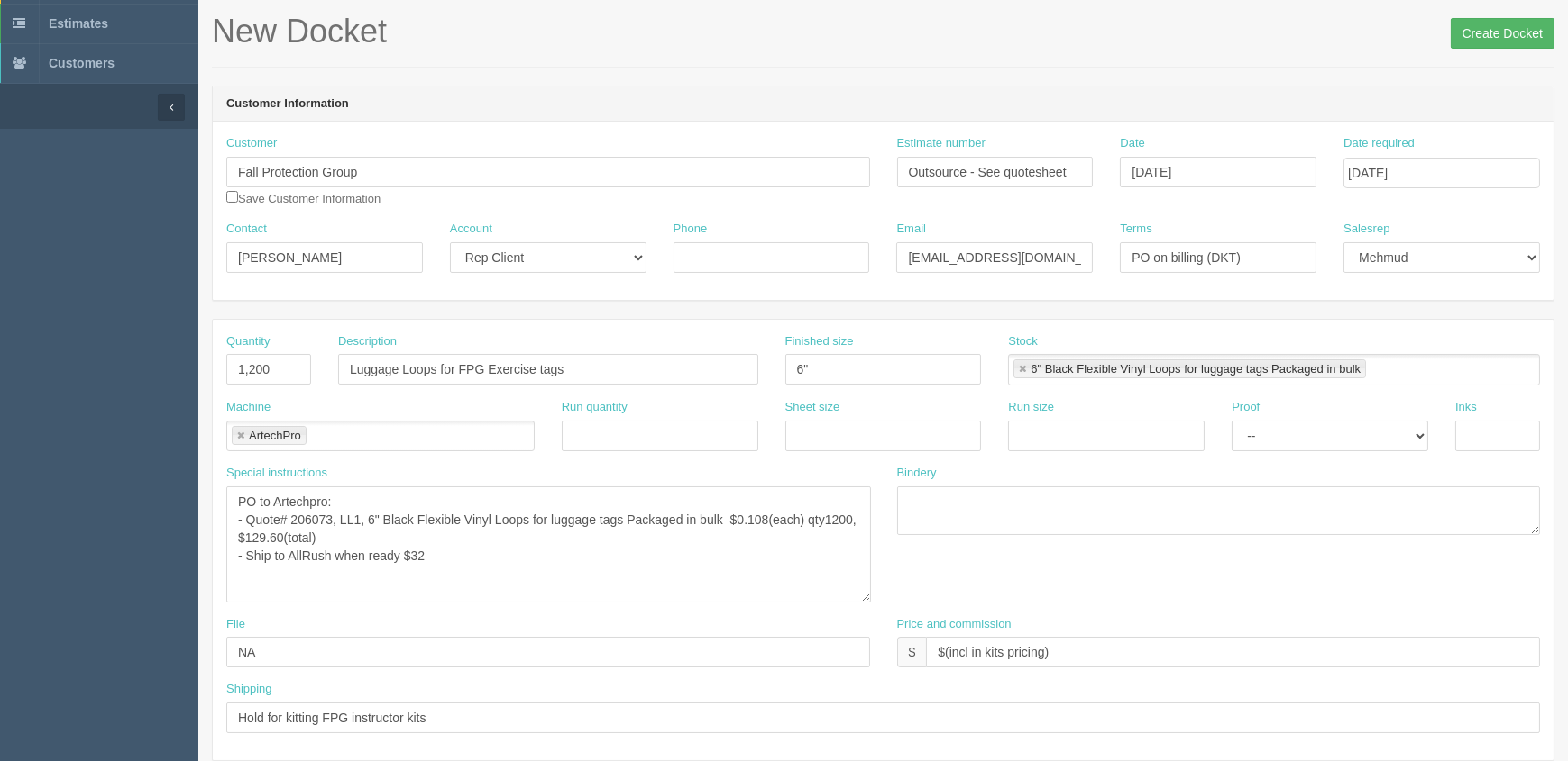
type textarea "total cost excluding client CC fee = $169.68"
click at [1531, 21] on input "Create Docket" at bounding box center [1502, 33] width 104 height 31
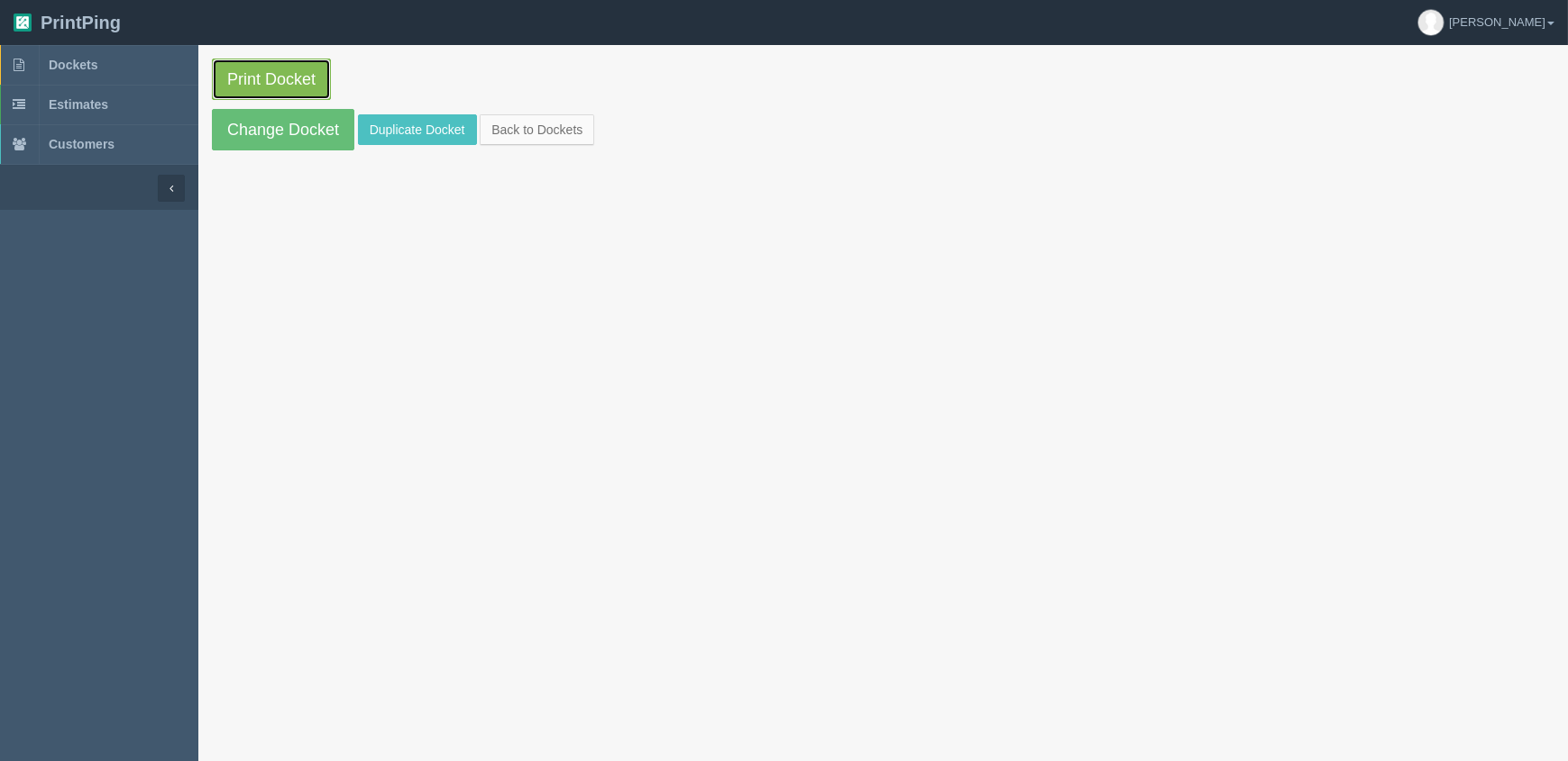
click at [282, 78] on link "Print Docket" at bounding box center [271, 79] width 119 height 42
click at [131, 56] on link "Dockets" at bounding box center [99, 65] width 199 height 40
